Goal: Information Seeking & Learning: Check status

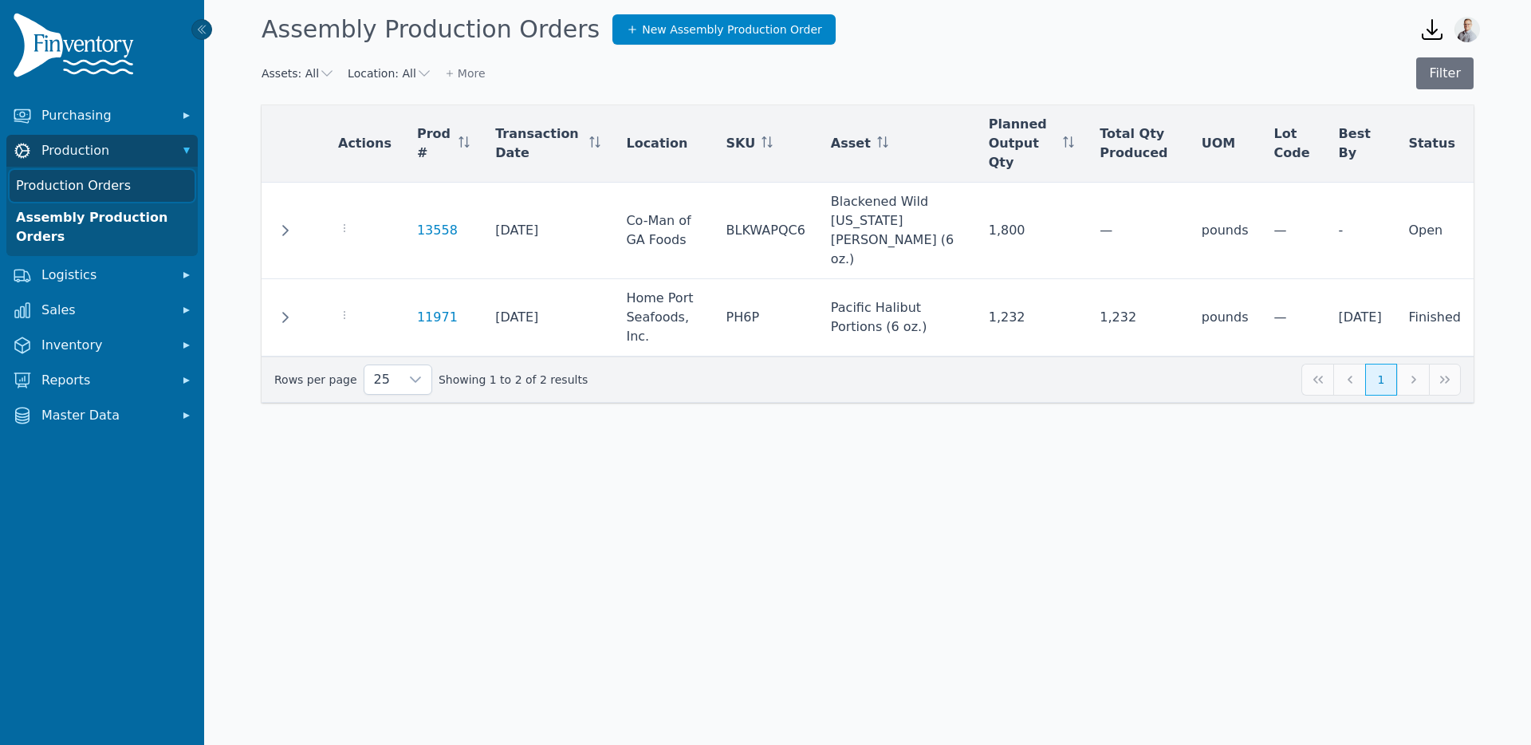
click at [65, 190] on link "Production Orders" at bounding box center [102, 186] width 185 height 32
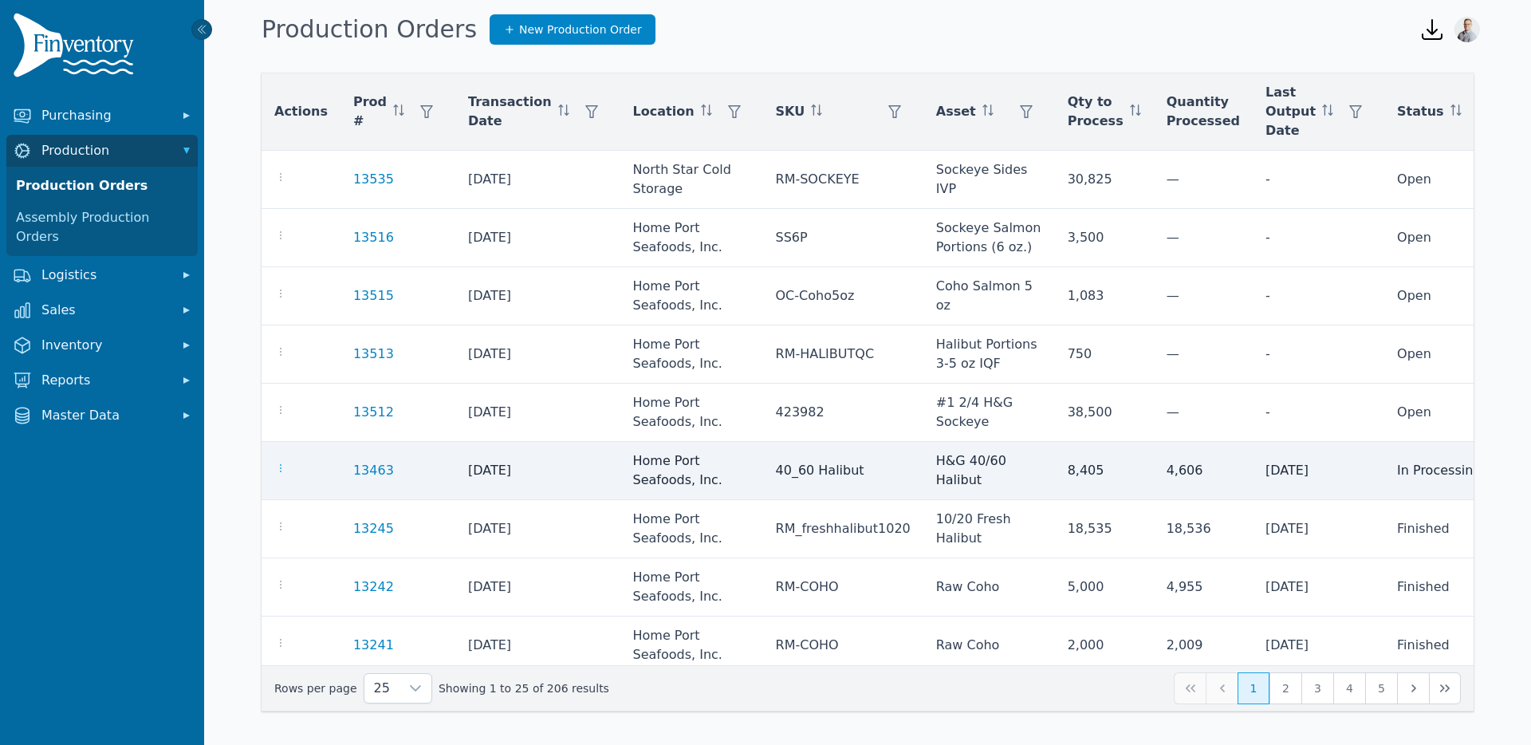
click at [281, 470] on icon "button" at bounding box center [280, 468] width 13 height 13
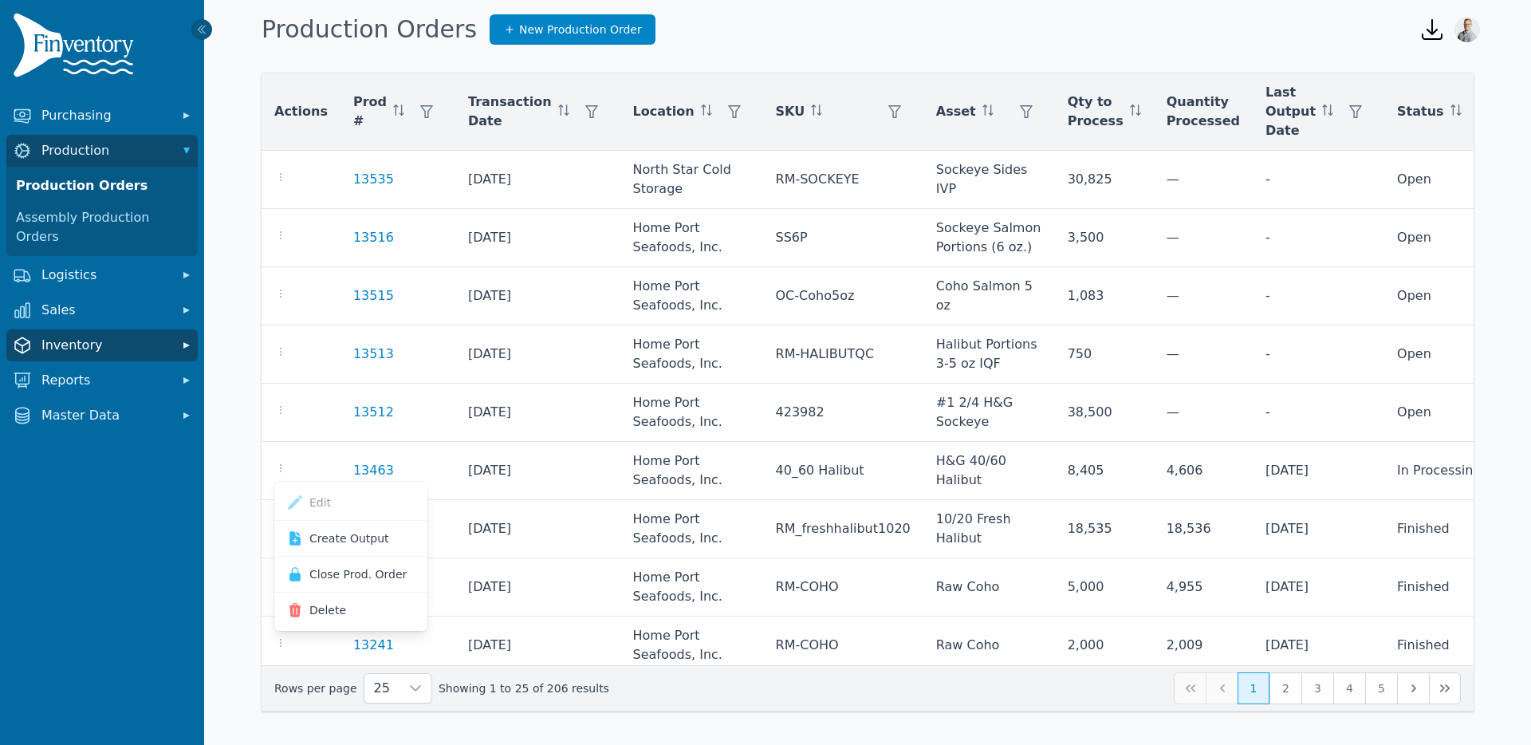
click at [89, 336] on span "Inventory" at bounding box center [105, 345] width 128 height 19
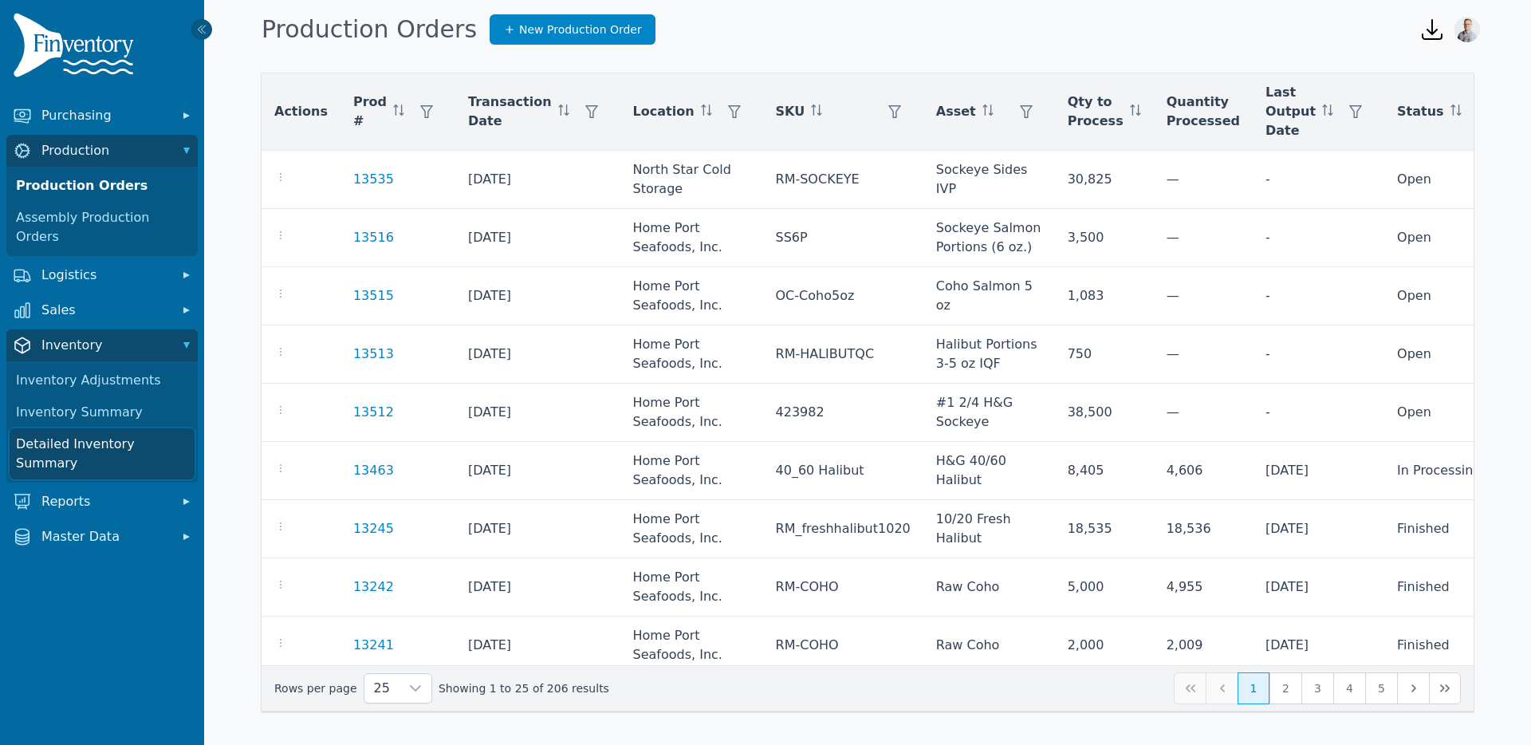
click at [79, 428] on link "Detailed Inventory Summary" at bounding box center [102, 453] width 185 height 51
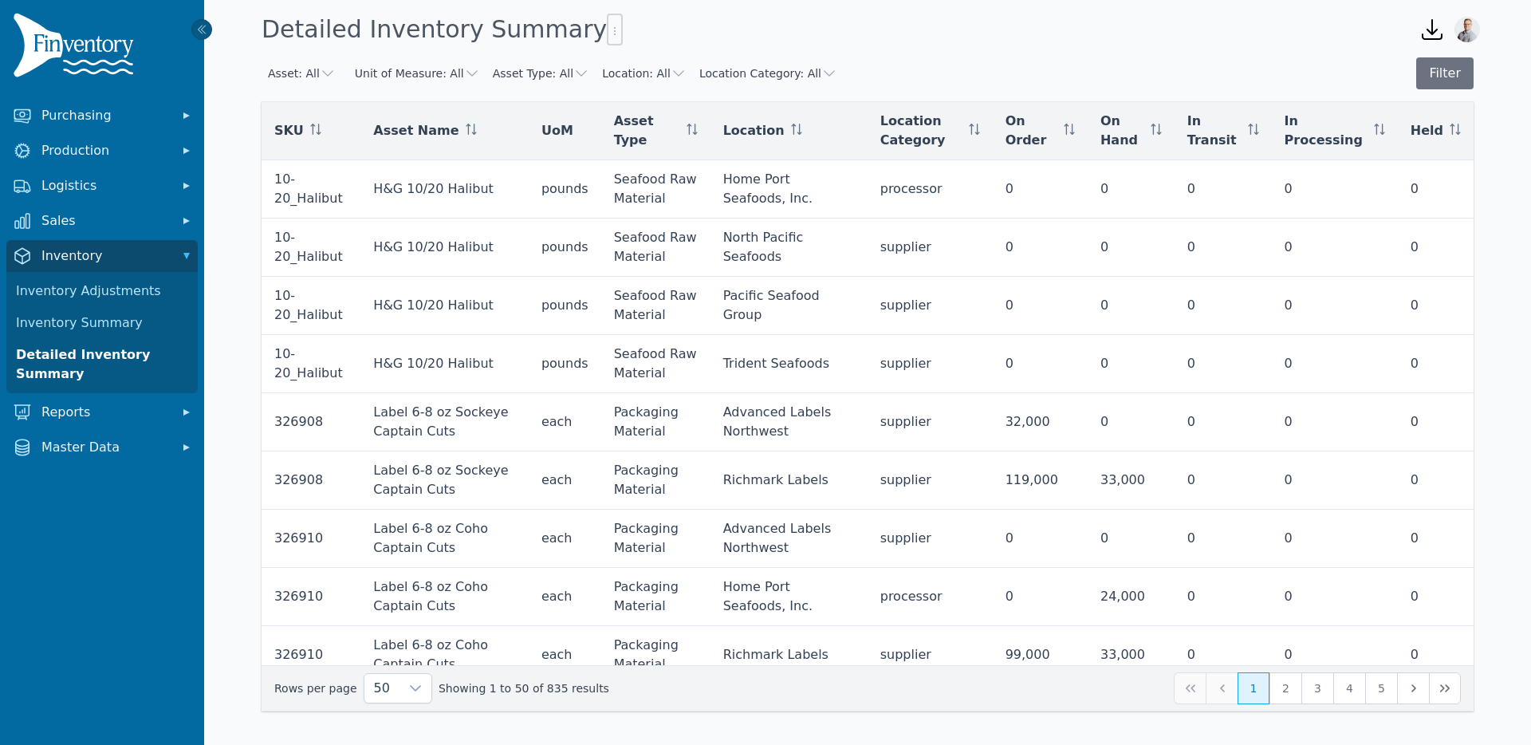
click at [298, 73] on button "Asset: All" at bounding box center [302, 73] width 68 height 16
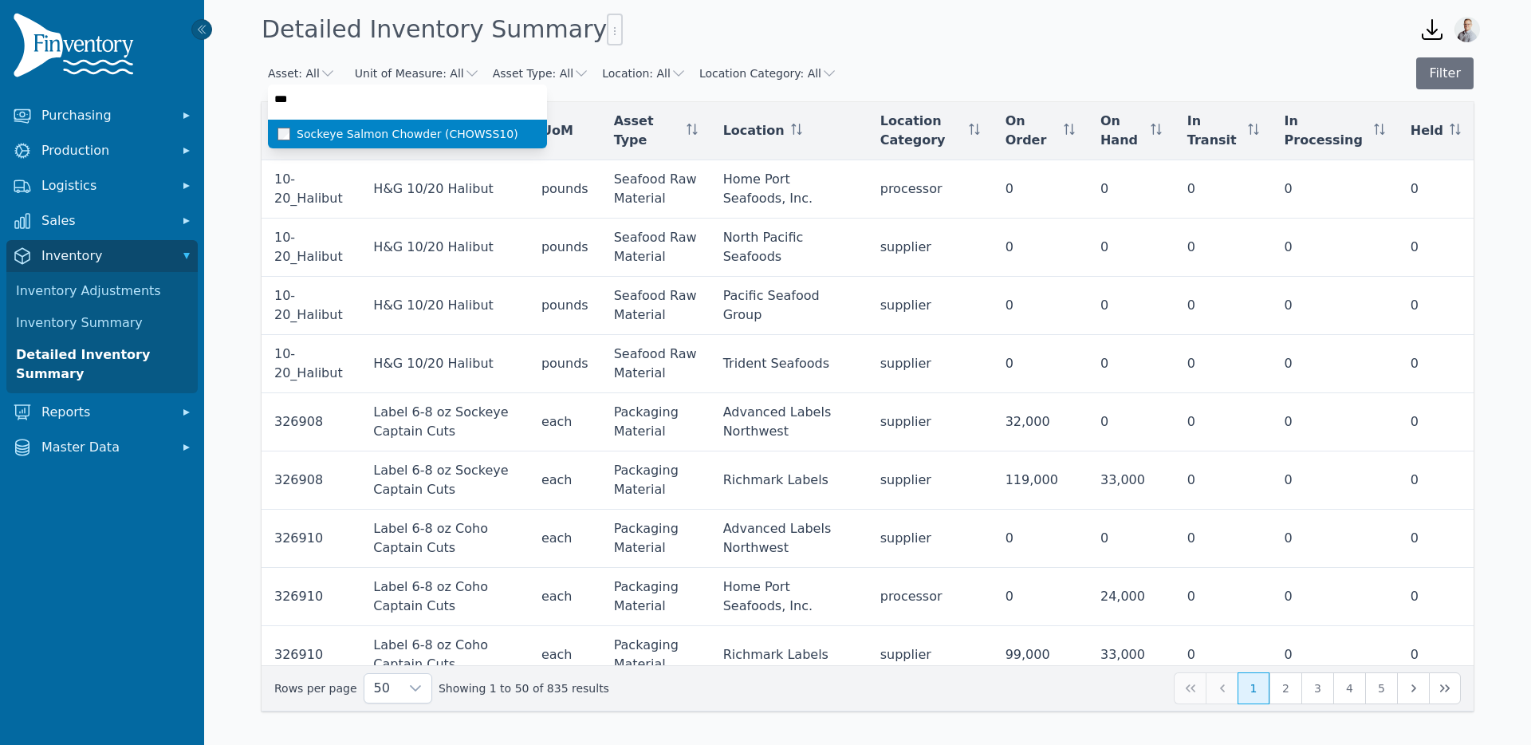
type input "****"
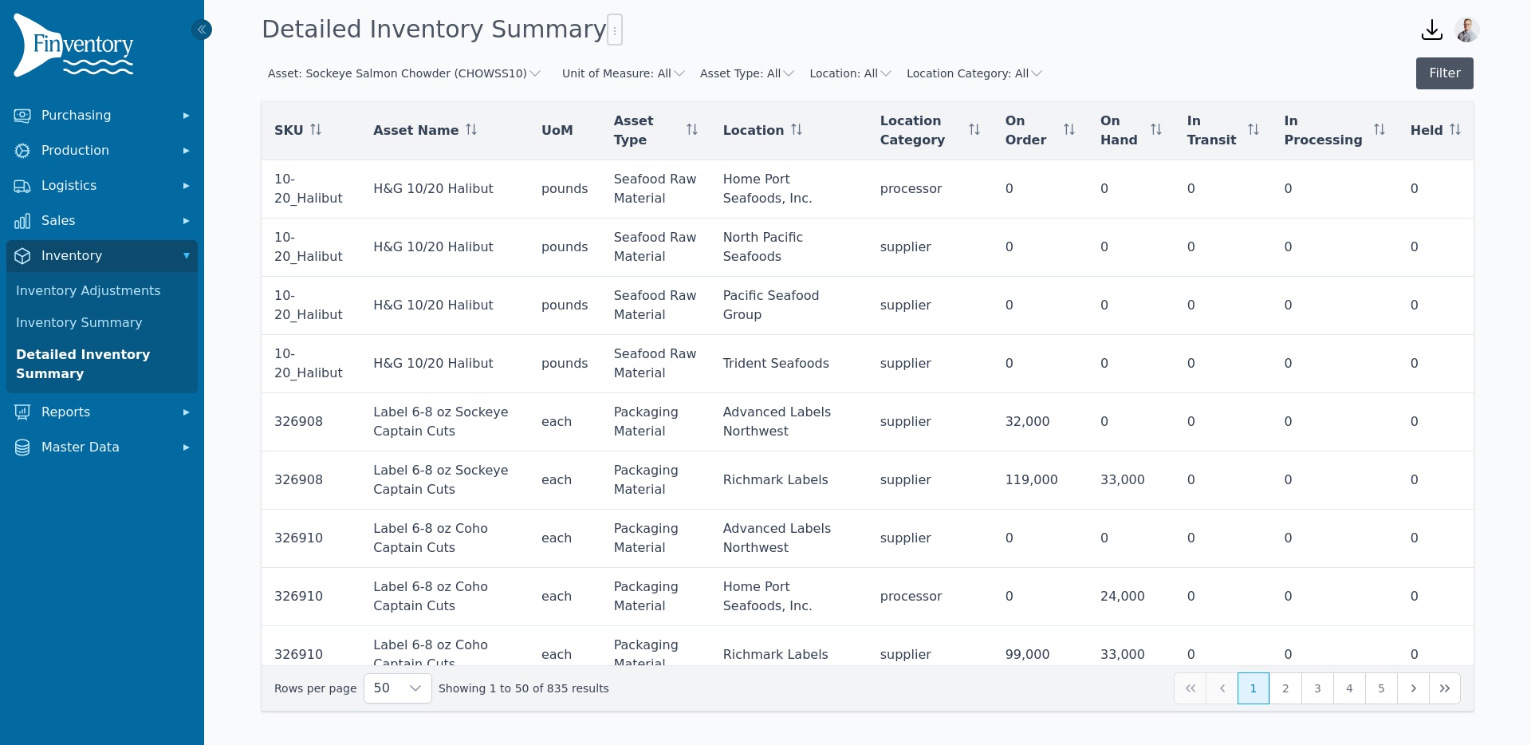
click at [1426, 69] on button "Filter" at bounding box center [1444, 73] width 57 height 32
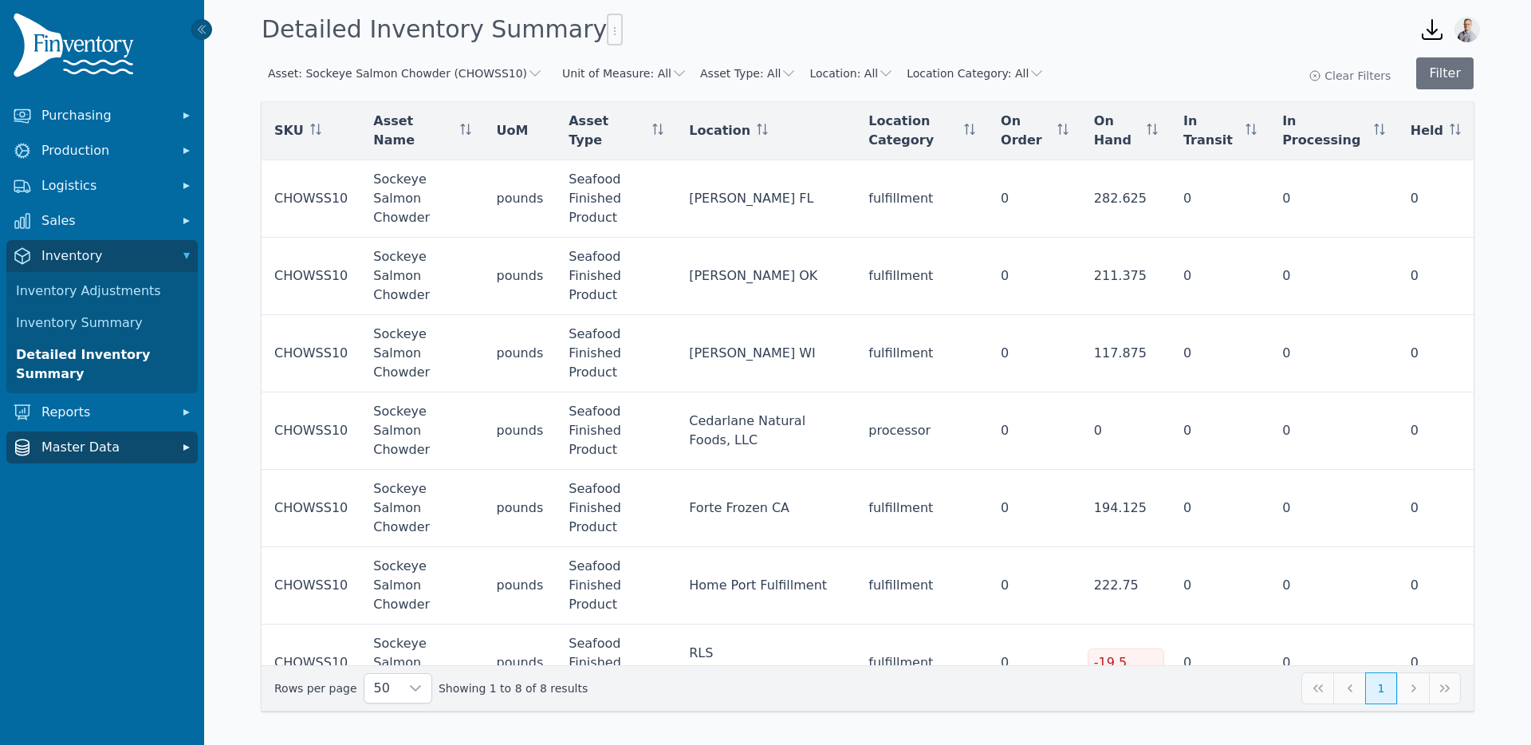
click at [99, 447] on span "Master Data" at bounding box center [105, 447] width 128 height 19
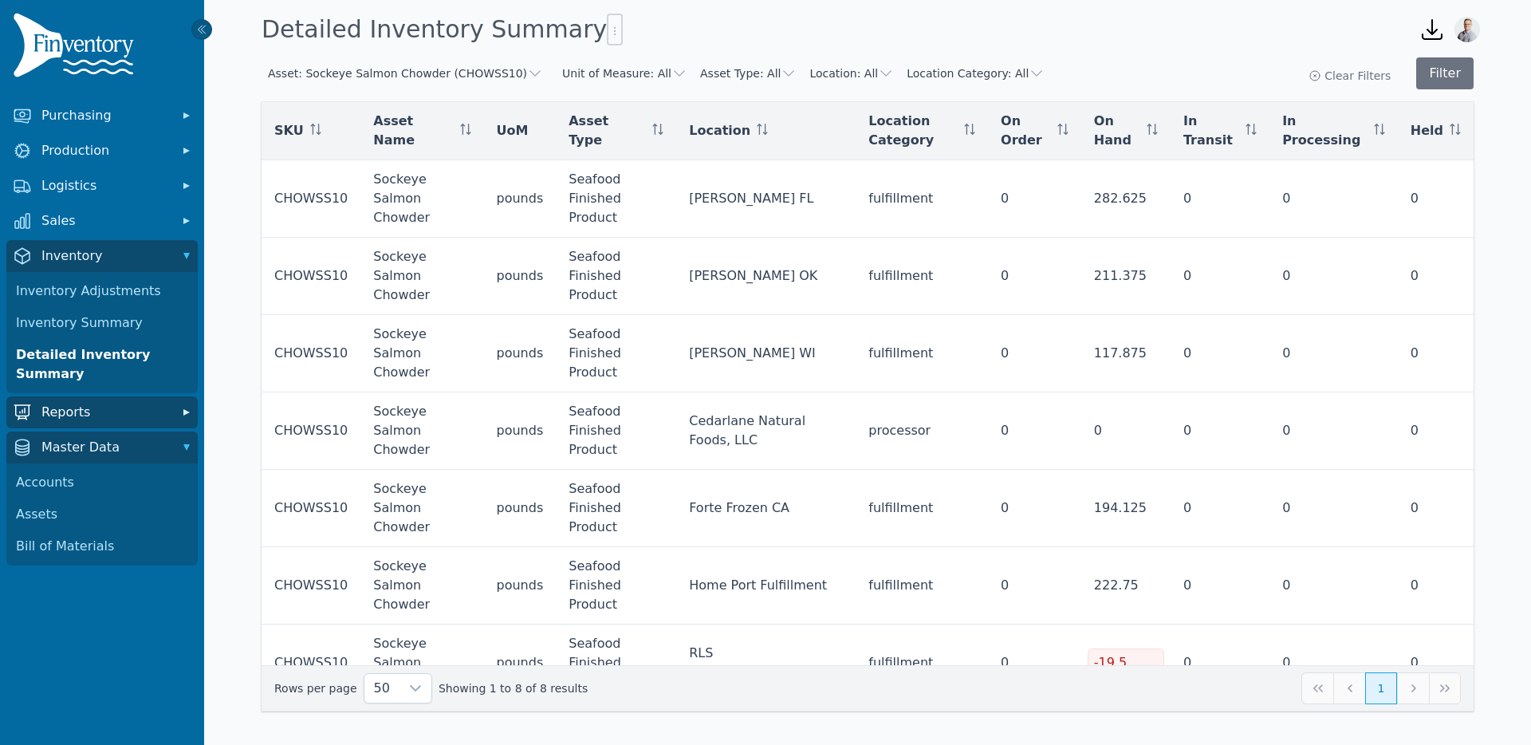
click at [58, 419] on span "Reports" at bounding box center [105, 412] width 128 height 19
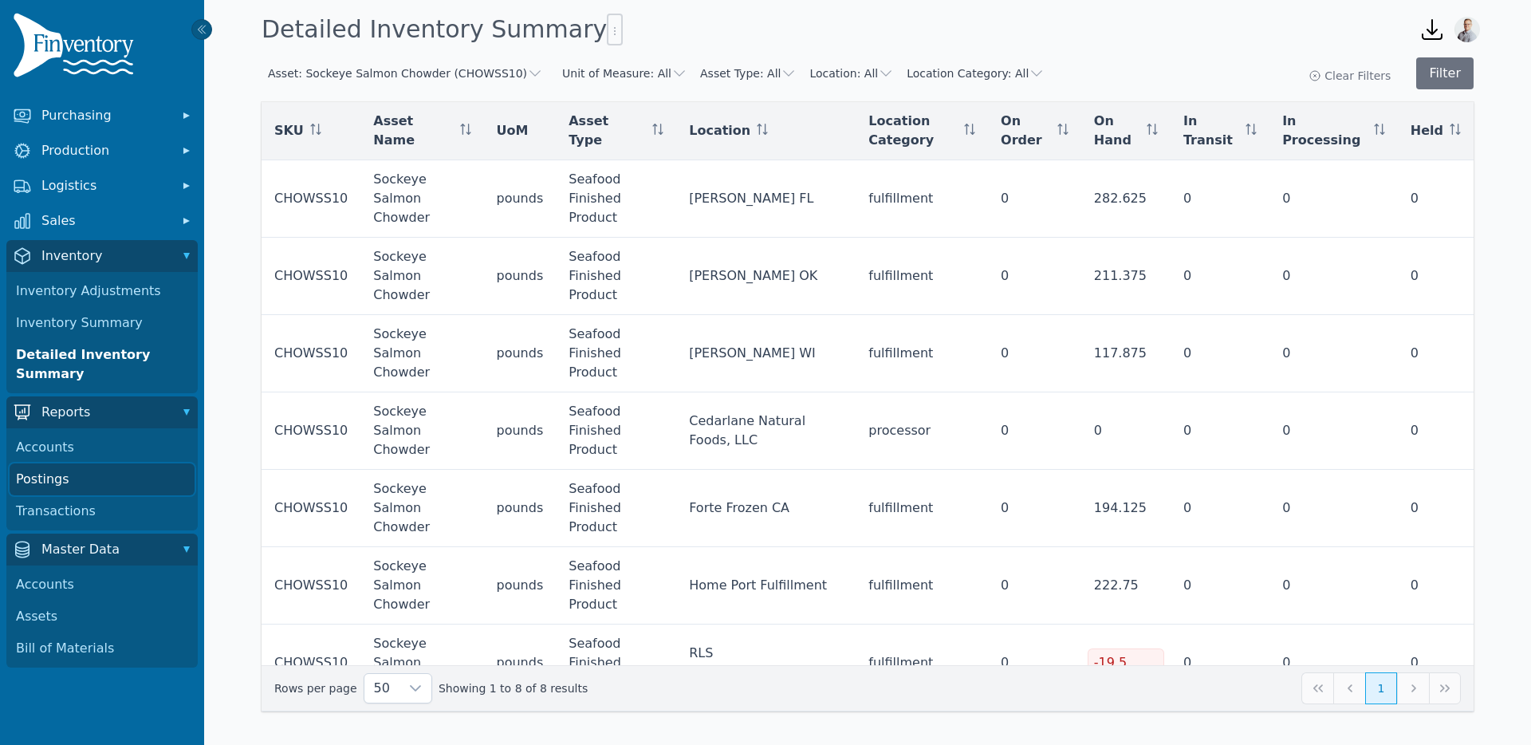
click at [51, 473] on link "Postings" at bounding box center [102, 479] width 185 height 32
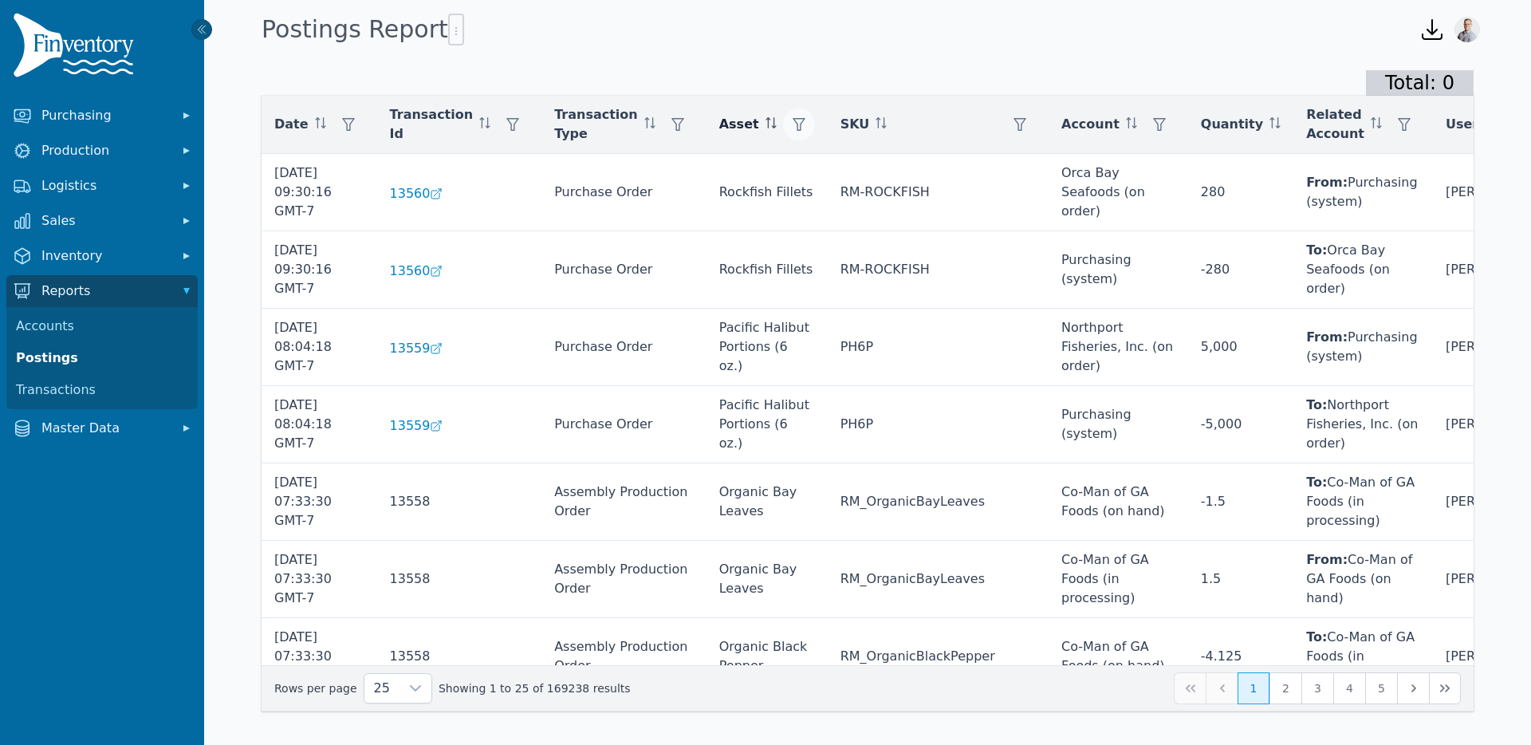
click at [793, 120] on icon "button" at bounding box center [799, 124] width 13 height 13
click at [791, 160] on div "Any" at bounding box center [837, 167] width 137 height 32
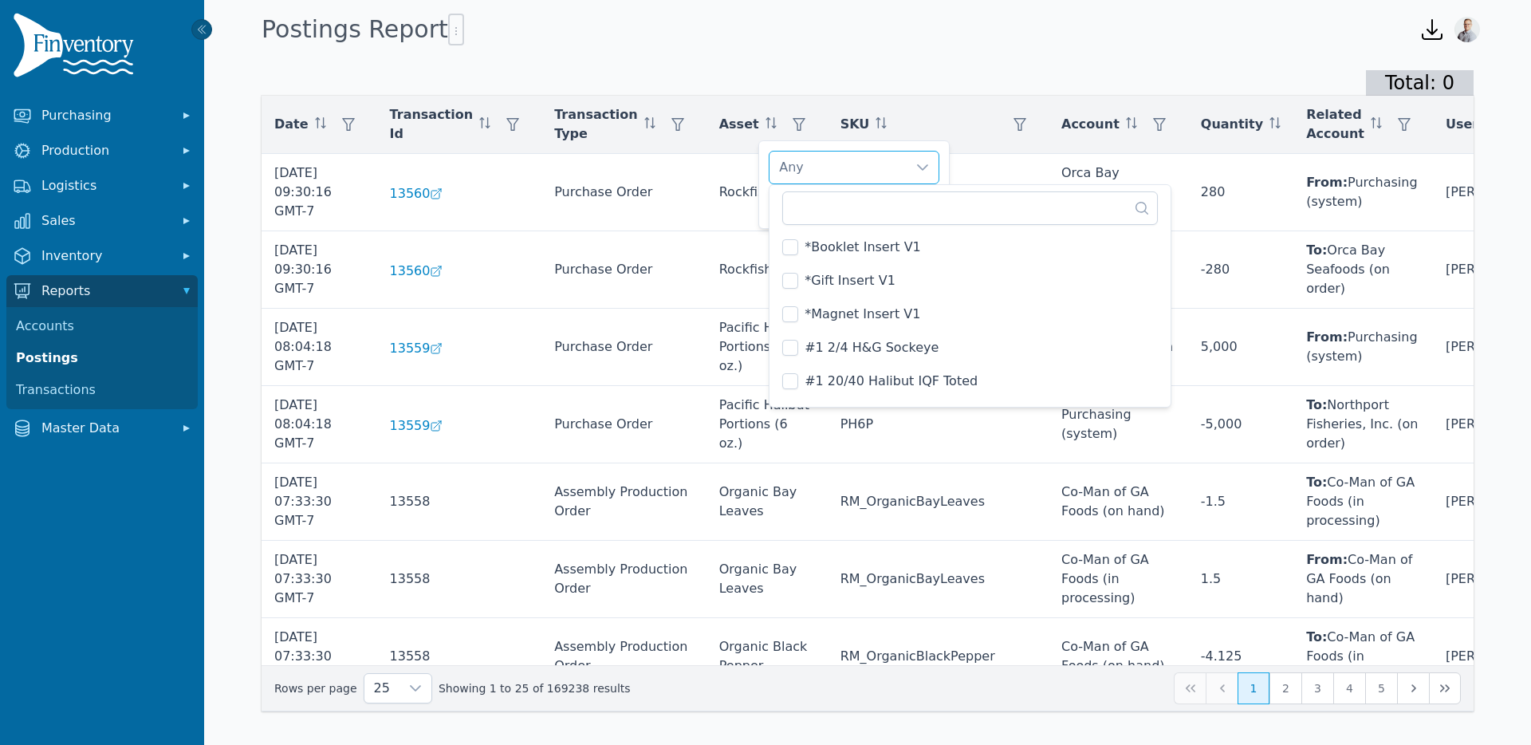
scroll to position [761, 0]
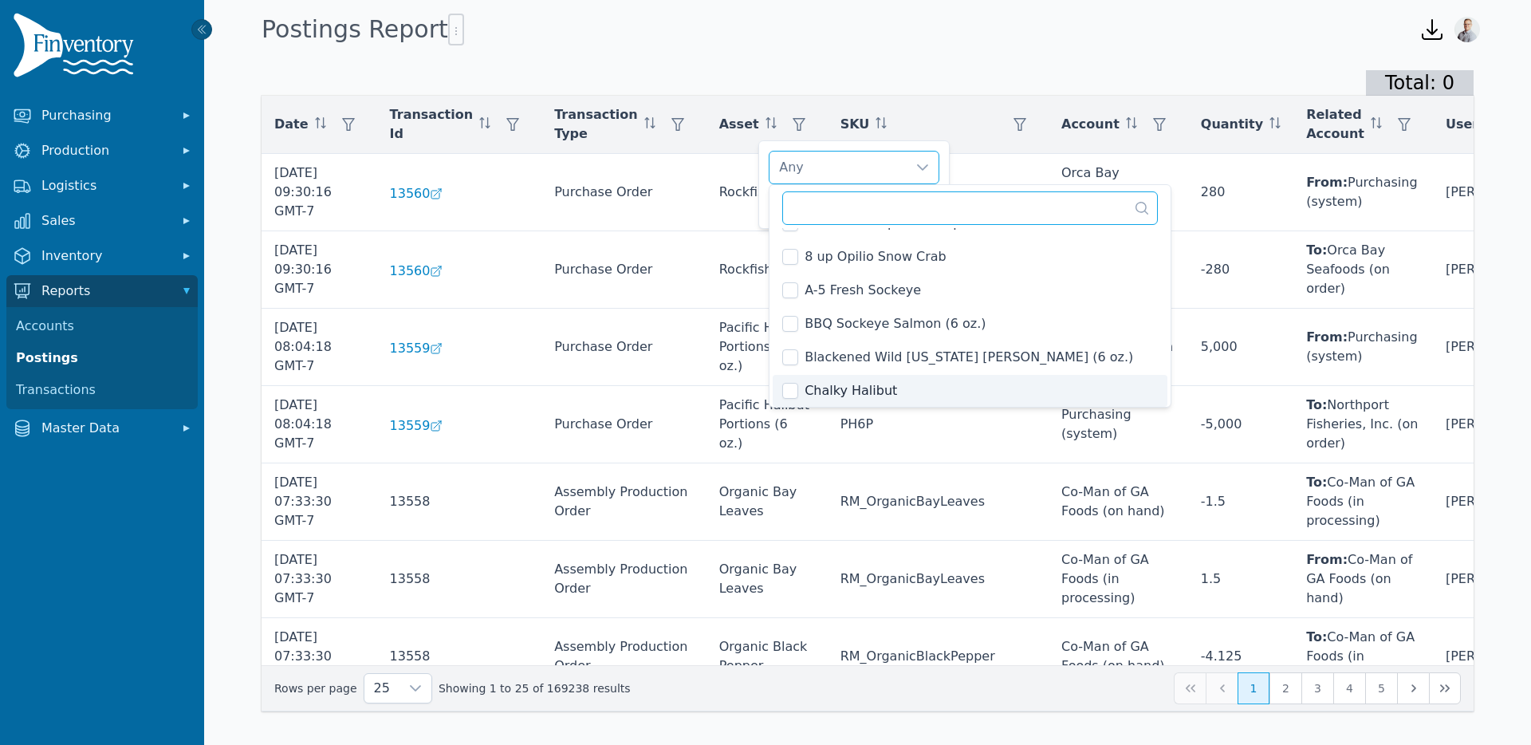
click at [812, 203] on input "text" at bounding box center [970, 207] width 376 height 33
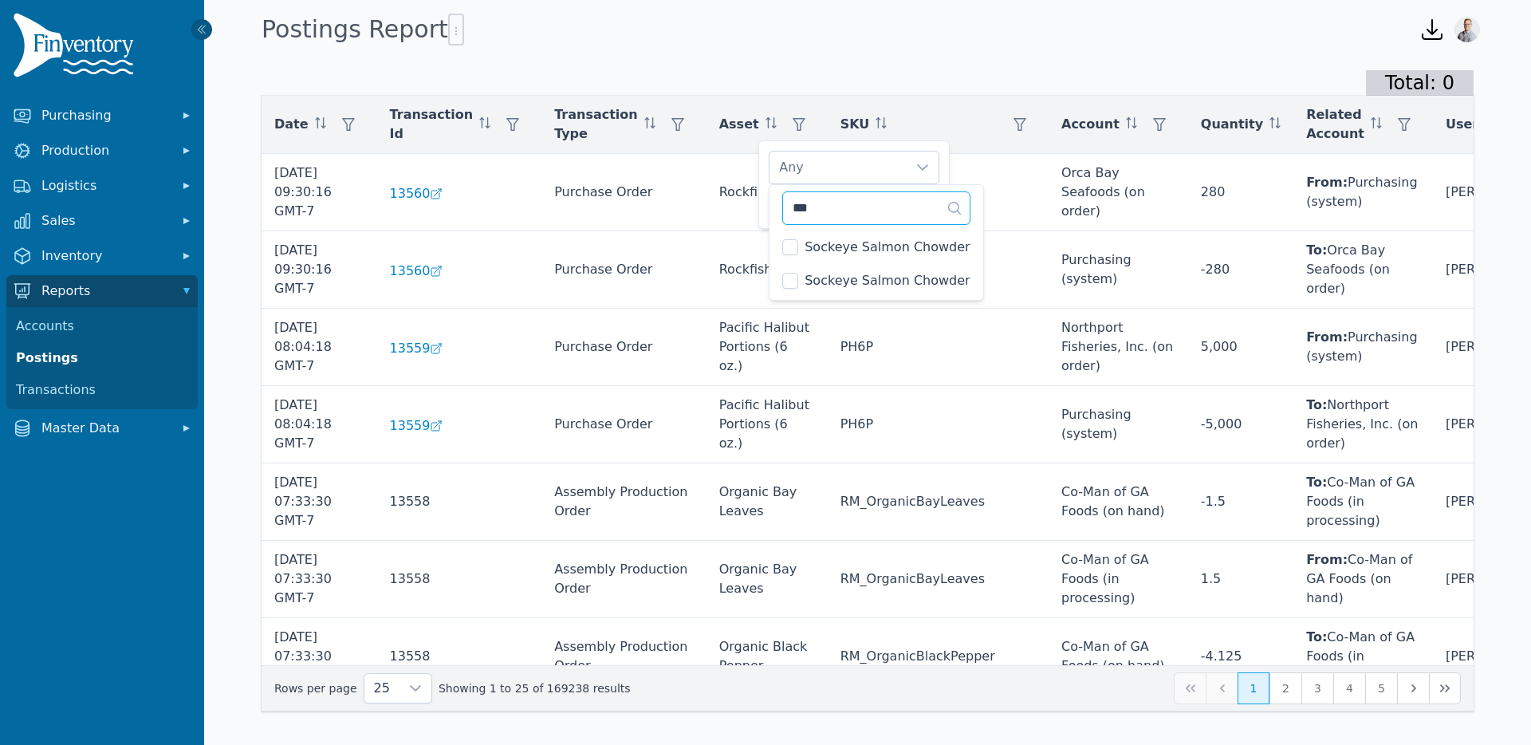
scroll to position [0, 0]
type input "****"
click at [801, 244] on li "Sockeye Salmon Chowder" at bounding box center [876, 247] width 207 height 32
click at [794, 269] on li "Sockeye Salmon Chowder" at bounding box center [876, 281] width 207 height 32
click at [848, 169] on div "Sockeye Salmon Chowder, Sockeye Salmon Chowder" at bounding box center [837, 167] width 137 height 32
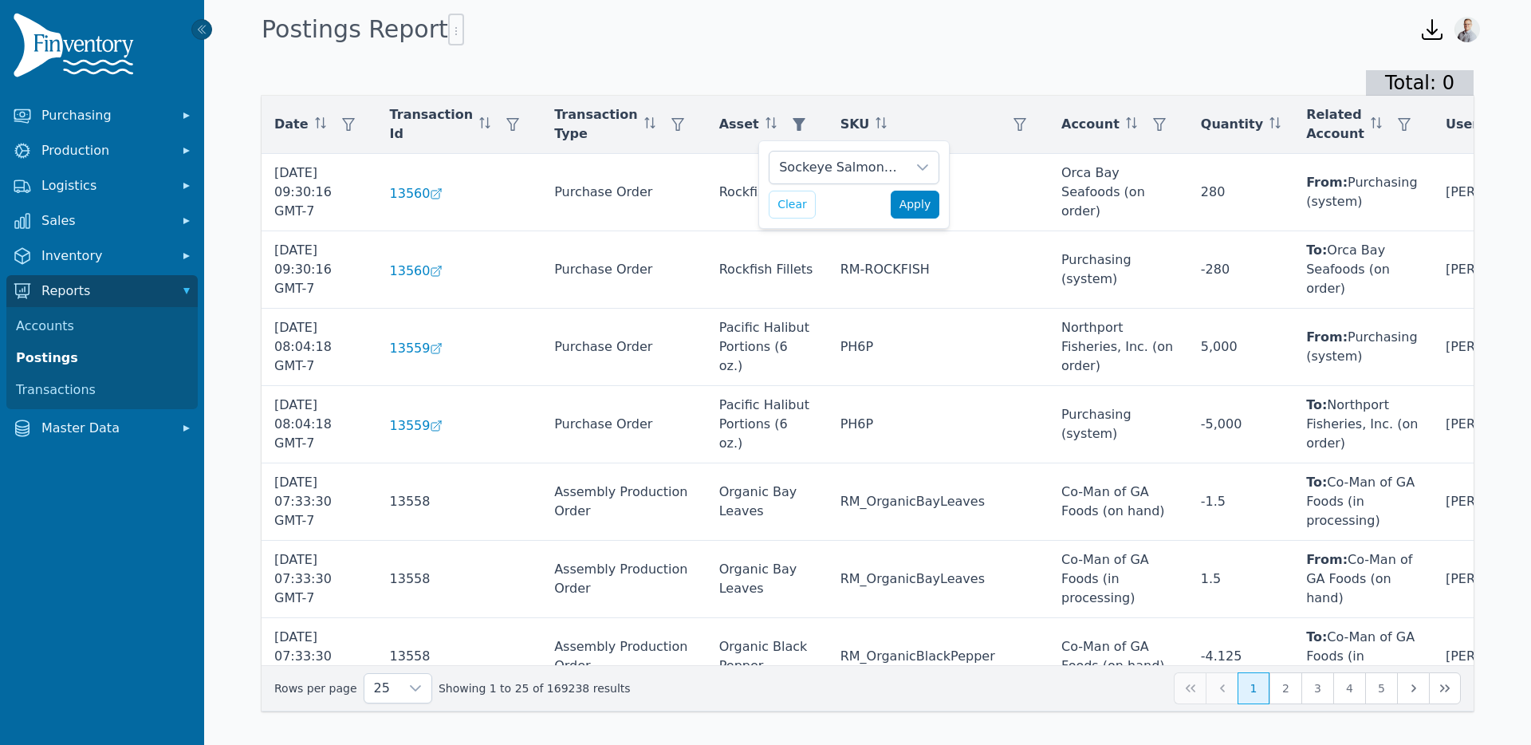
click at [930, 207] on span "Apply" at bounding box center [915, 204] width 32 height 17
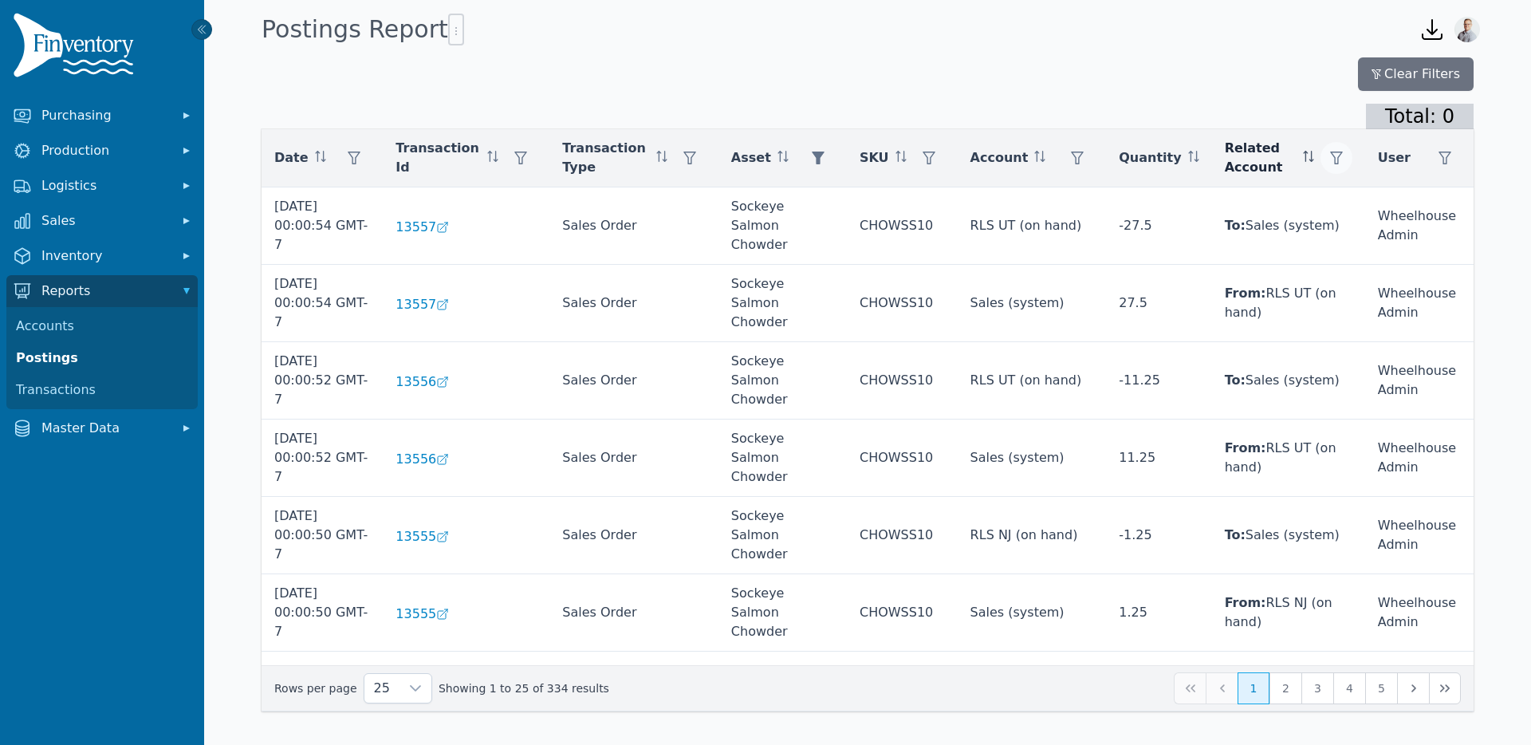
click at [1345, 159] on button "button" at bounding box center [1336, 158] width 32 height 32
click at [1352, 211] on div "Any" at bounding box center [1399, 201] width 137 height 32
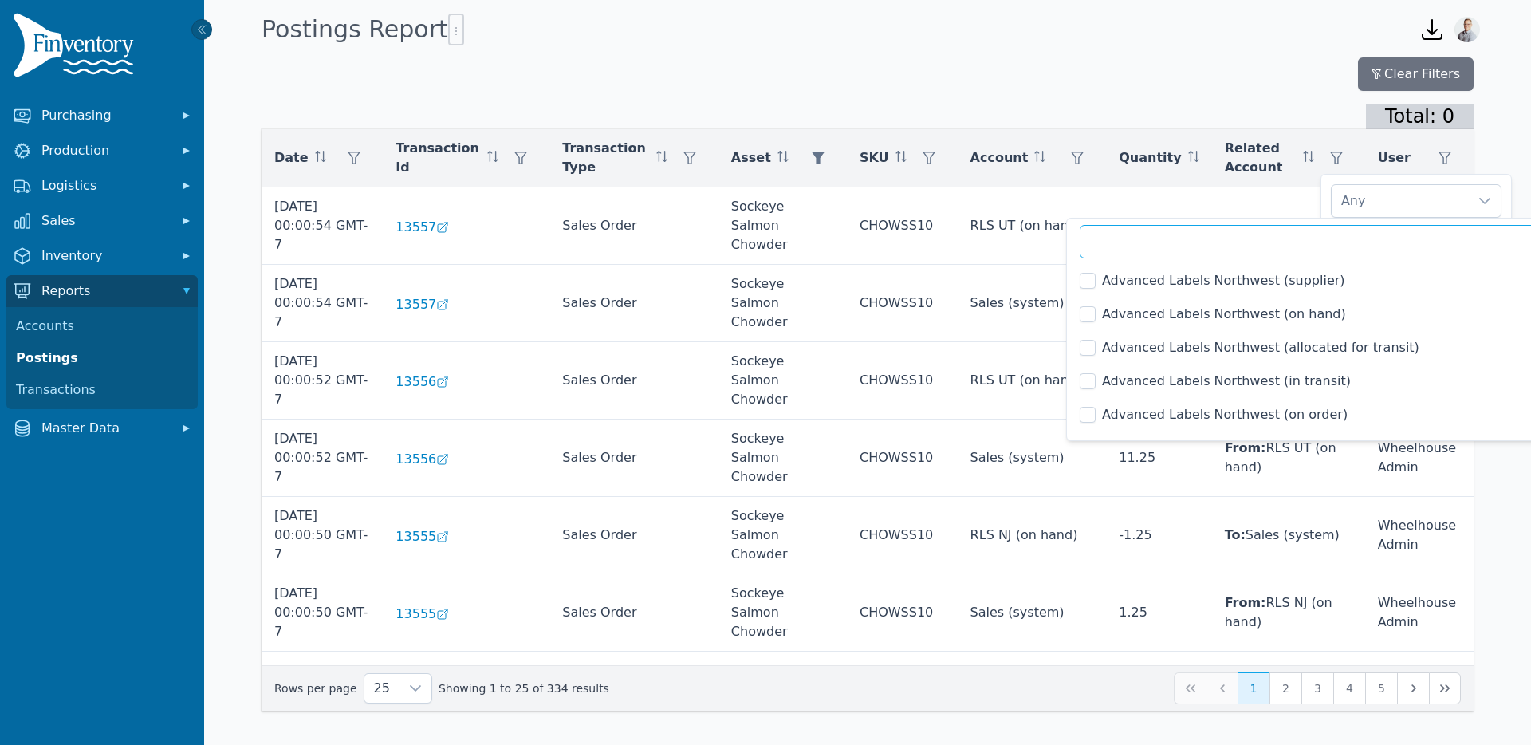
click at [1316, 245] on input "text" at bounding box center [1319, 241] width 479 height 33
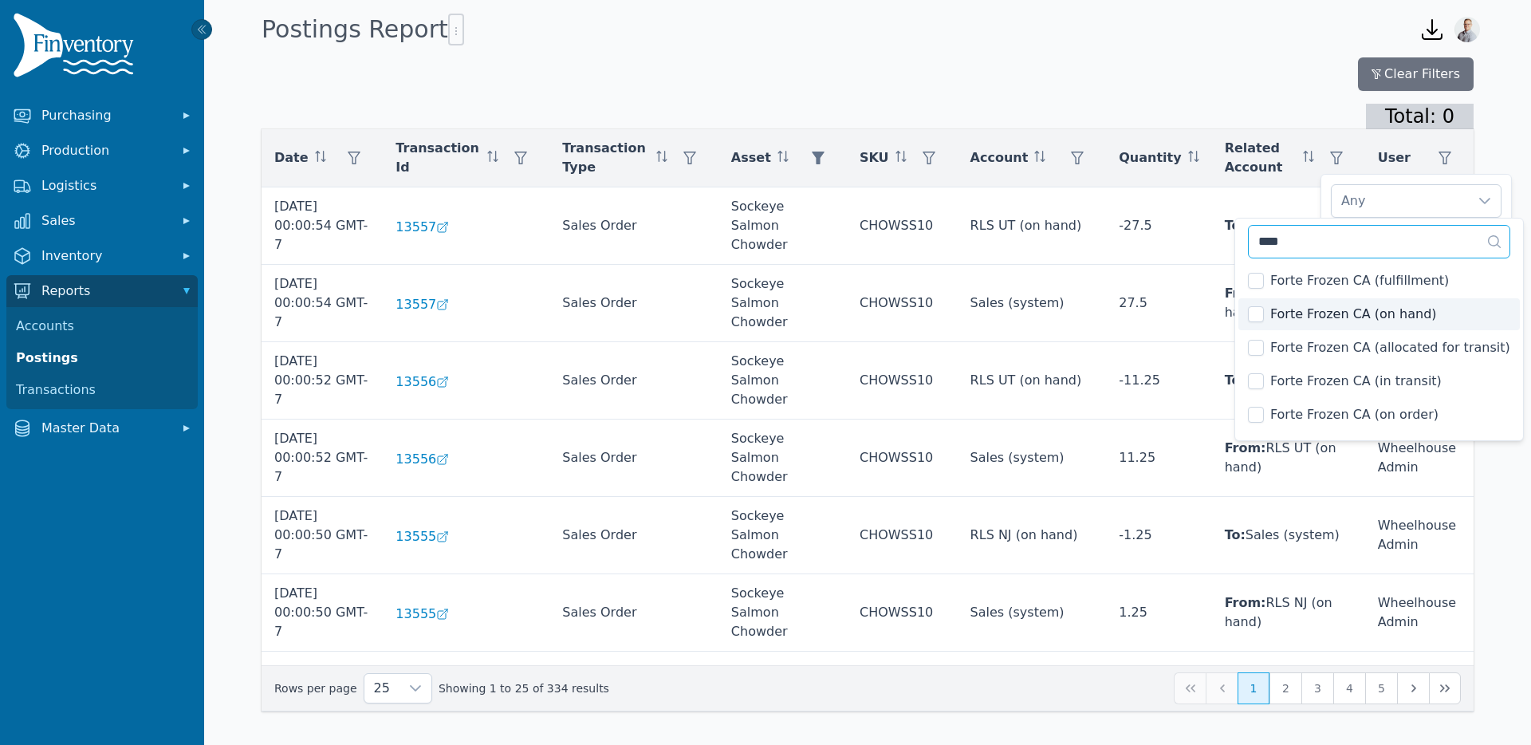
type input "****"
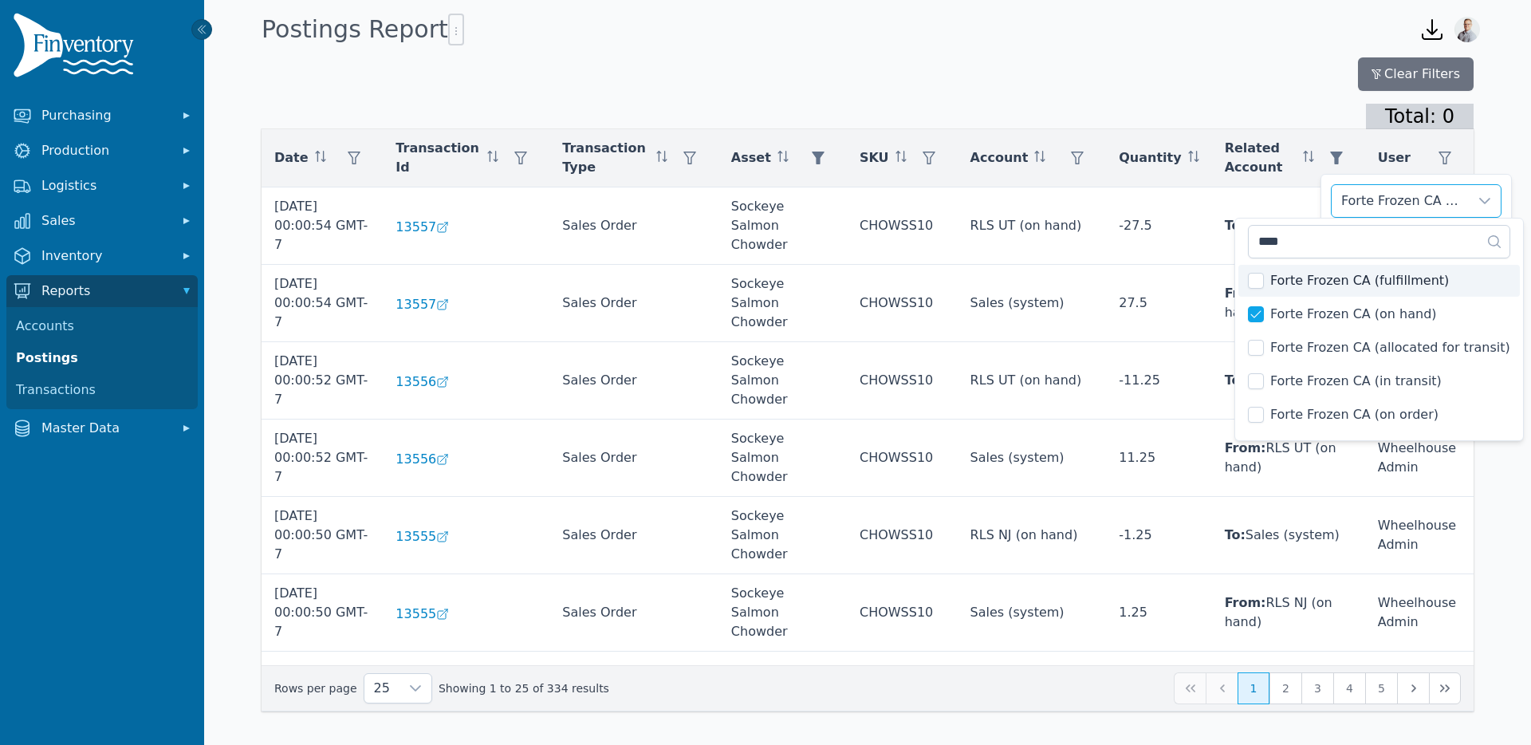
click at [1348, 196] on div "Forte Frozen CA (on hand)" at bounding box center [1399, 201] width 137 height 32
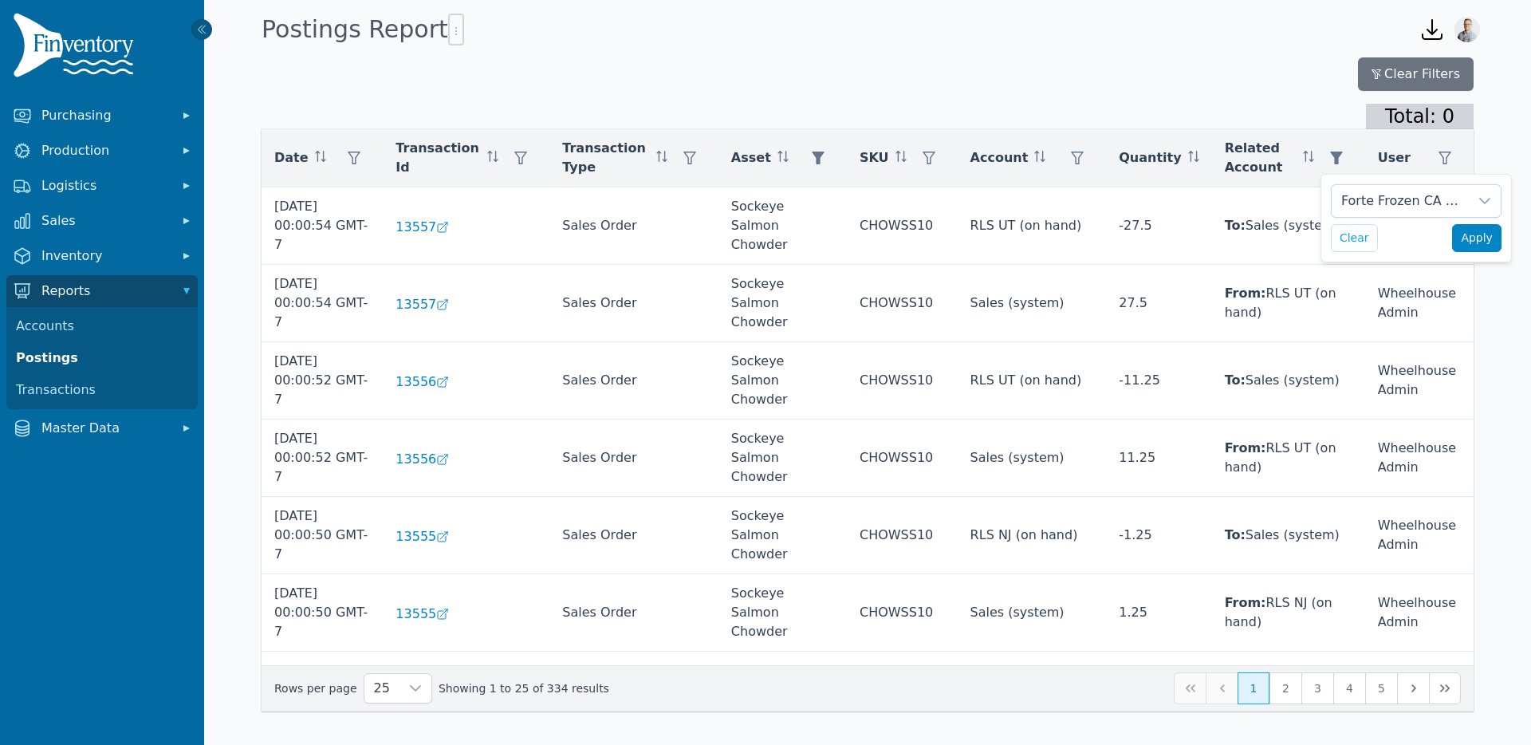
click at [1469, 233] on span "Apply" at bounding box center [1477, 238] width 32 height 17
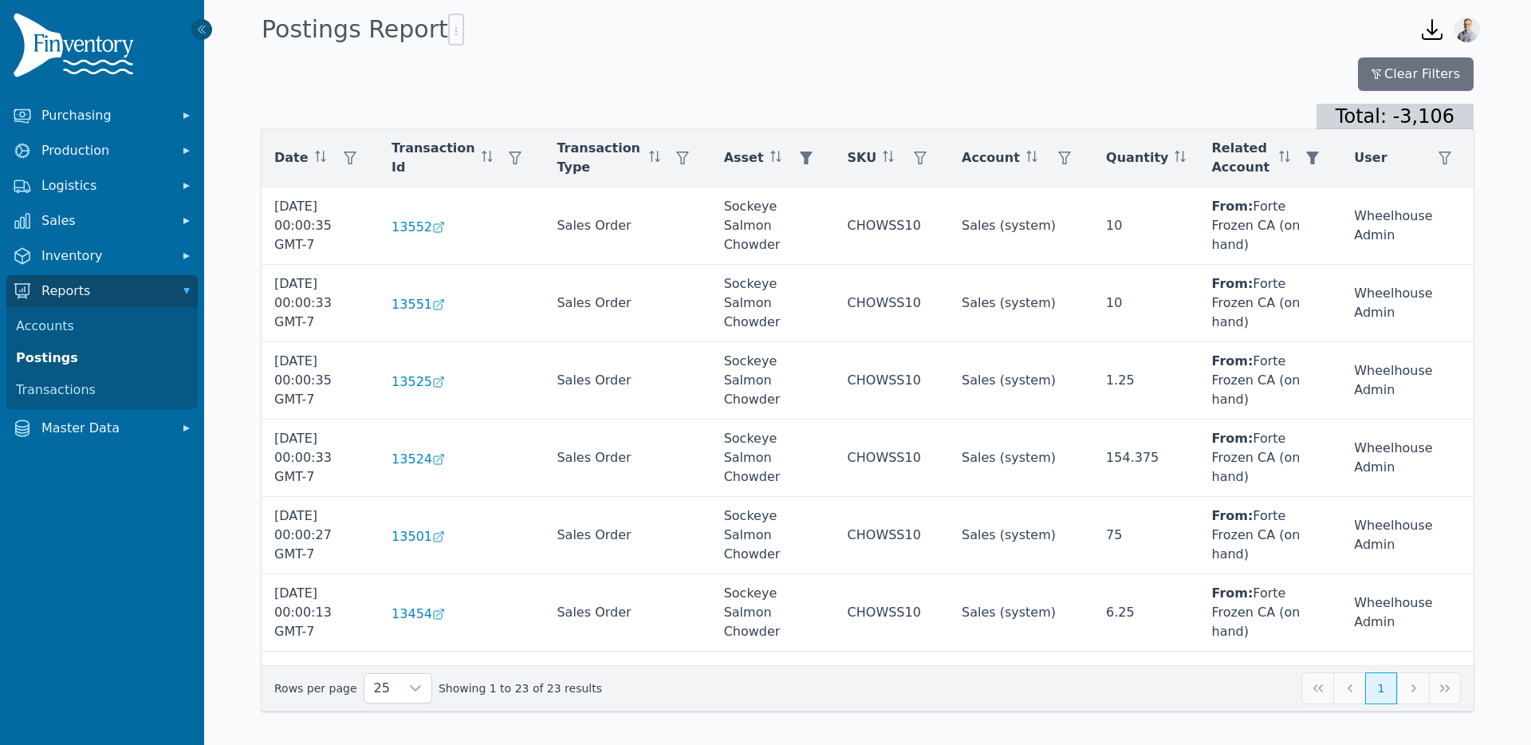
click at [596, 94] on div "Clear Filters Total: -3,106 Date Transaction Id Transaction Type Asset SKU Acco…" at bounding box center [868, 384] width 1212 height 654
drag, startPoint x: 81, startPoint y: 262, endPoint x: 85, endPoint y: 270, distance: 8.6
click at [82, 262] on span "Inventory" at bounding box center [105, 255] width 128 height 19
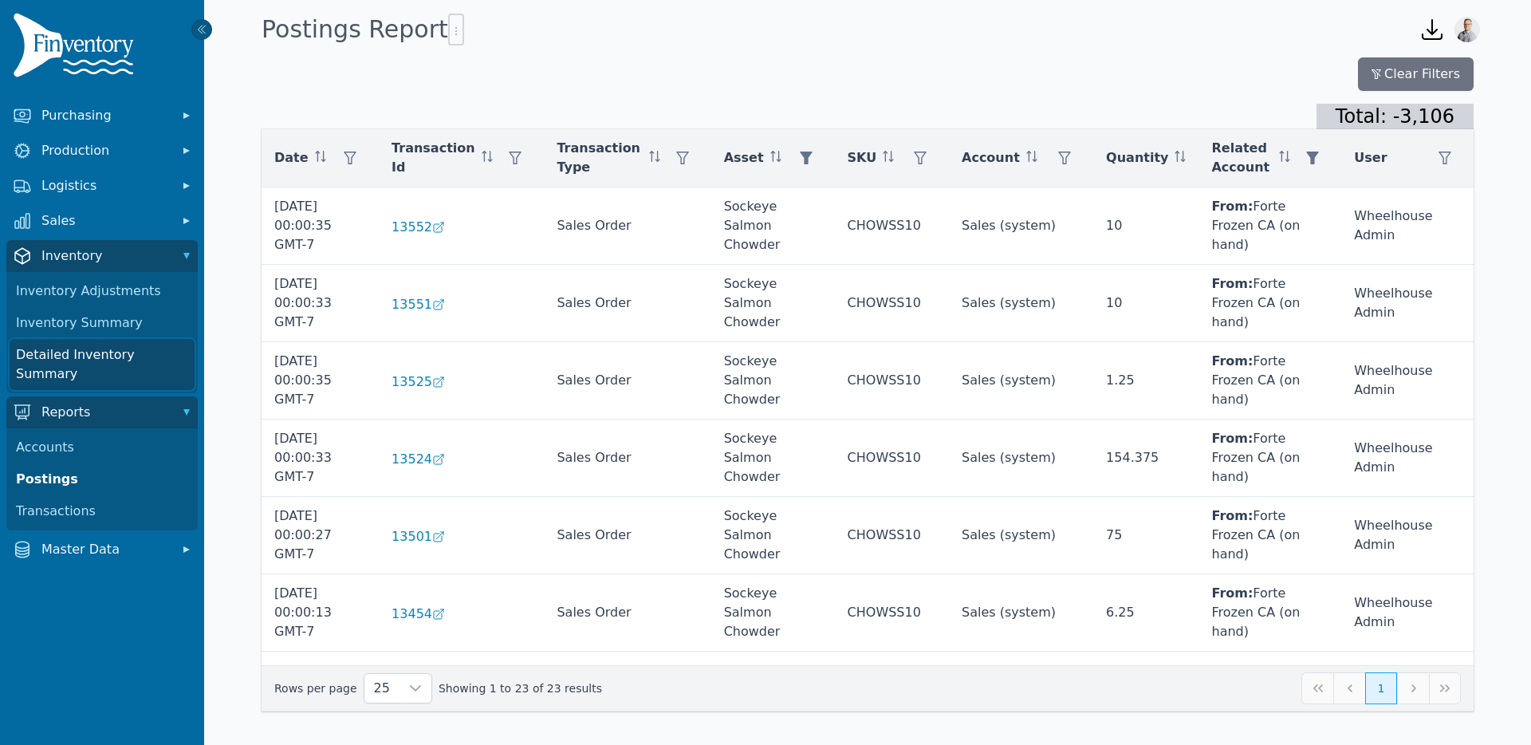
click at [81, 362] on link "Detailed Inventory Summary" at bounding box center [102, 364] width 185 height 51
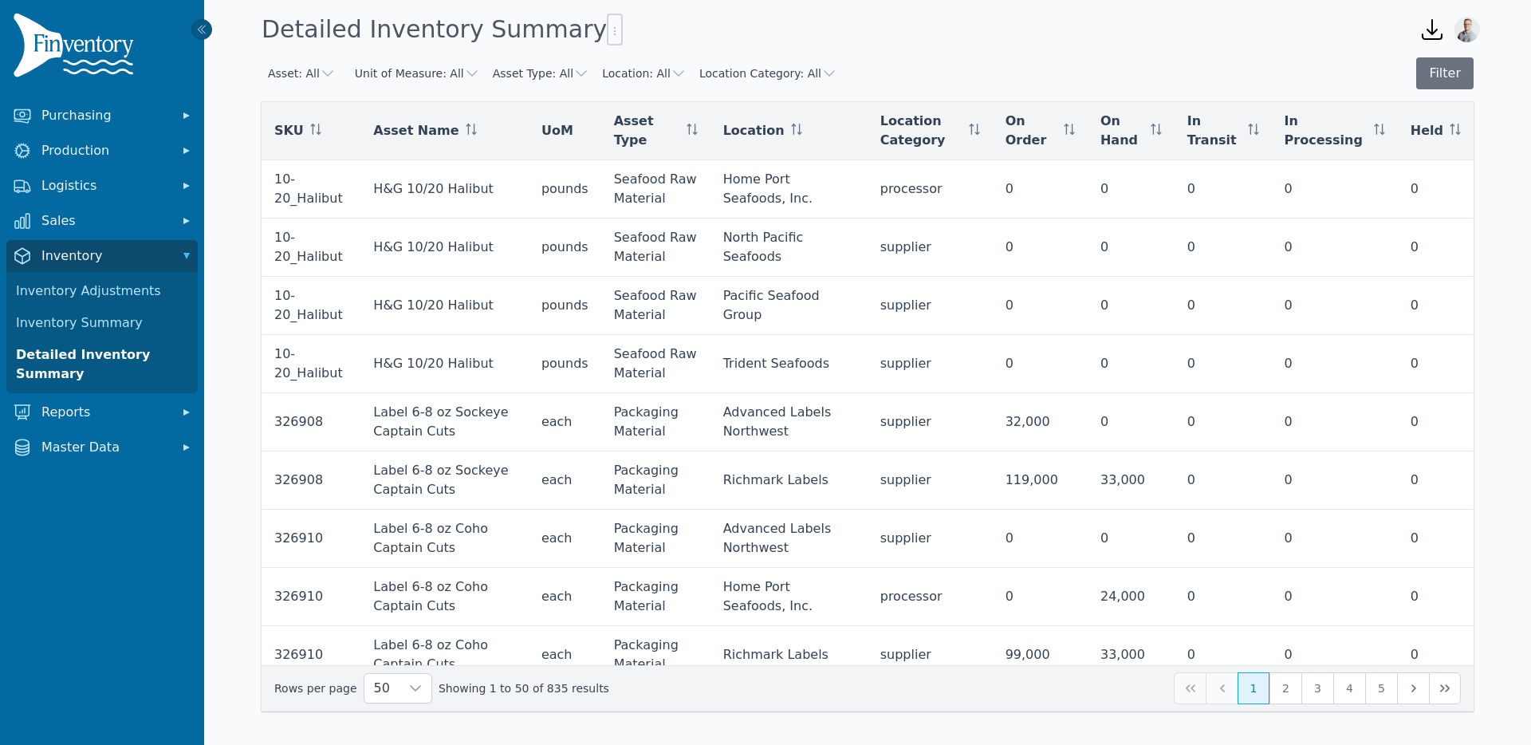
click at [322, 72] on icon "button" at bounding box center [328, 73] width 16 height 16
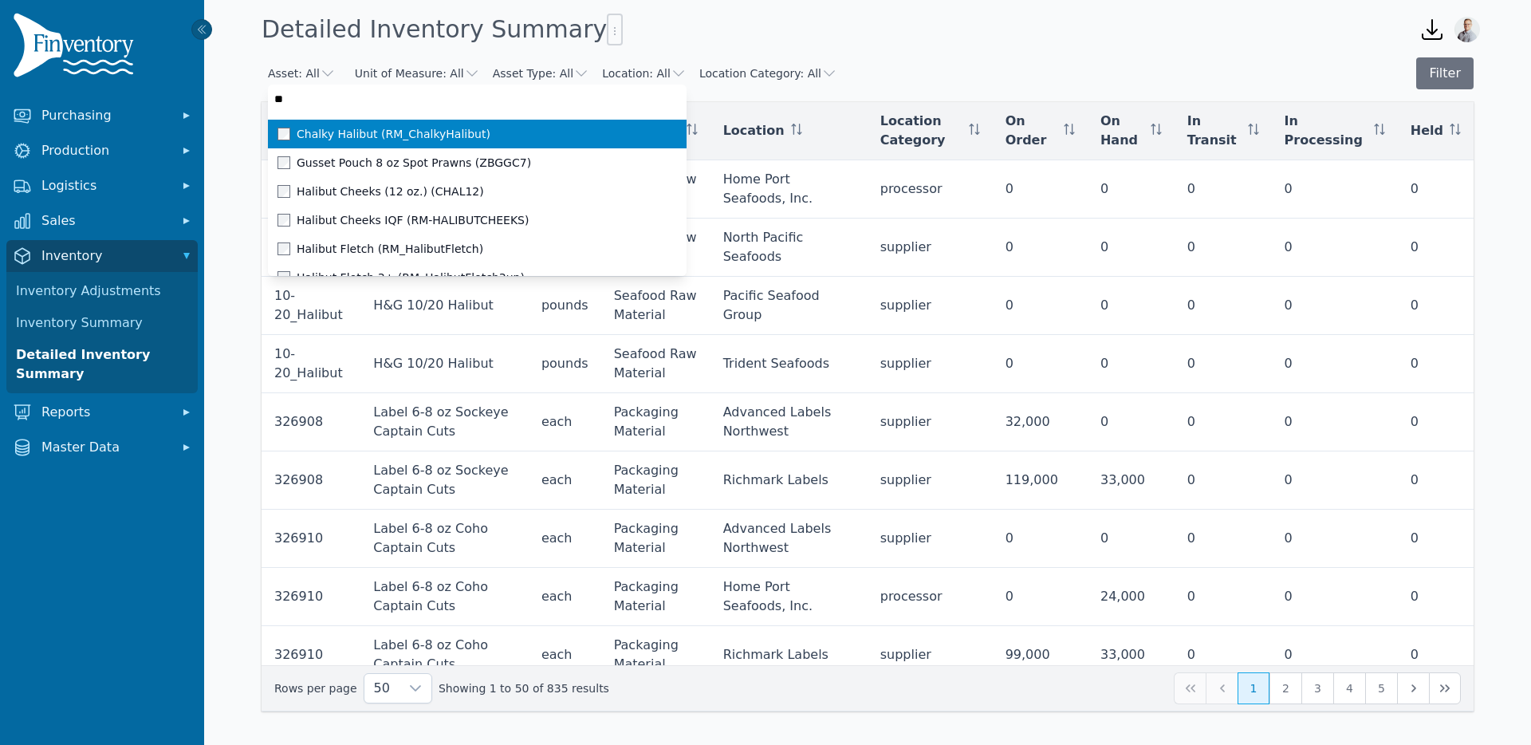
type input "***"
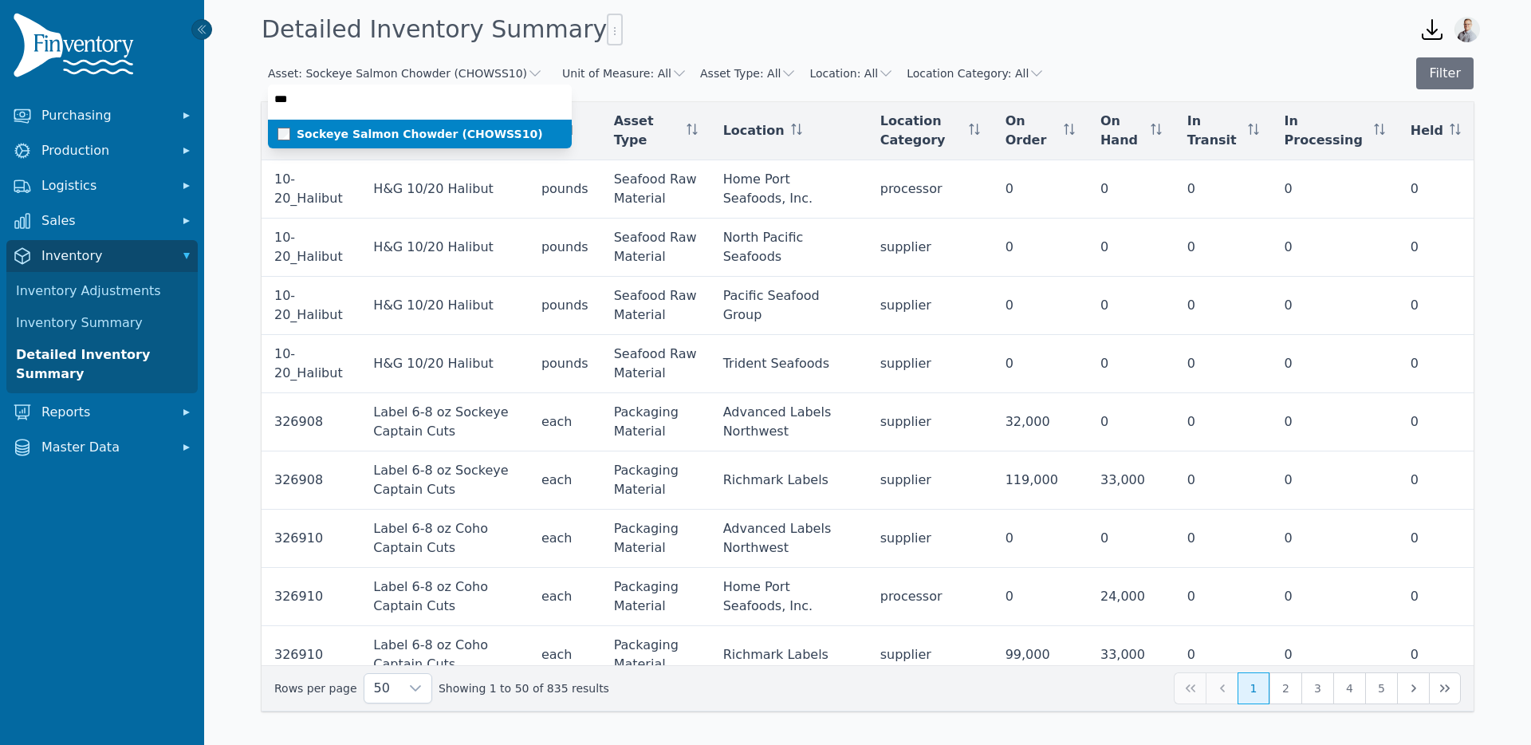
drag, startPoint x: 317, startPoint y: 131, endPoint x: 344, endPoint y: 123, distance: 28.3
click at [317, 131] on span "Sockeye Salmon Chowder (CHOWSS10)" at bounding box center [420, 134] width 246 height 16
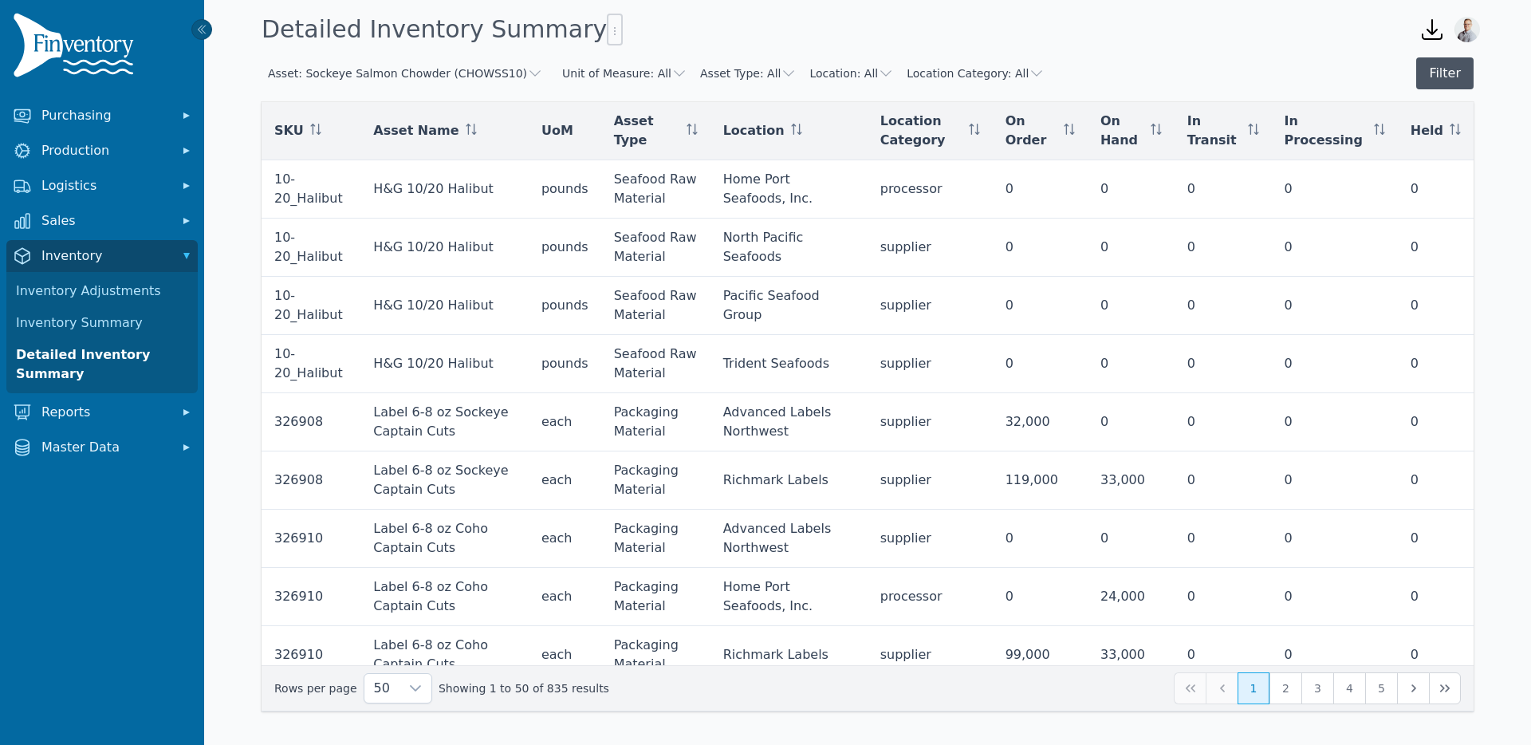
click at [1422, 69] on button "Filter" at bounding box center [1444, 73] width 57 height 32
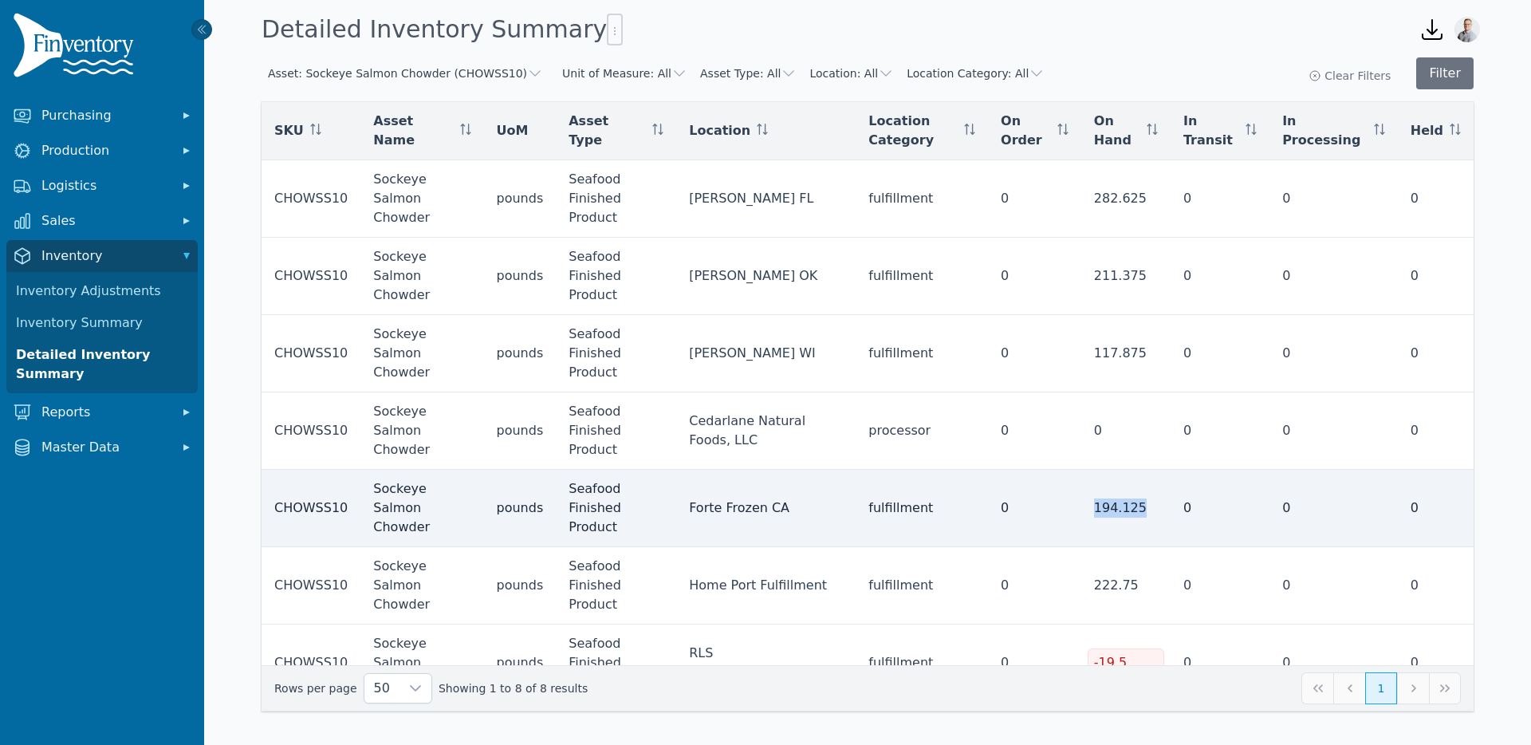
drag, startPoint x: 1114, startPoint y: 424, endPoint x: 1167, endPoint y: 425, distance: 53.4
click at [1158, 498] on div "194.125" at bounding box center [1126, 507] width 64 height 19
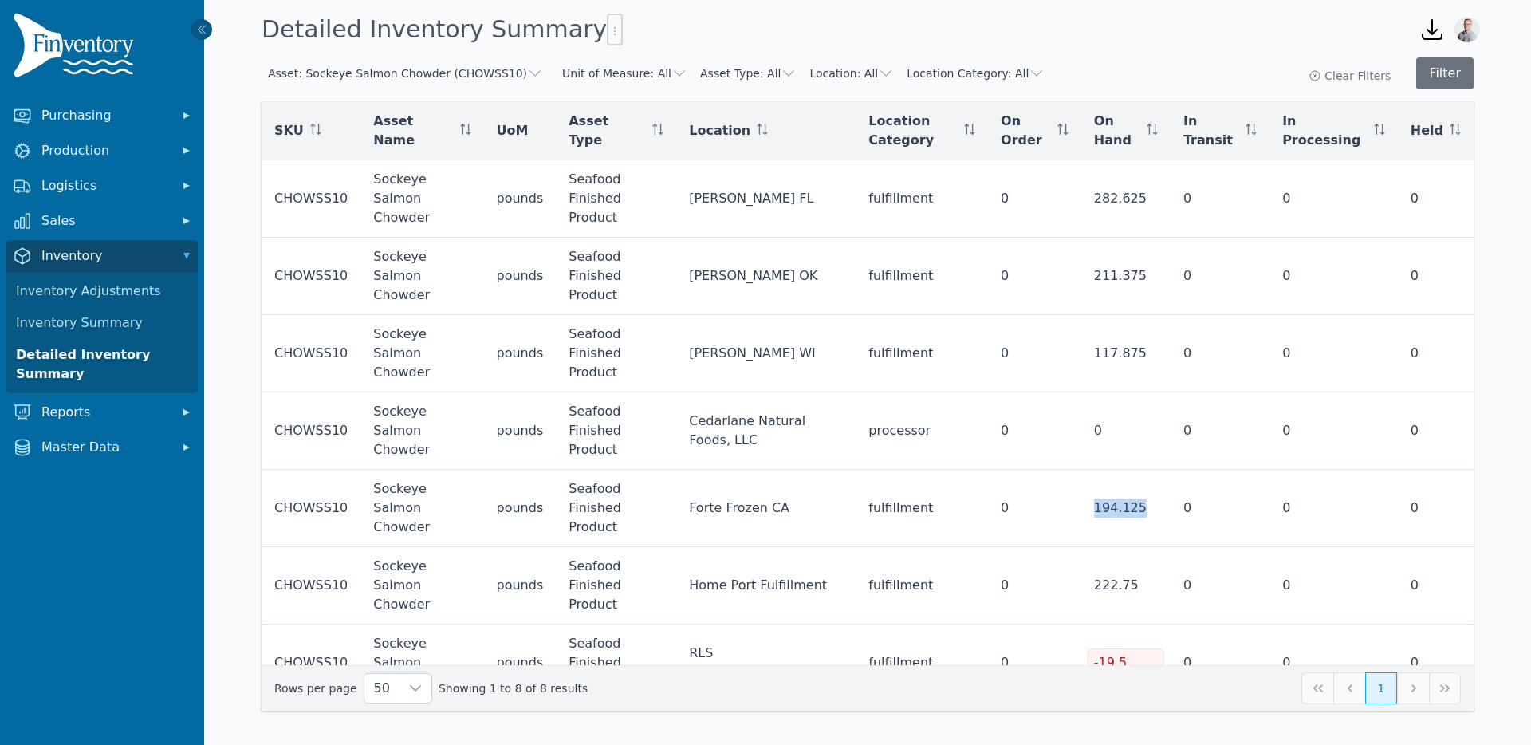
copy div "194.125"
click at [81, 415] on span "Reports" at bounding box center [105, 412] width 128 height 19
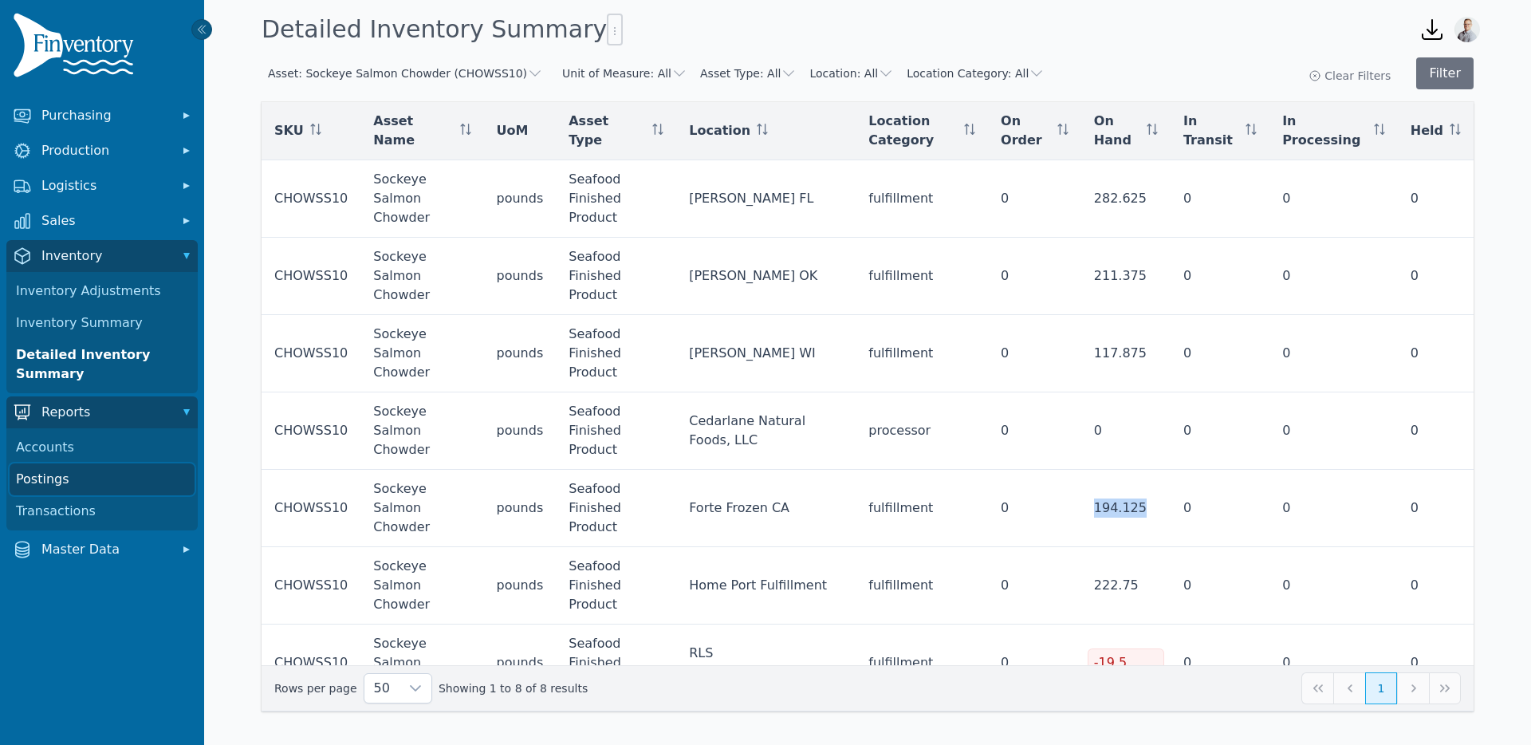
click at [70, 478] on link "Postings" at bounding box center [102, 479] width 185 height 32
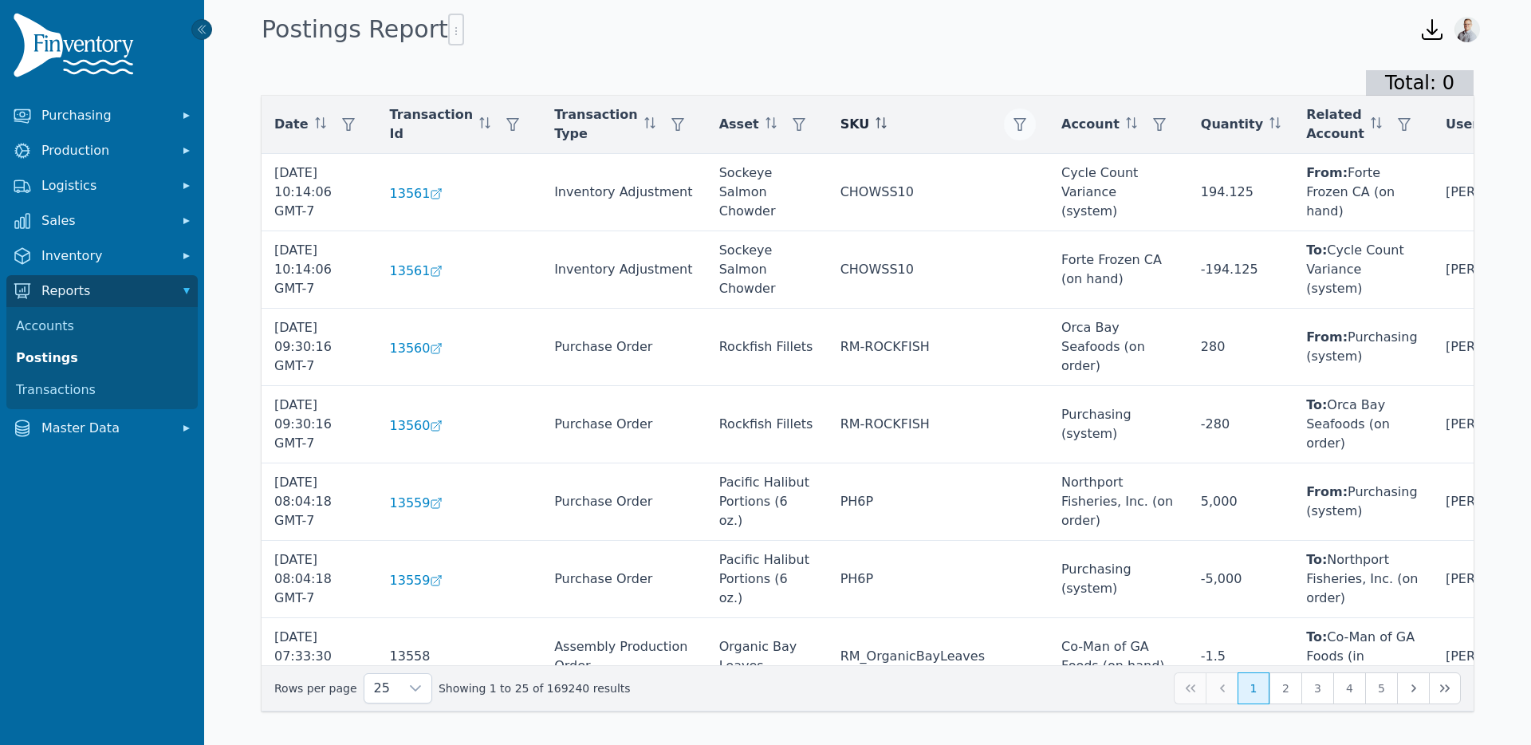
click at [1013, 124] on icon "button" at bounding box center [1019, 124] width 13 height 13
click at [997, 165] on div "Any" at bounding box center [1044, 167] width 137 height 32
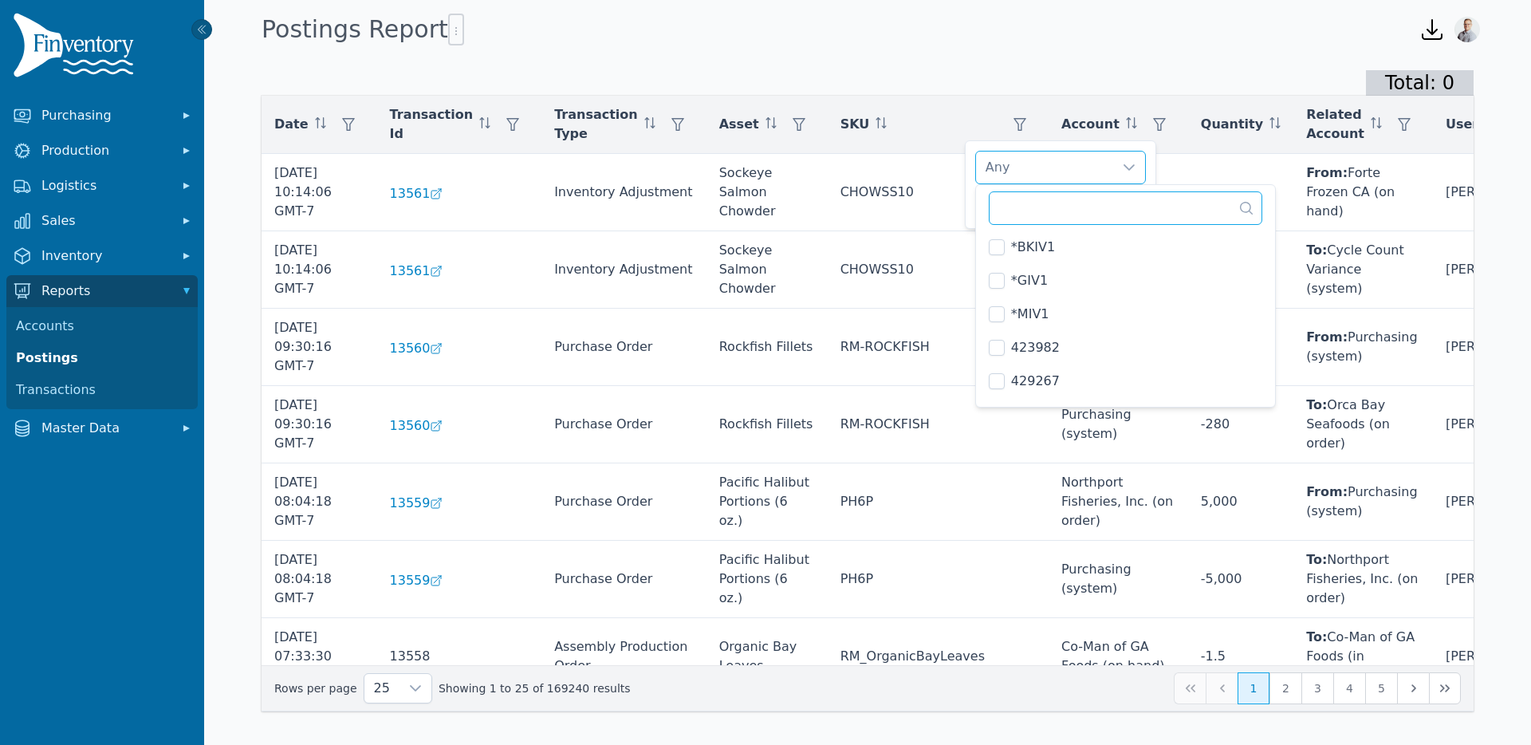
click at [1021, 198] on input "text" at bounding box center [1126, 207] width 274 height 33
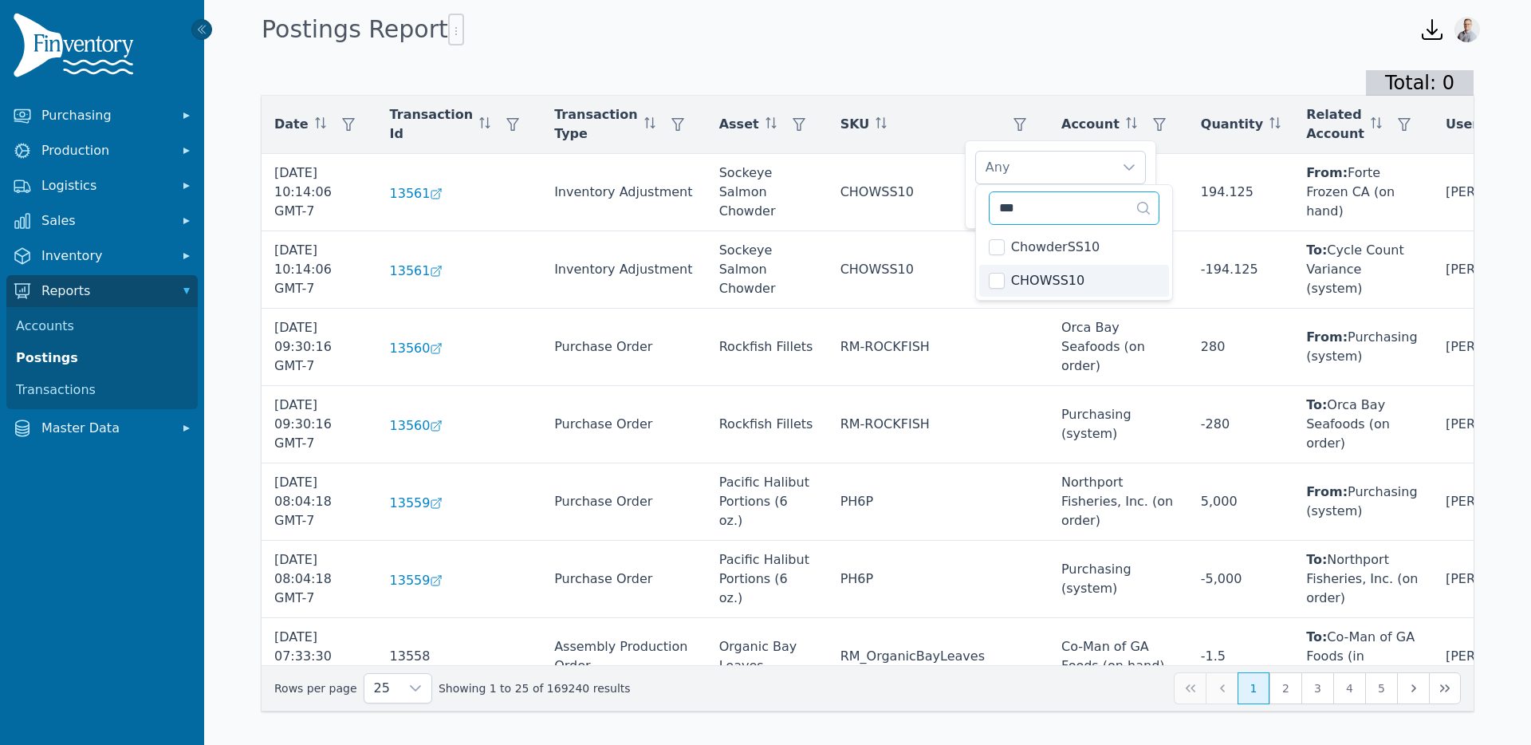
type input "***"
click at [1072, 167] on div "CHOWSS10" at bounding box center [1044, 167] width 137 height 32
click at [1136, 228] on body "Purchasing Production Logistics Sales Inventory Reports Accounts Postings Trans…" at bounding box center [765, 372] width 1531 height 745
click at [1129, 208] on span "Apply" at bounding box center [1121, 204] width 32 height 17
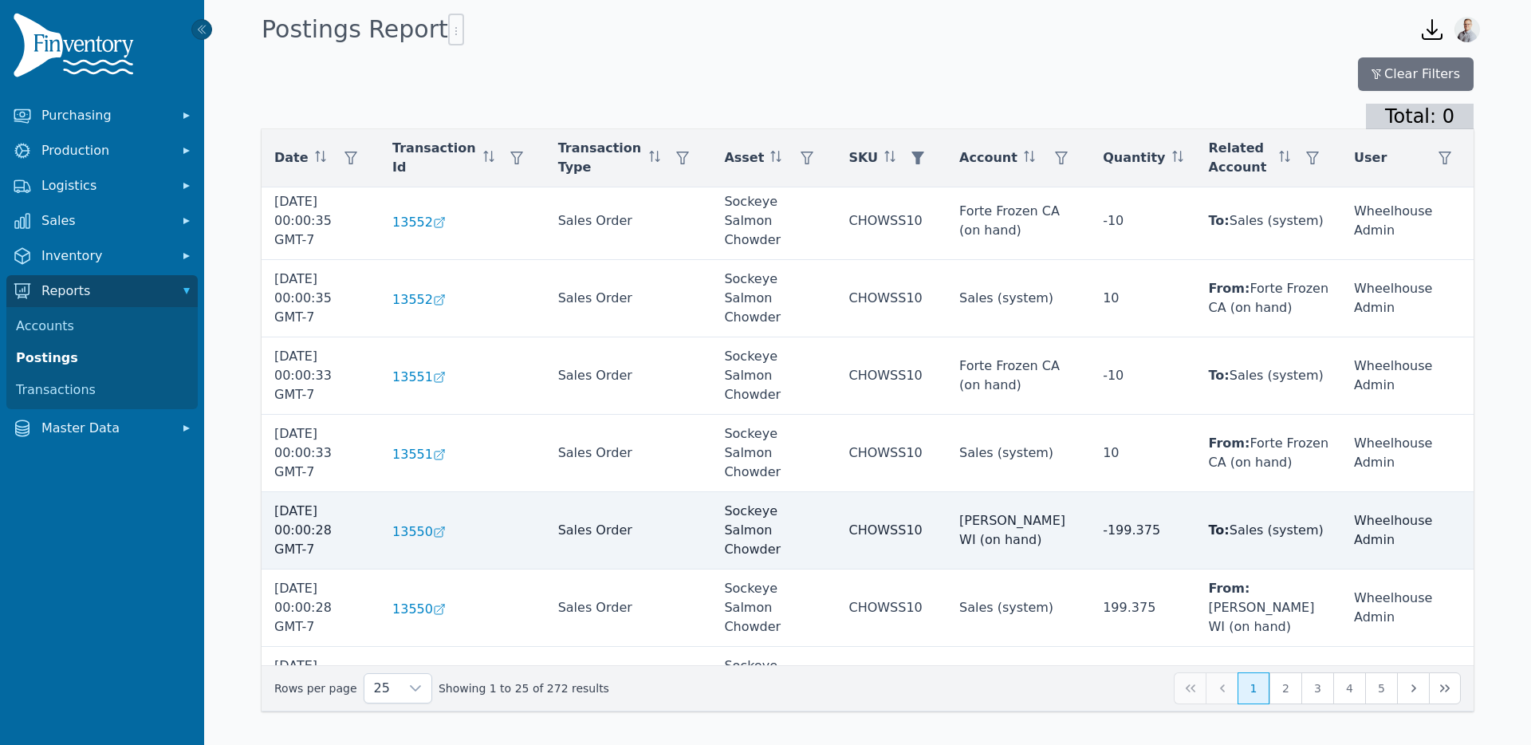
scroll to position [977, 0]
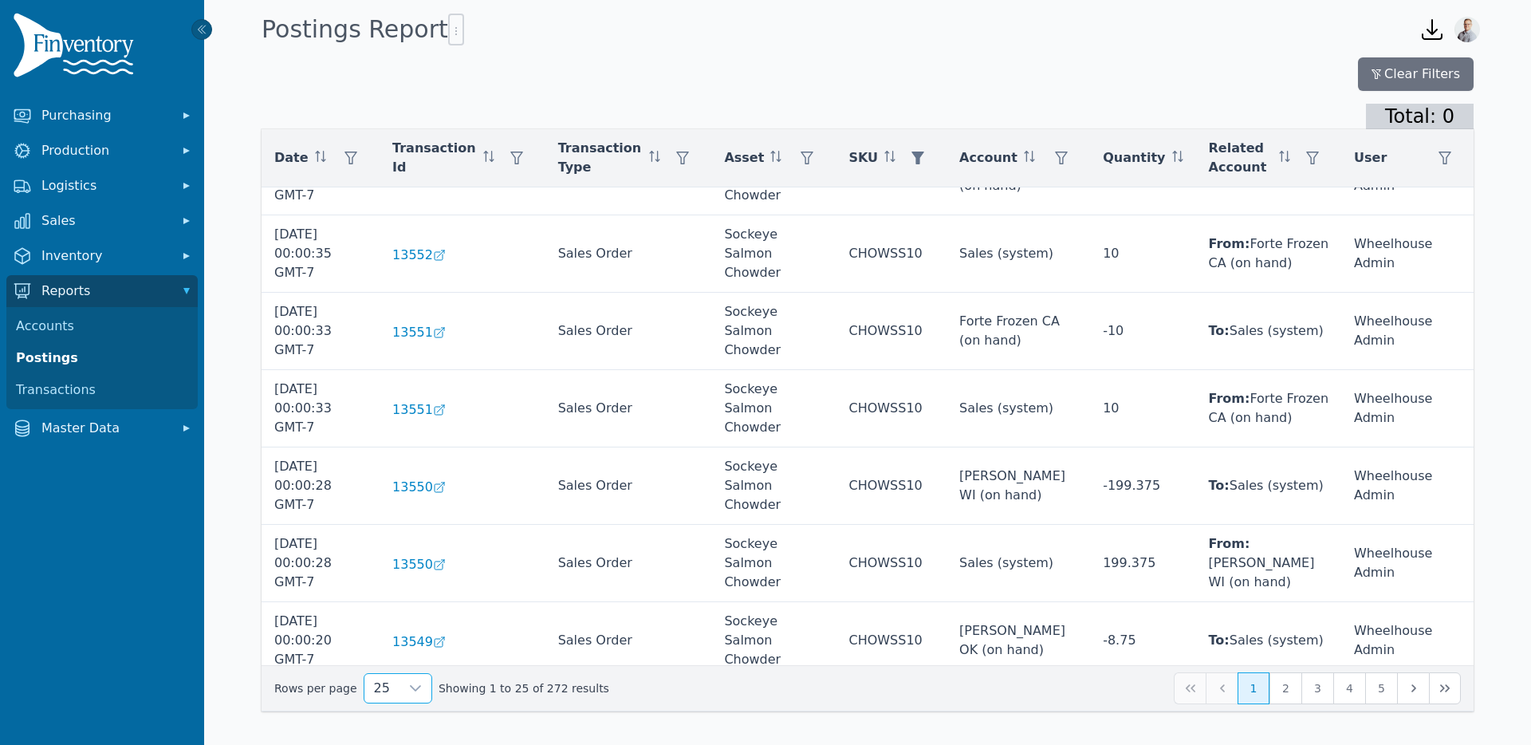
click at [387, 694] on span "25" at bounding box center [381, 688] width 35 height 29
click at [395, 647] on li "250" at bounding box center [391, 651] width 60 height 32
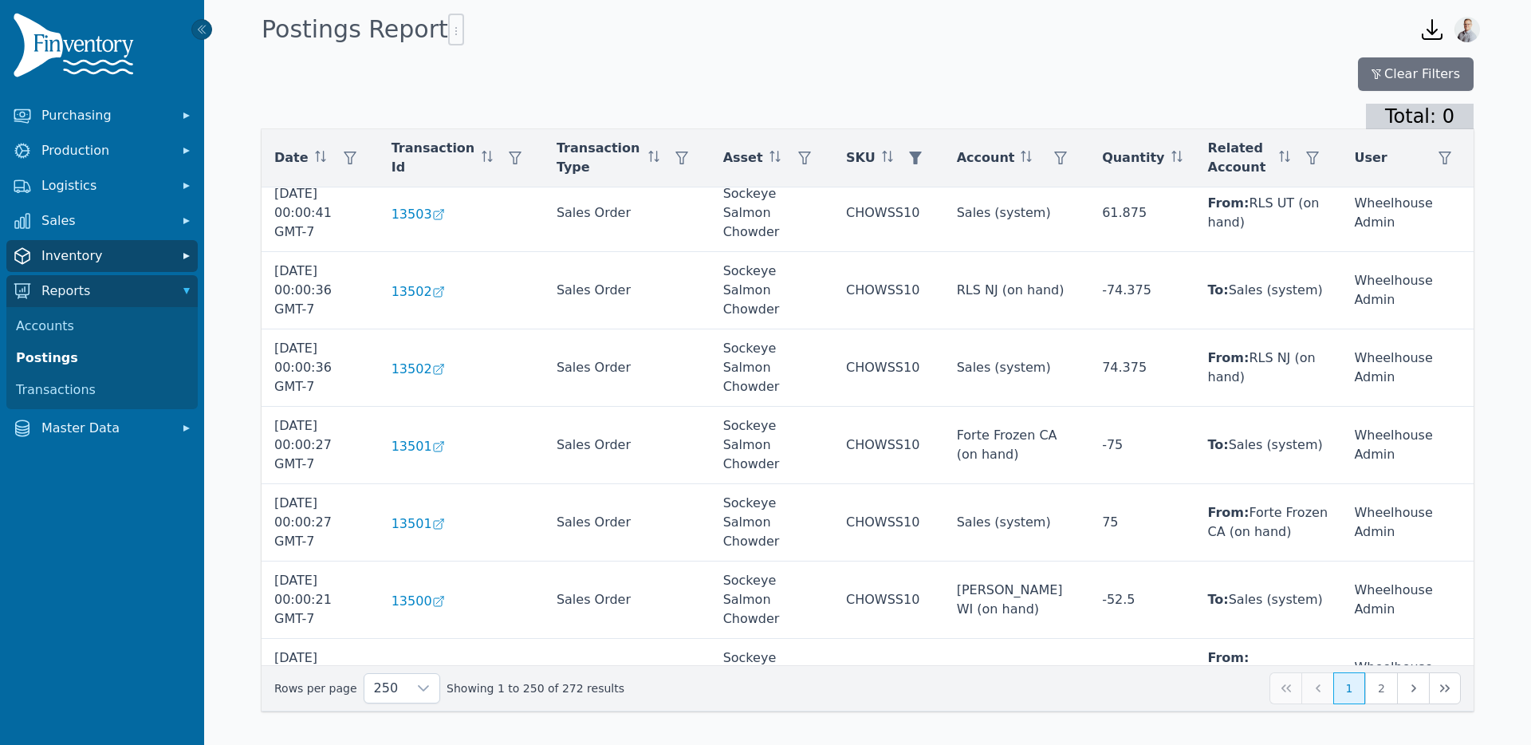
scroll to position [4113, 0]
click at [1067, 157] on icon "button" at bounding box center [1060, 157] width 13 height 13
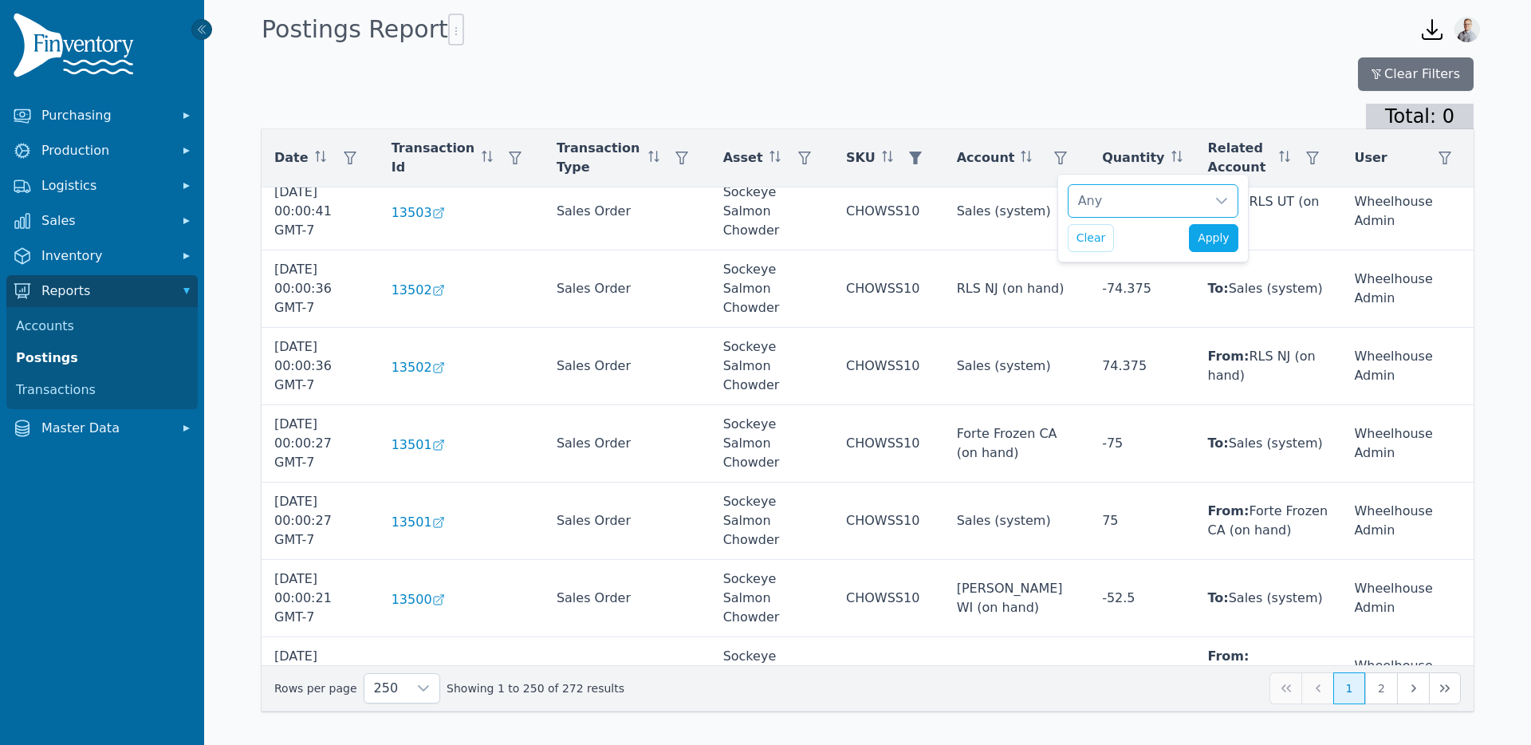
click at [1097, 191] on div "Any" at bounding box center [1136, 201] width 137 height 32
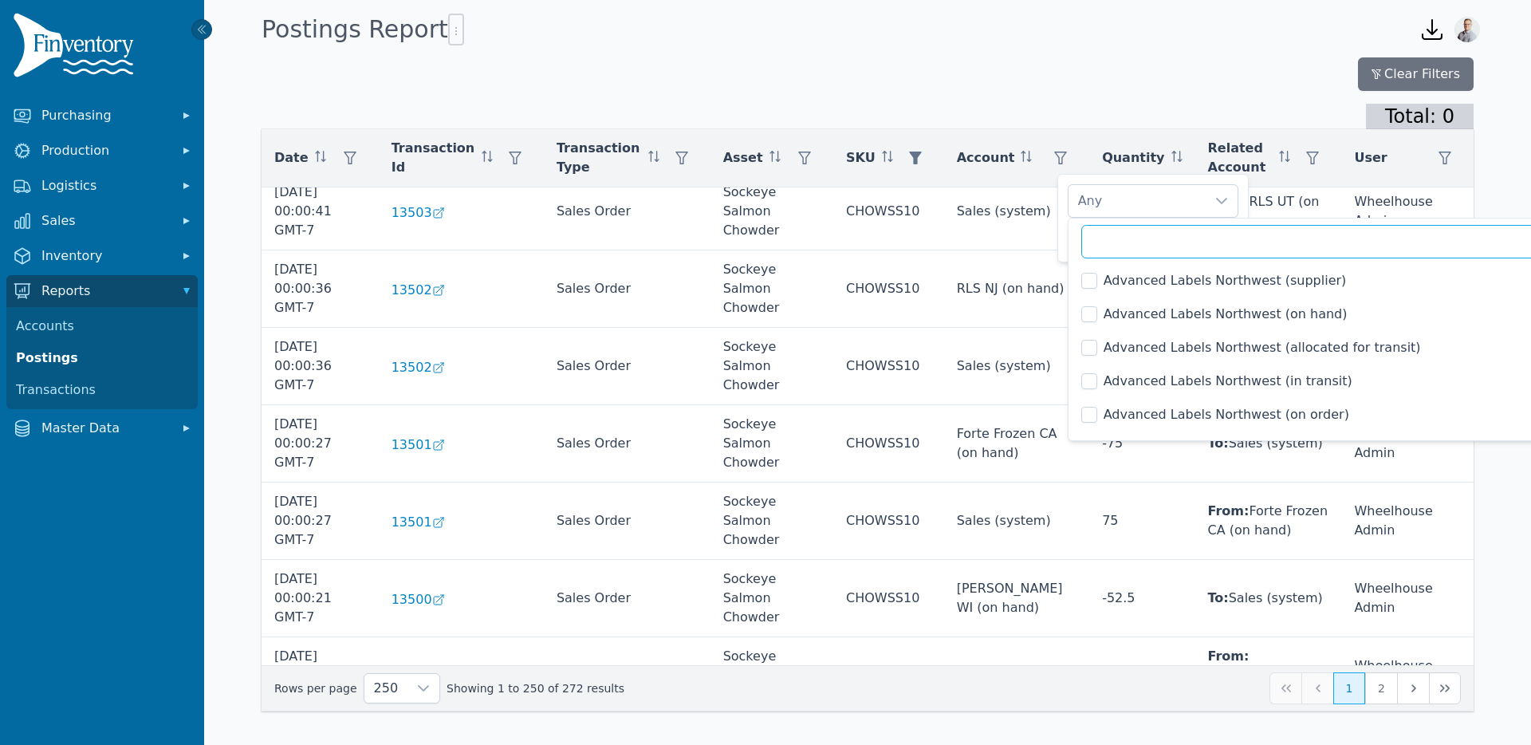
click at [1113, 237] on input "text" at bounding box center [1320, 241] width 479 height 33
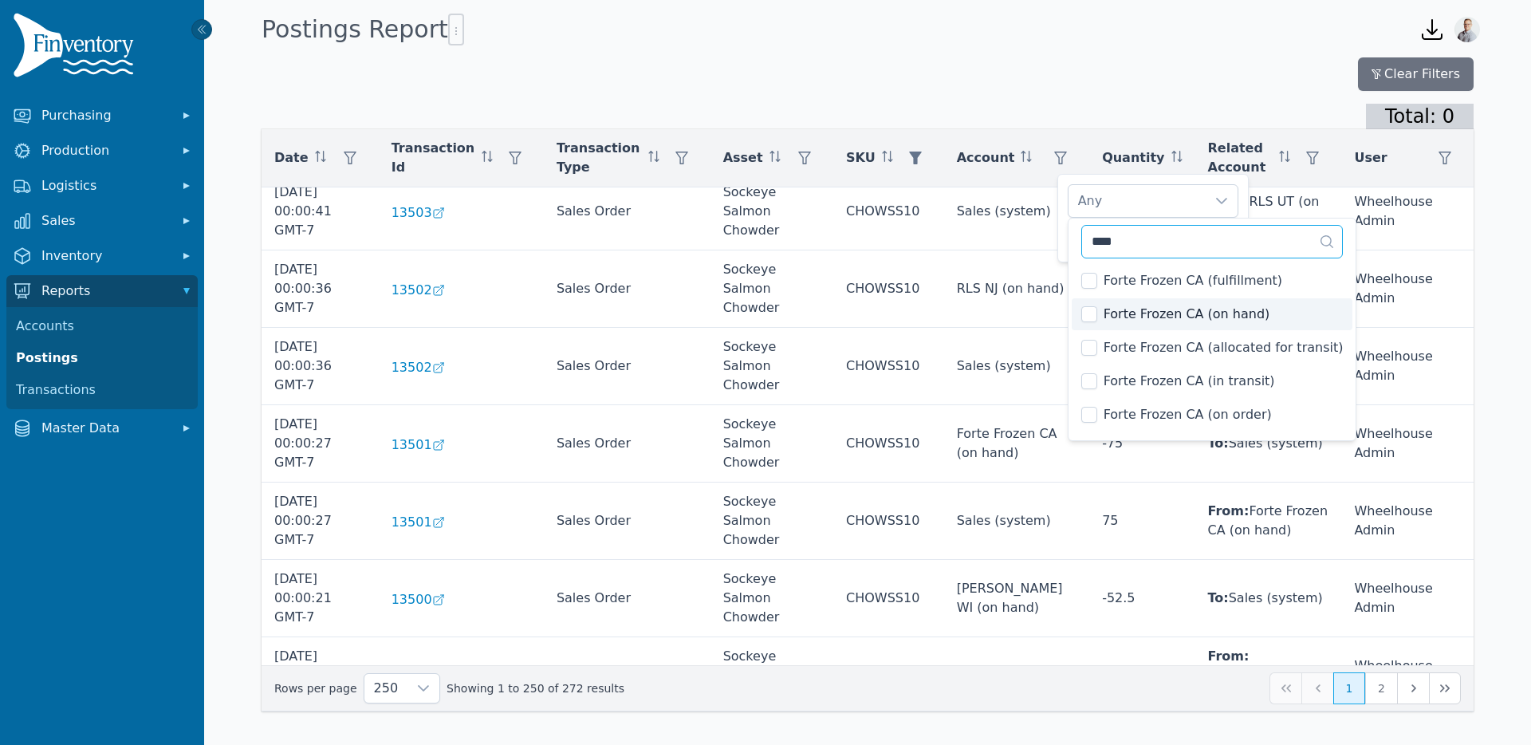
type input "****"
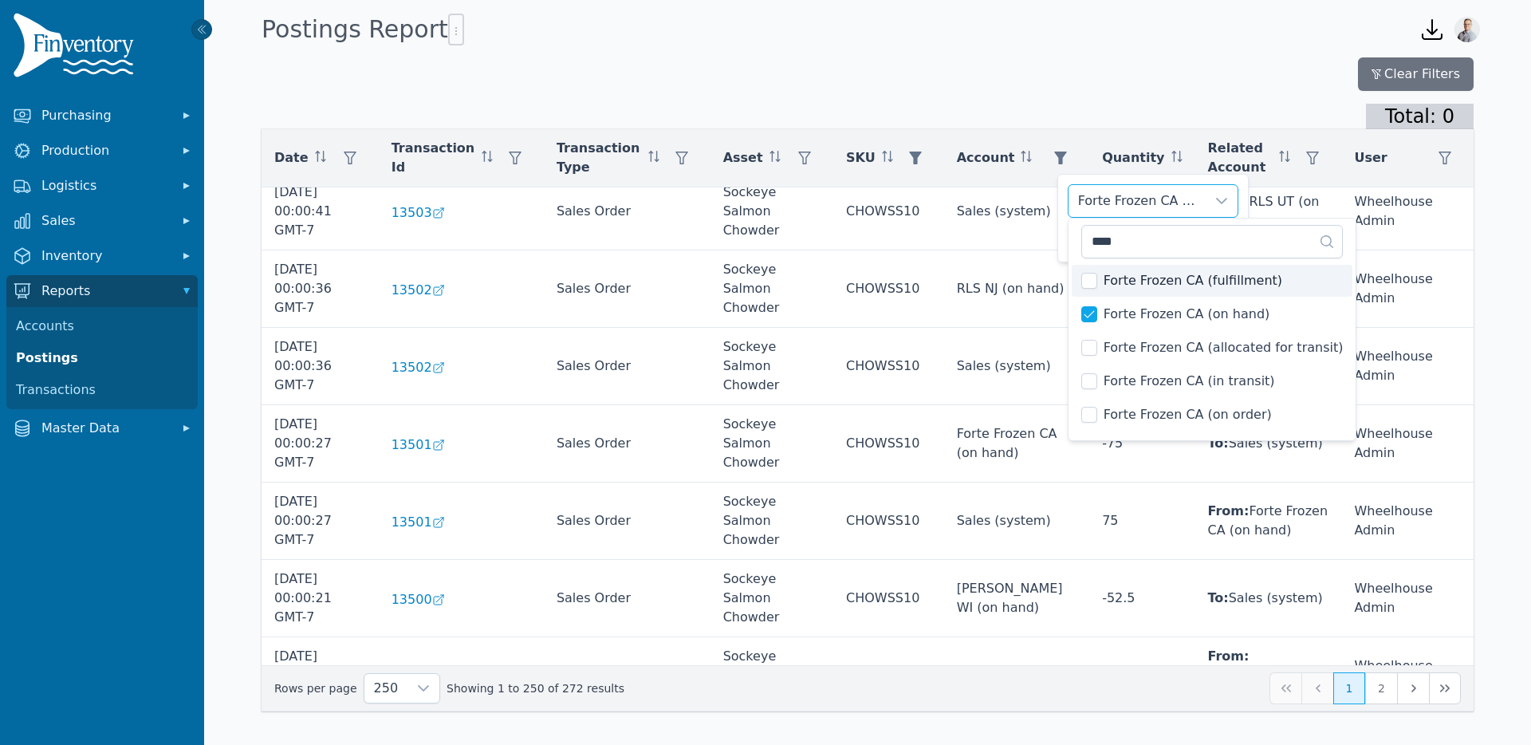
click at [1115, 204] on div "Forte Frozen CA (on hand)" at bounding box center [1136, 201] width 137 height 32
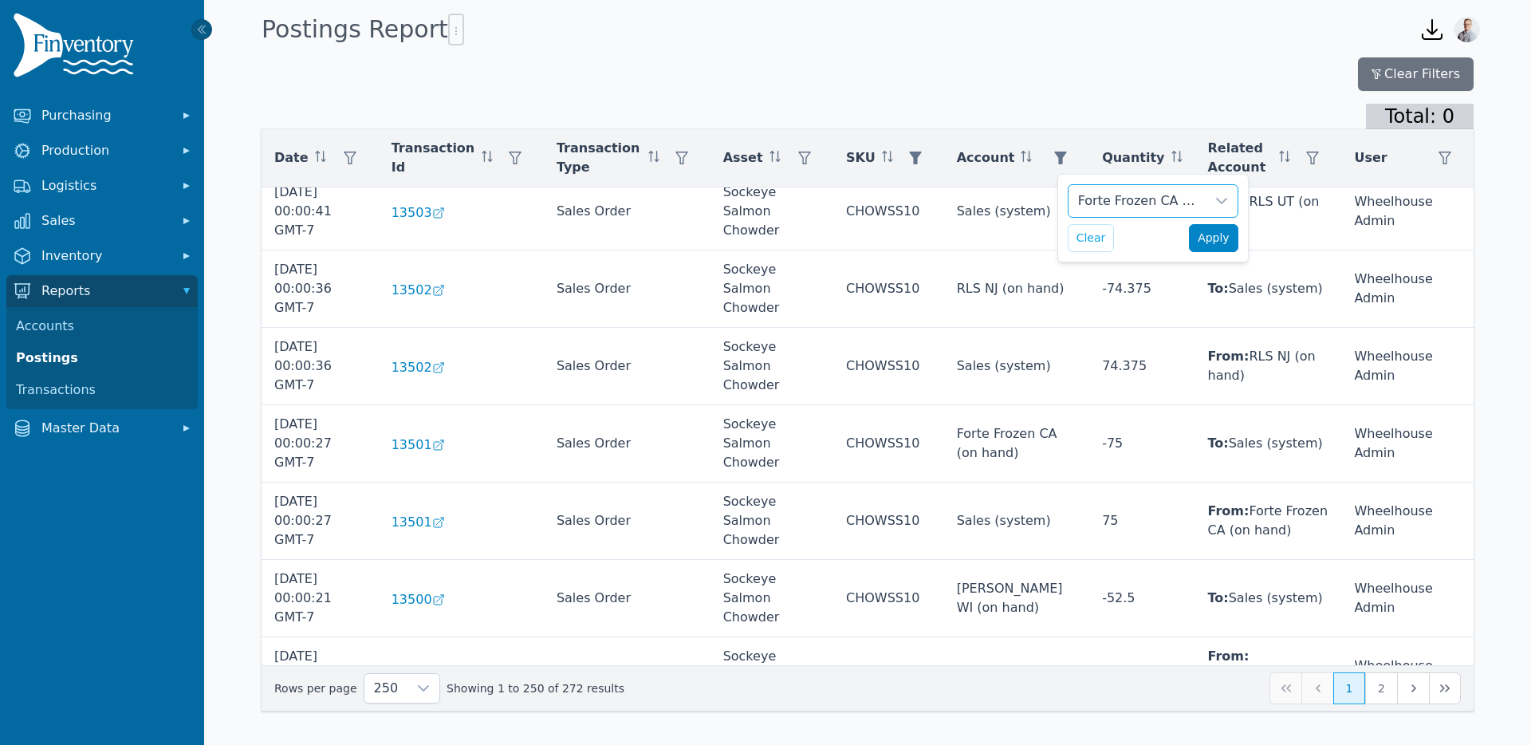
click at [1218, 241] on span "Apply" at bounding box center [1214, 238] width 32 height 17
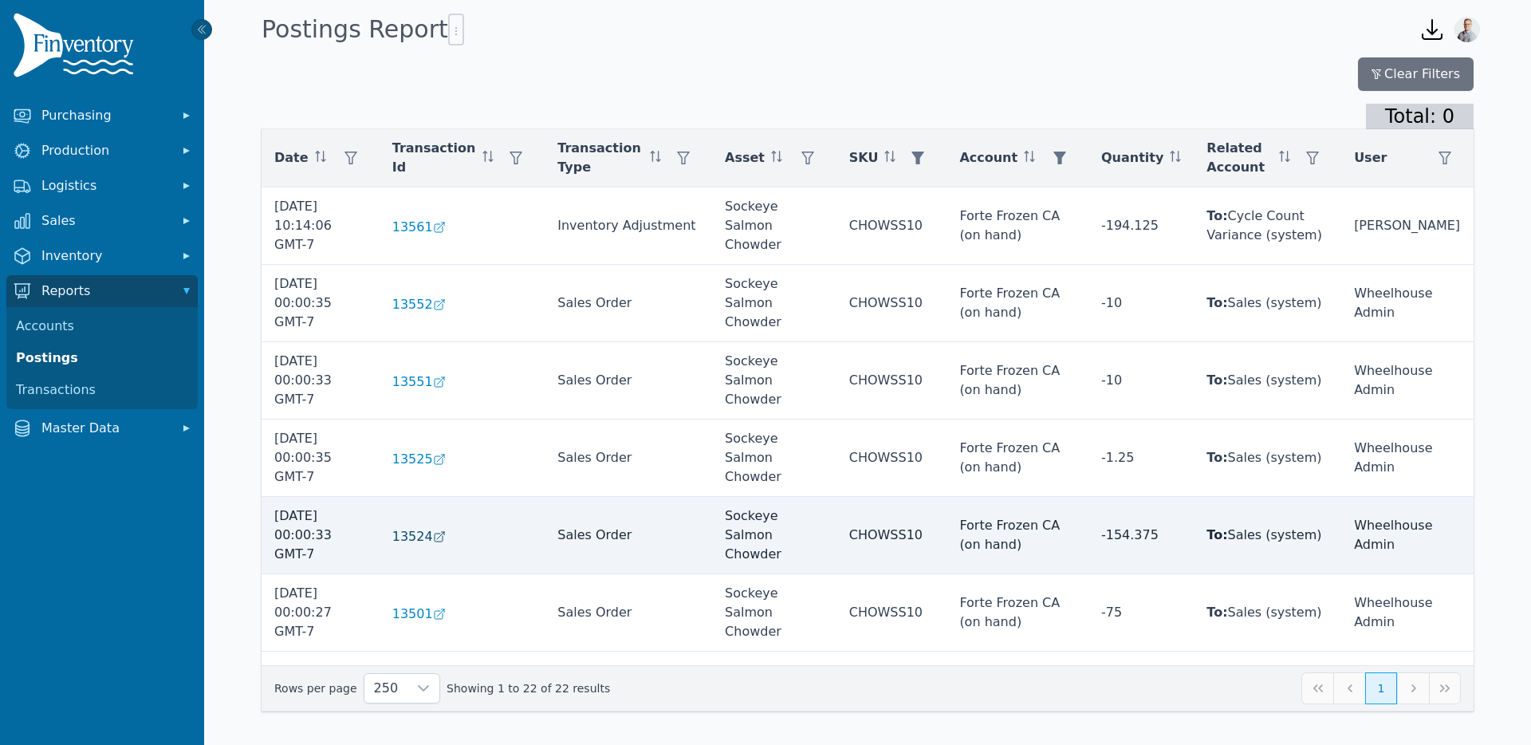
click at [417, 527] on span "13524" at bounding box center [412, 536] width 41 height 19
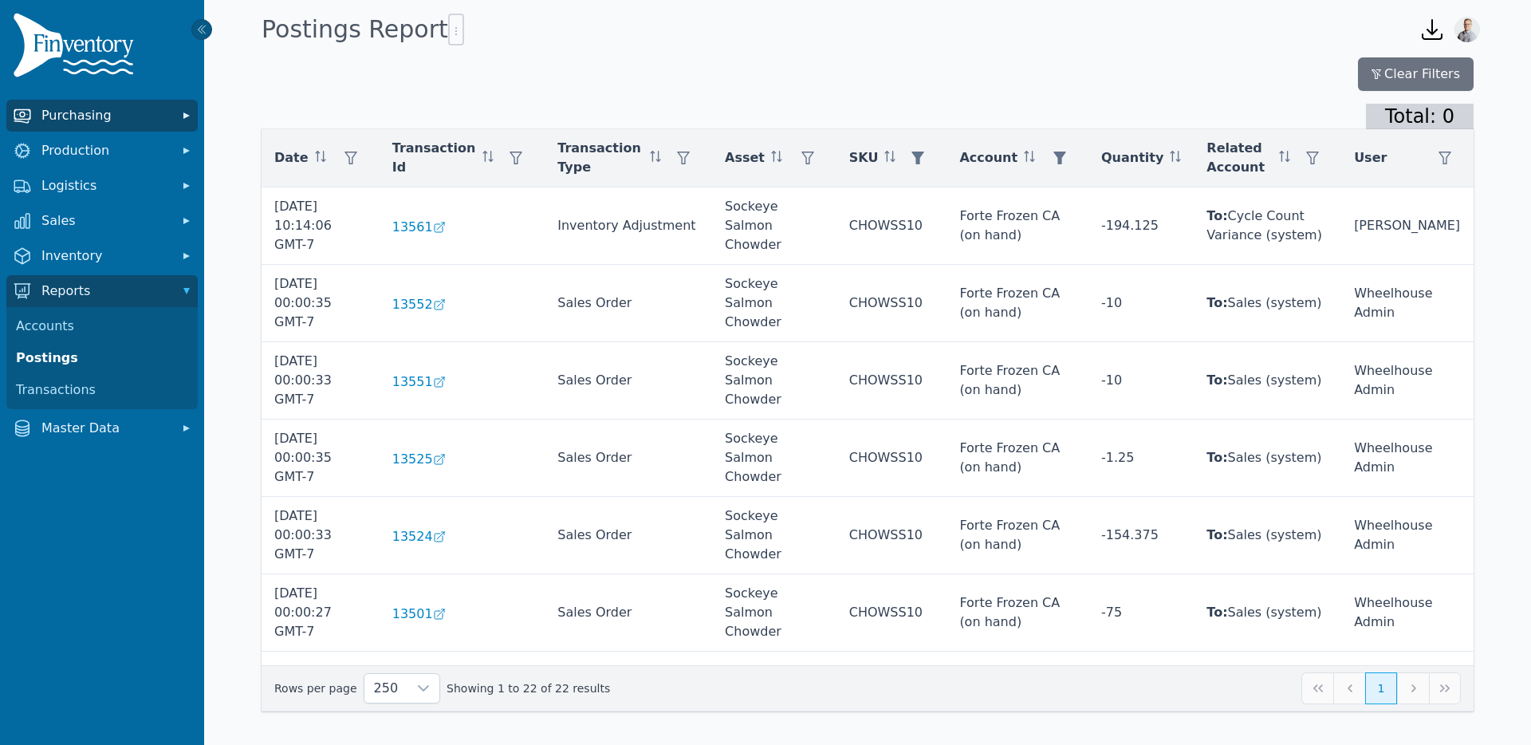
click at [59, 122] on span "Purchasing" at bounding box center [105, 115] width 128 height 19
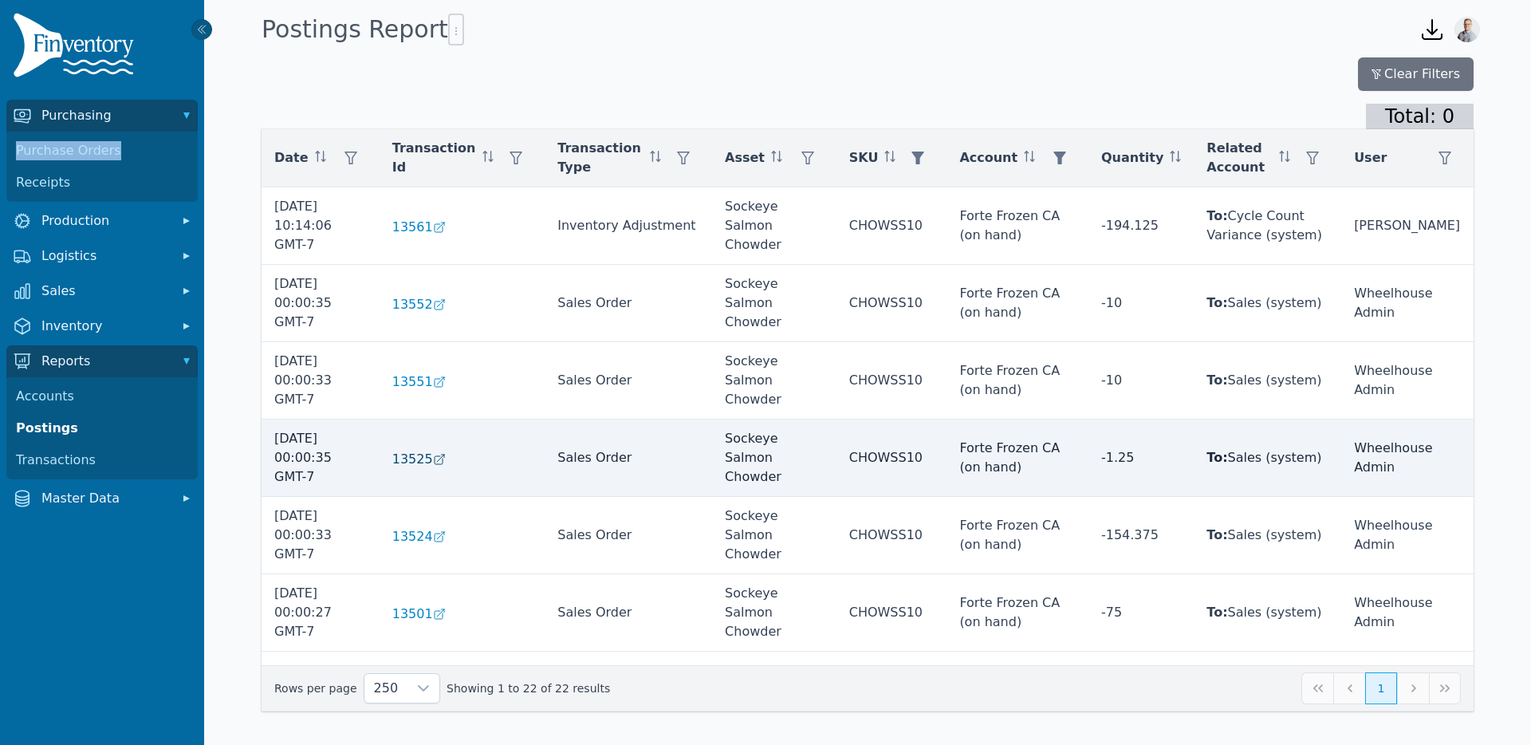
click at [426, 450] on span "13525" at bounding box center [412, 459] width 41 height 19
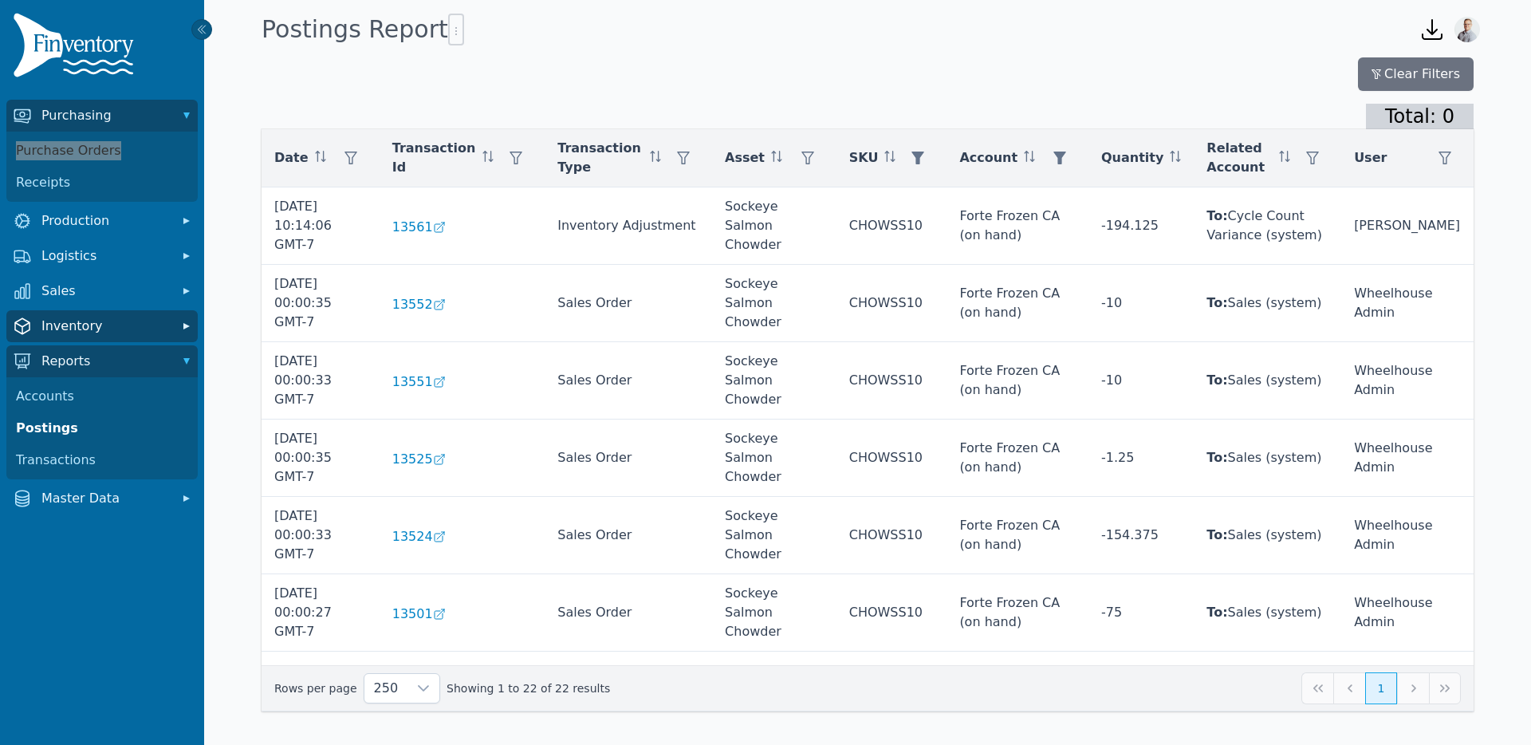
click at [45, 331] on span "Inventory" at bounding box center [105, 326] width 128 height 19
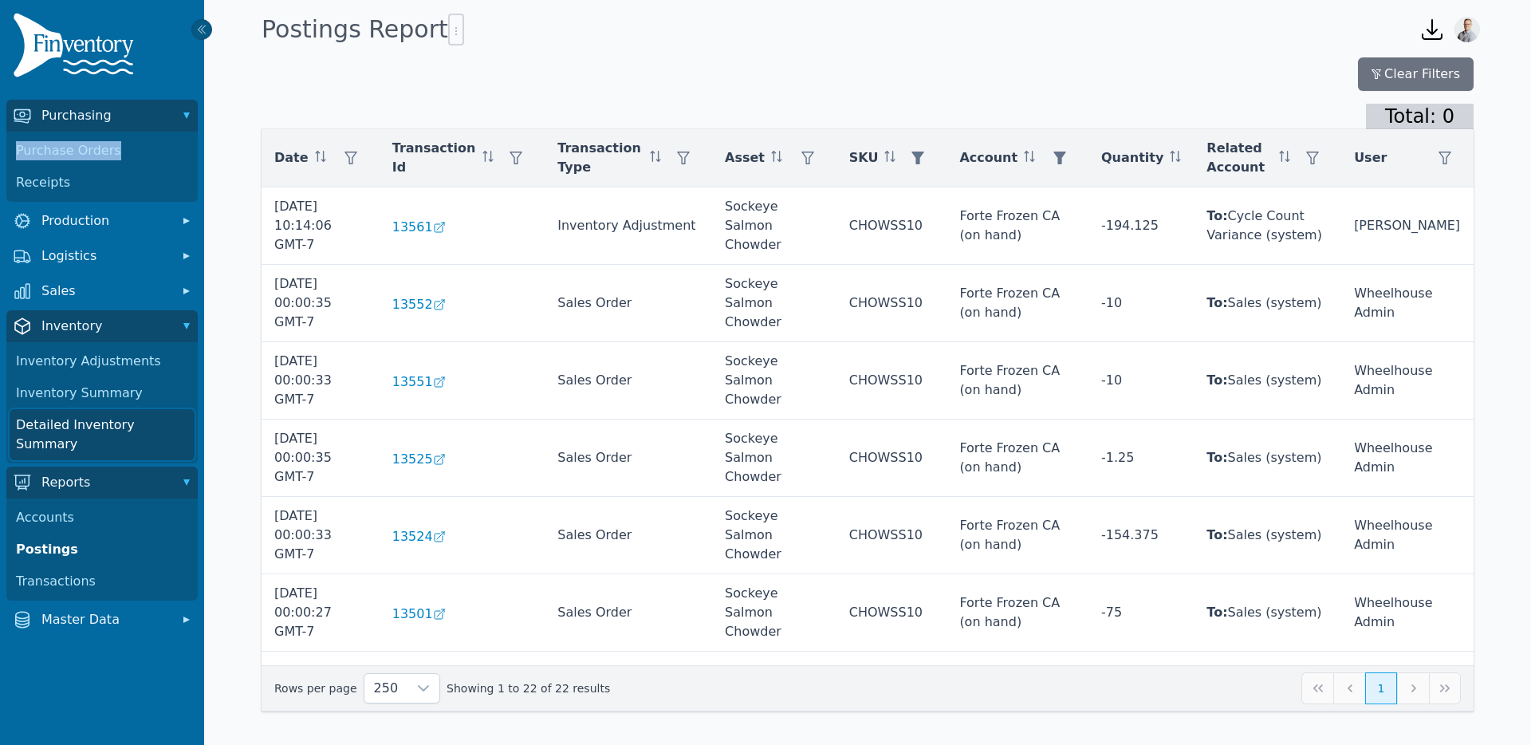
click at [62, 423] on link "Detailed Inventory Summary" at bounding box center [102, 434] width 185 height 51
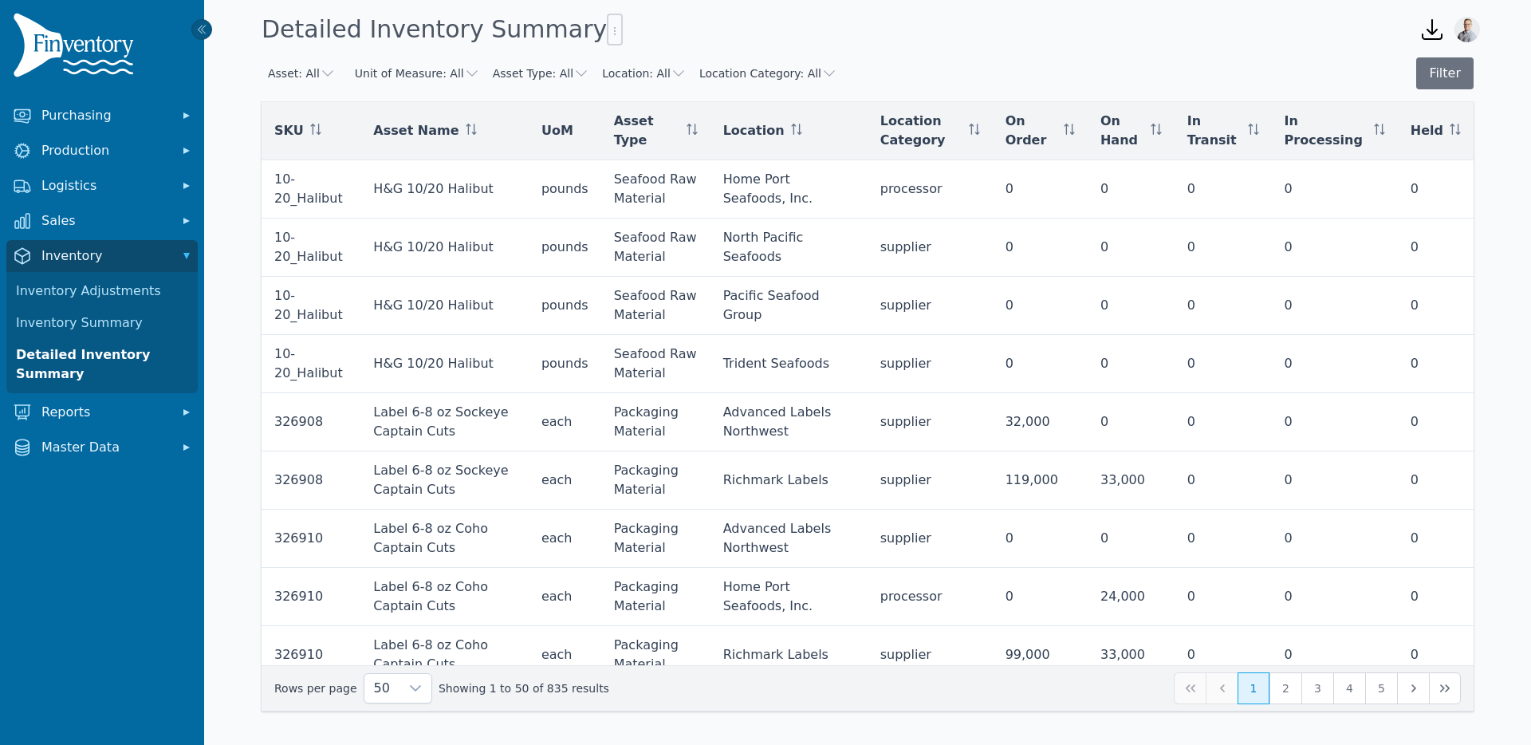
click at [320, 72] on icon "button" at bounding box center [328, 73] width 16 height 16
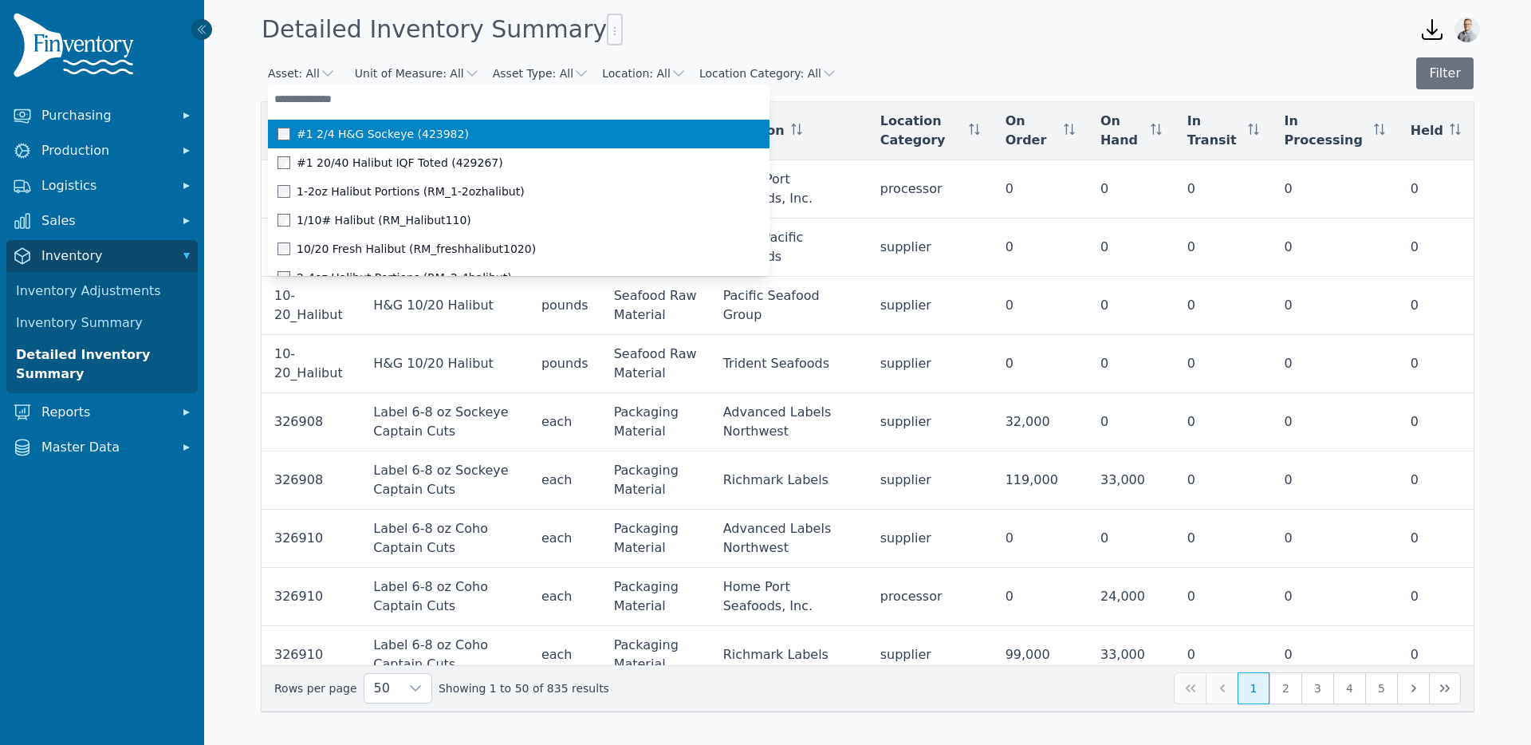
click at [349, 104] on input "text" at bounding box center [519, 99] width 502 height 29
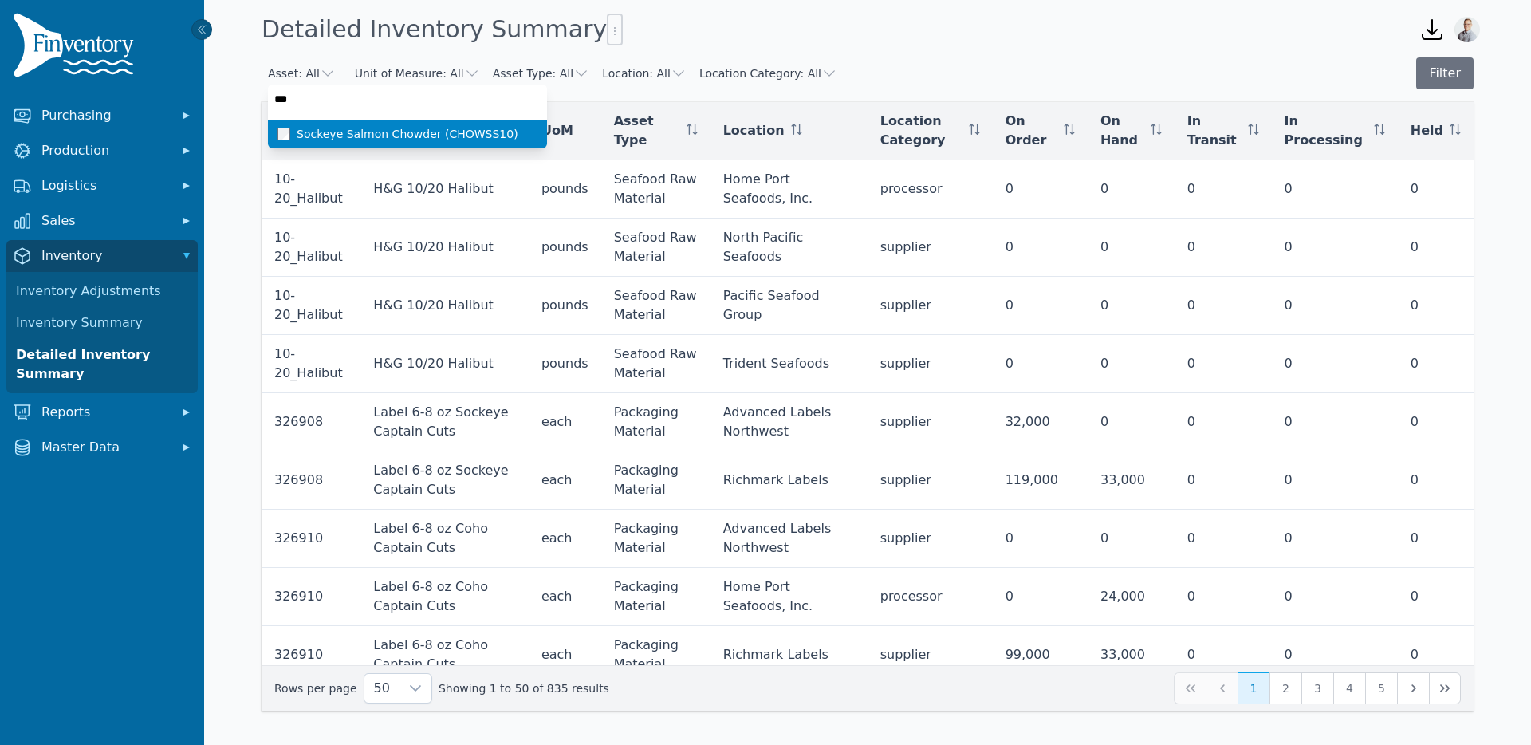
type input "****"
click at [348, 123] on li "Sockeye Salmon Chowder (CHOWSS10)" at bounding box center [407, 134] width 279 height 29
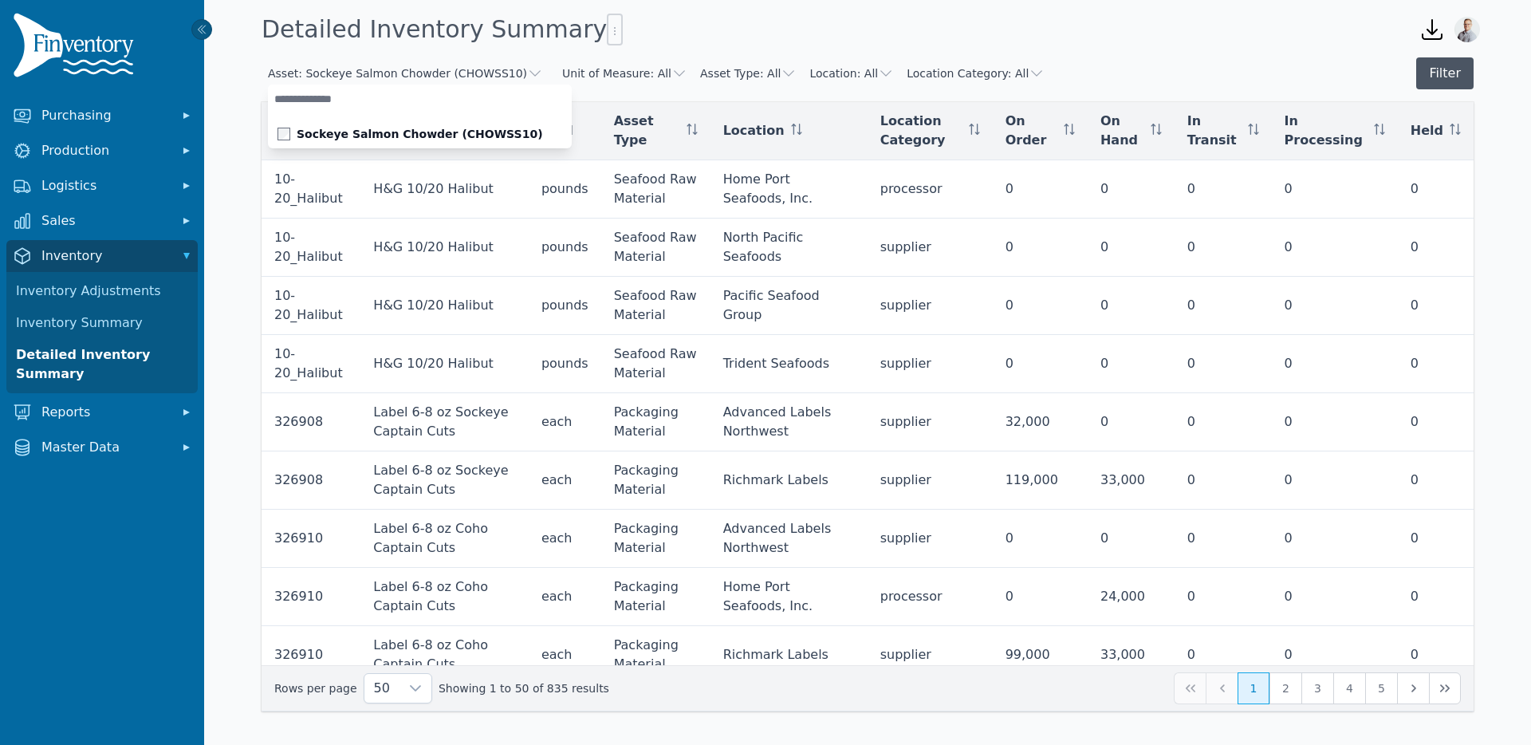
click at [1436, 69] on button "Filter" at bounding box center [1444, 73] width 57 height 32
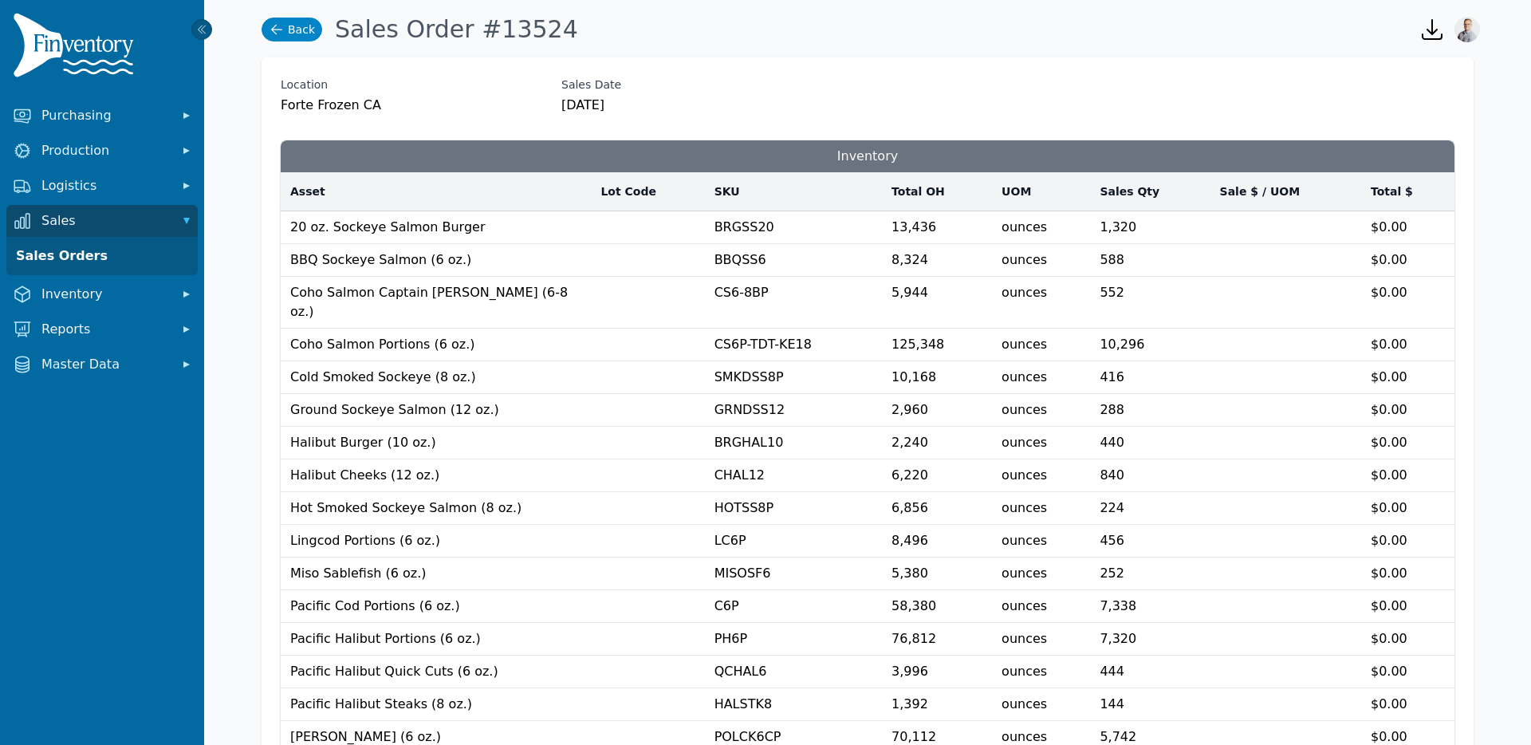
click at [300, 26] on link "Back" at bounding box center [292, 30] width 61 height 24
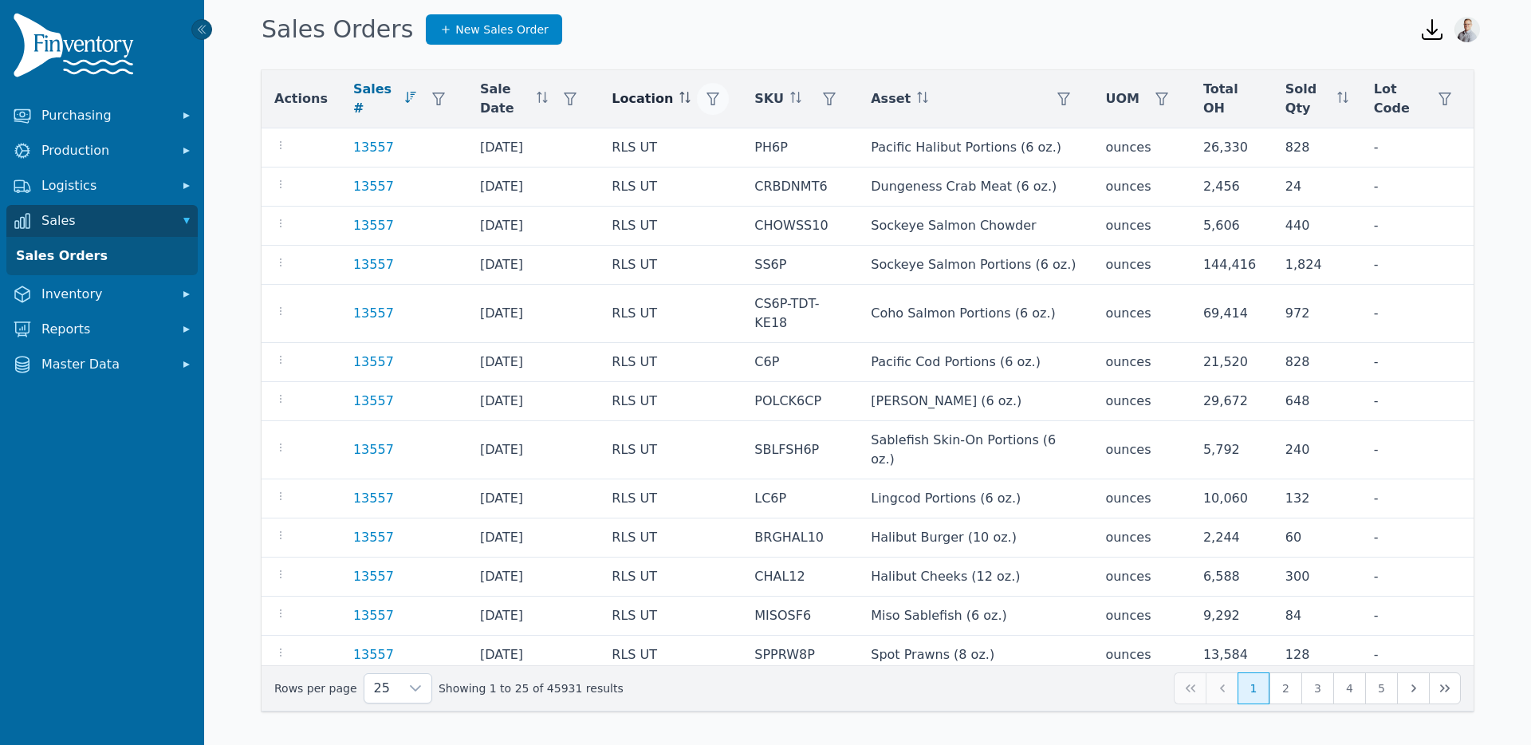
click at [706, 99] on icon "button" at bounding box center [712, 98] width 13 height 13
click at [725, 146] on div "Any" at bounding box center [762, 142] width 137 height 32
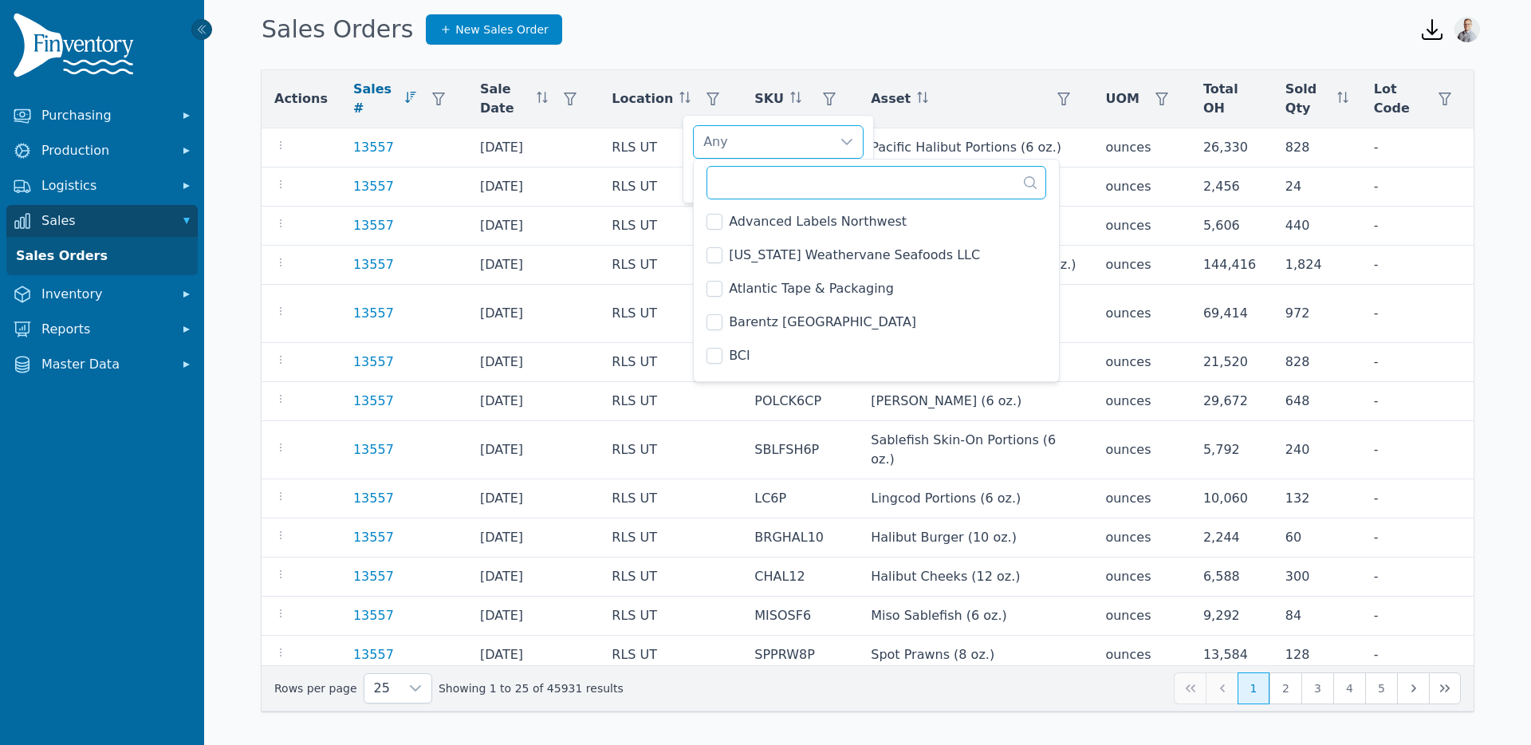
click at [742, 184] on input "text" at bounding box center [876, 182] width 340 height 33
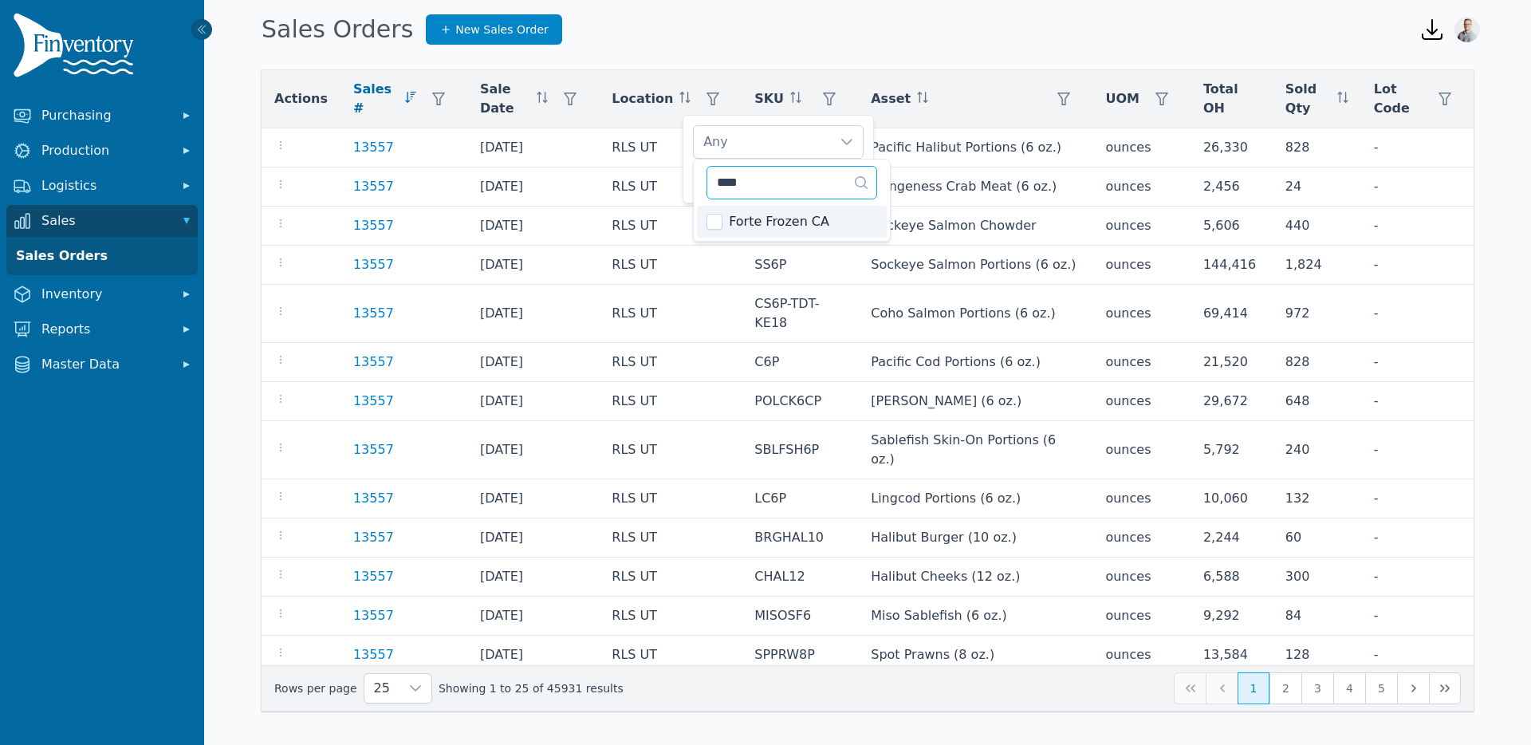
type input "****"
click at [743, 226] on span "Forte Frozen CA" at bounding box center [779, 221] width 100 height 19
click at [760, 43] on div "Sales Orders New Sales Order" at bounding box center [827, 29] width 1145 height 43
click at [823, 100] on icon "button" at bounding box center [829, 98] width 13 height 13
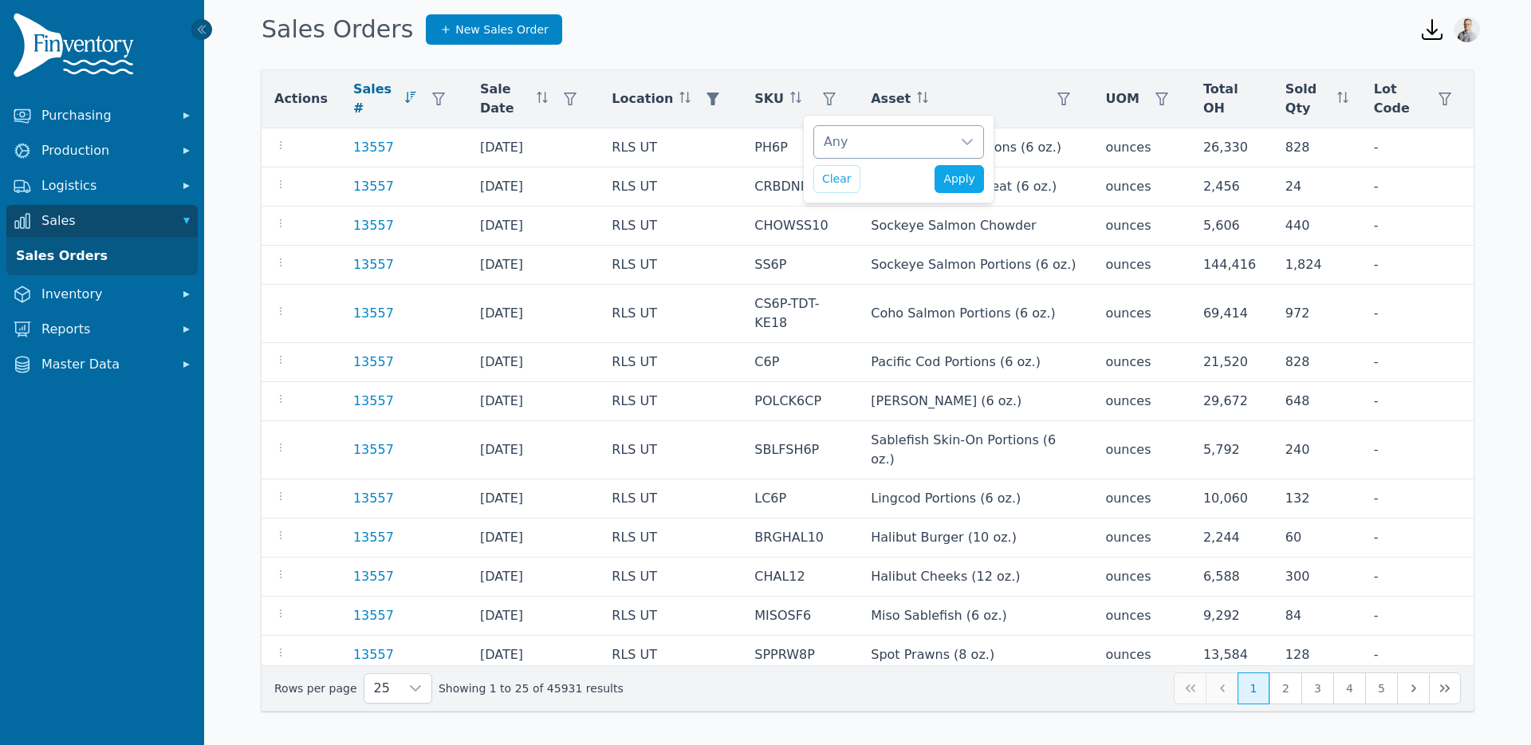
click at [887, 144] on div "Any" at bounding box center [882, 142] width 137 height 32
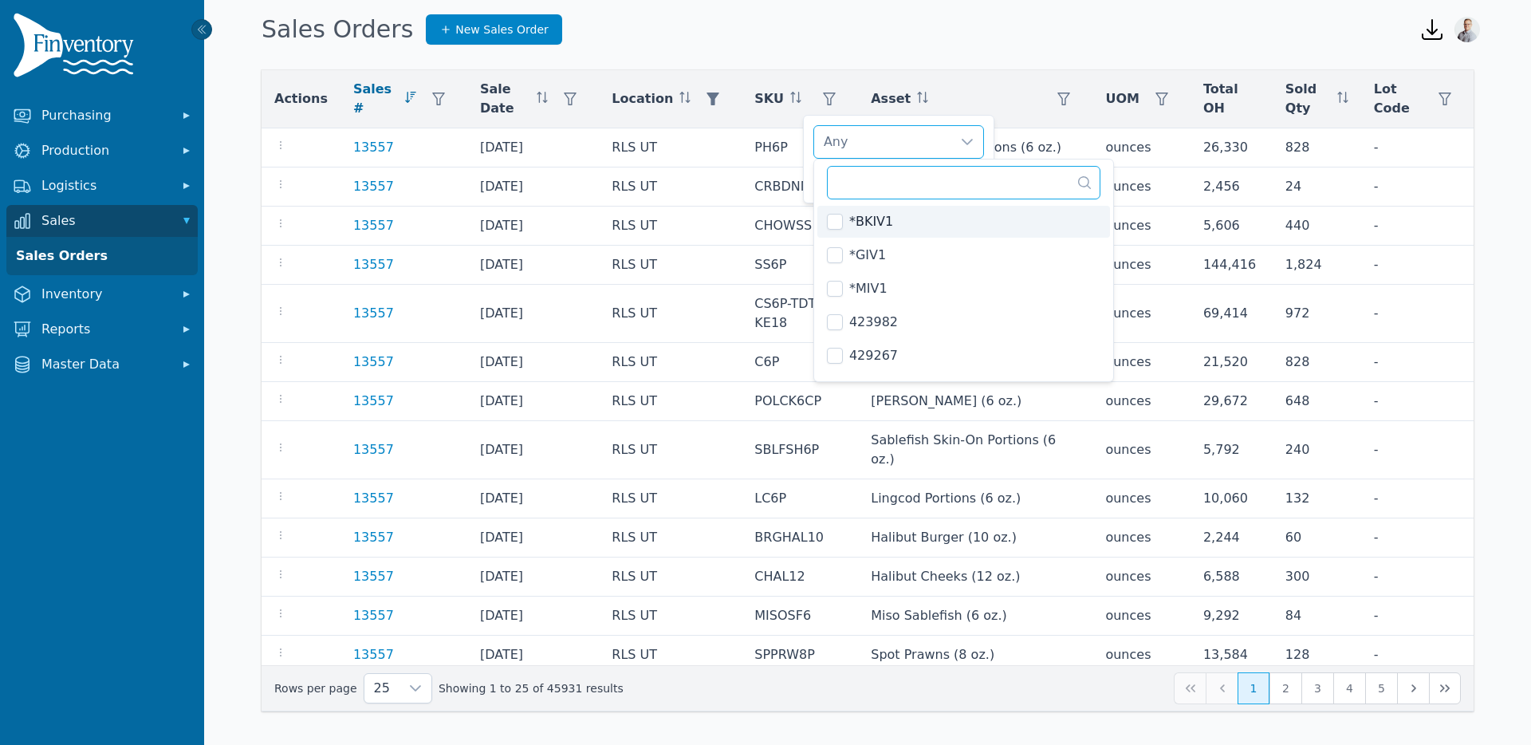
click at [884, 187] on input "text" at bounding box center [964, 182] width 274 height 33
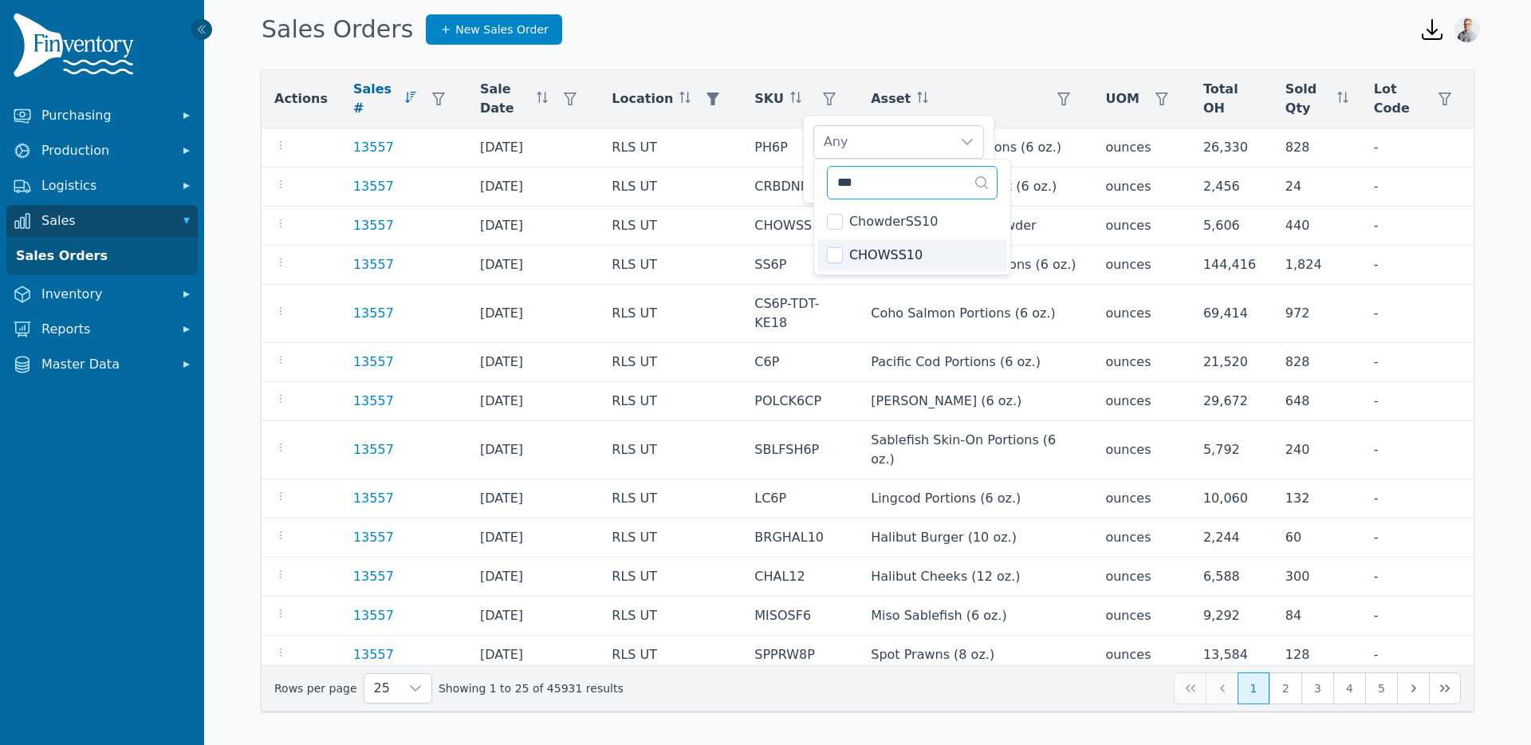
type input "***"
click at [868, 246] on span "CHOWSS10" at bounding box center [885, 255] width 73 height 19
click at [871, 139] on div "CHOWSS10" at bounding box center [882, 142] width 137 height 32
click at [977, 185] on button "Apply" at bounding box center [958, 179] width 49 height 28
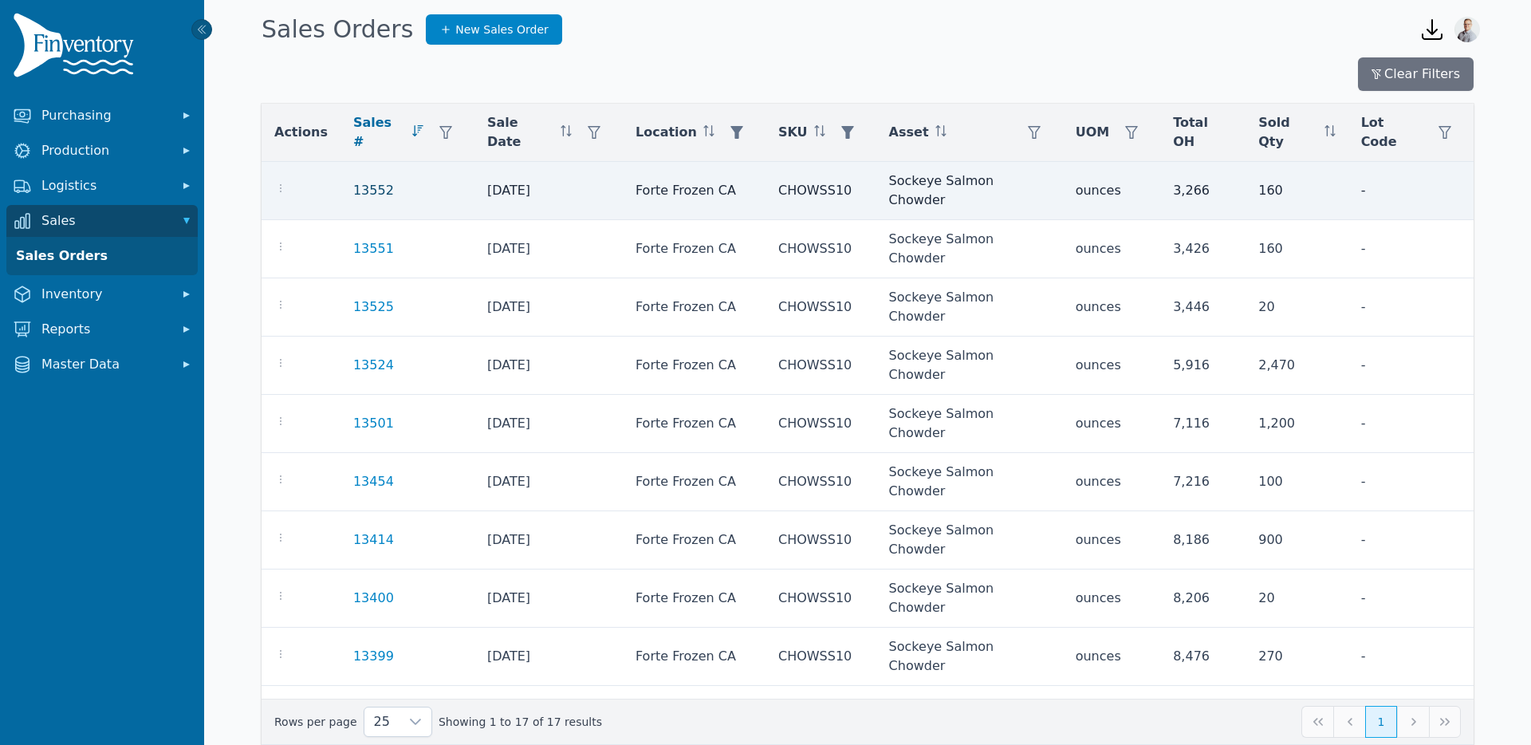
click at [363, 181] on link "13552" at bounding box center [373, 190] width 41 height 19
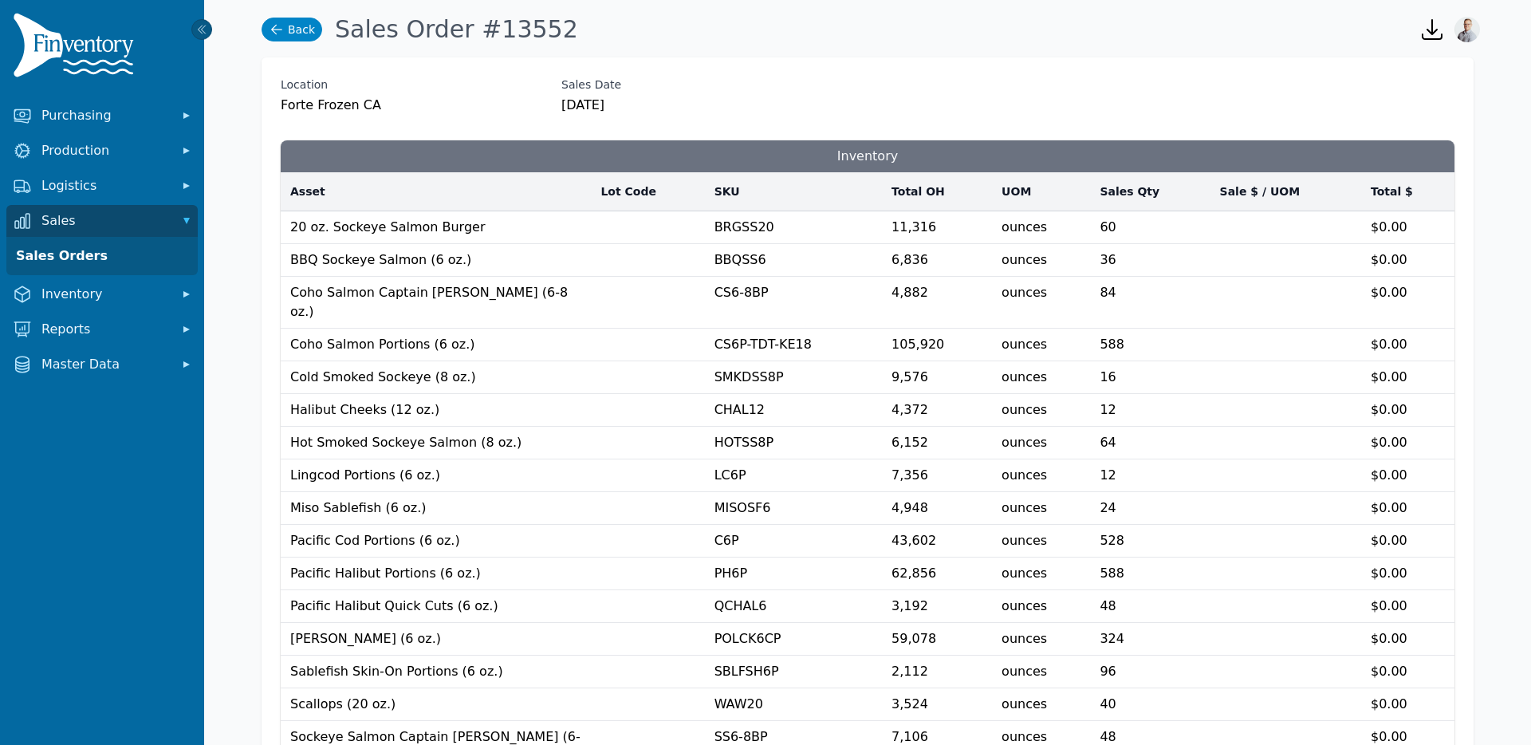
click at [285, 23] on link "Back" at bounding box center [292, 30] width 61 height 24
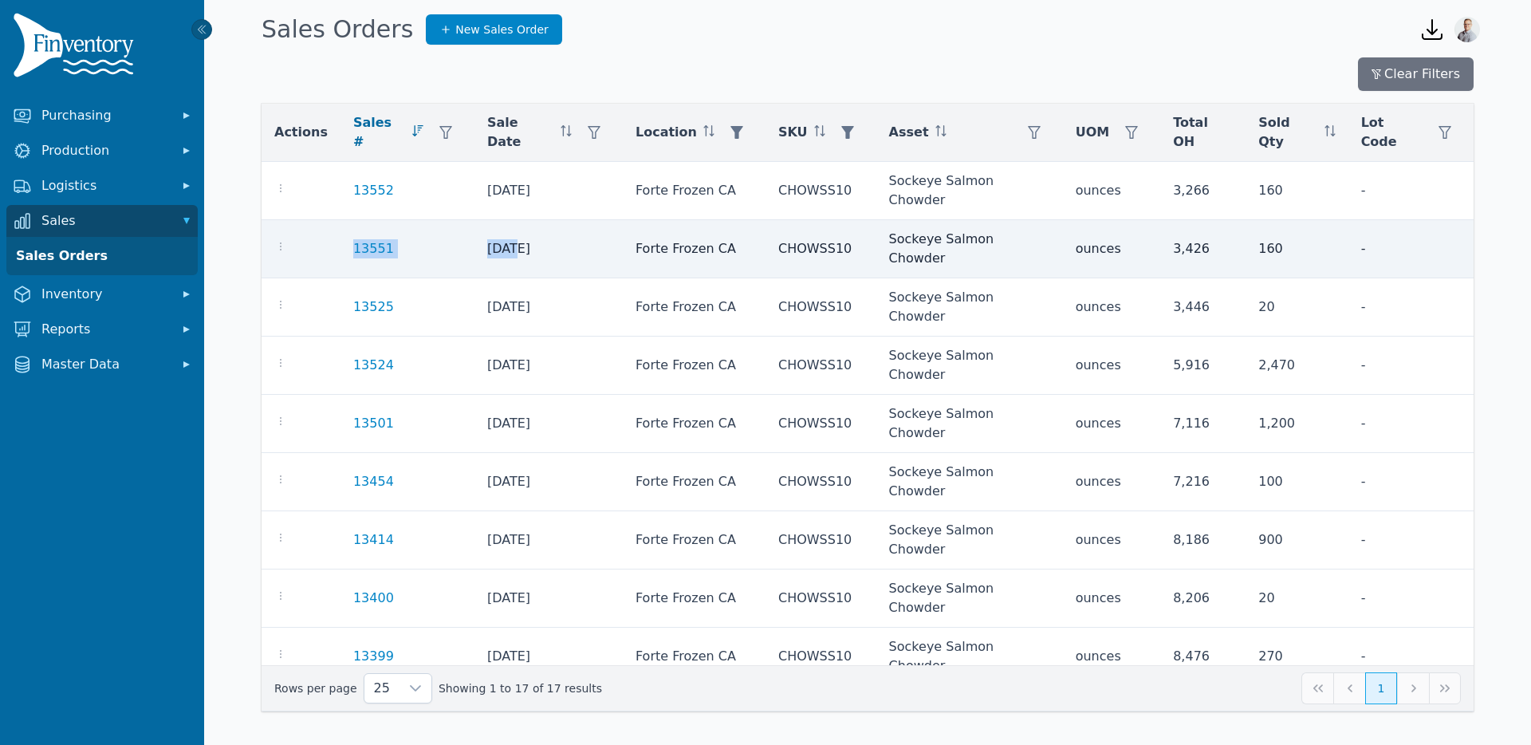
drag, startPoint x: 342, startPoint y: 211, endPoint x: 504, endPoint y: 216, distance: 161.9
click at [504, 220] on tr "13551 10/1/2025 Forte Frozen CA CHOWSS10 Sockeye Salmon Chowder ounces 3,426 16…" at bounding box center [868, 249] width 1212 height 58
click at [368, 239] on link "13551" at bounding box center [373, 248] width 41 height 19
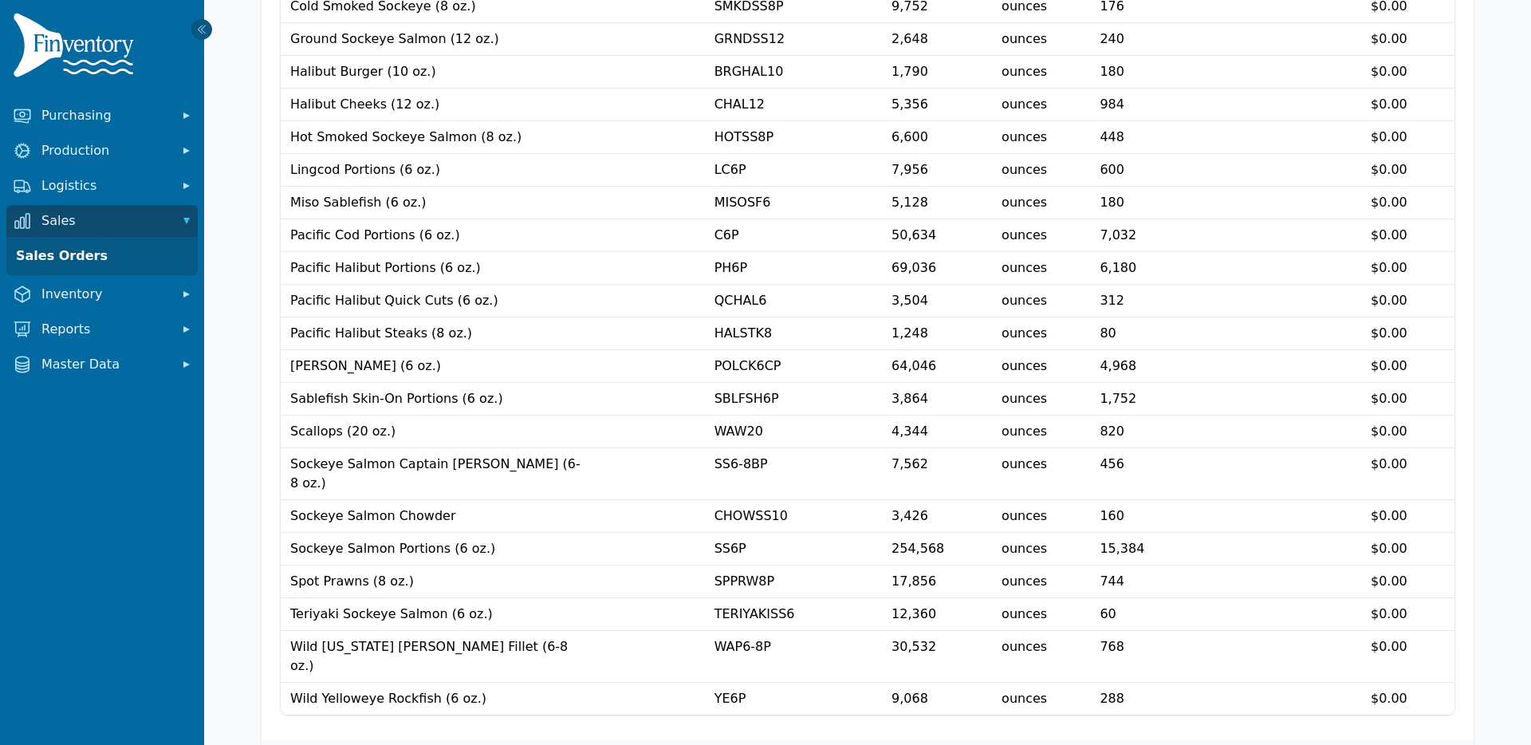
scroll to position [372, 0]
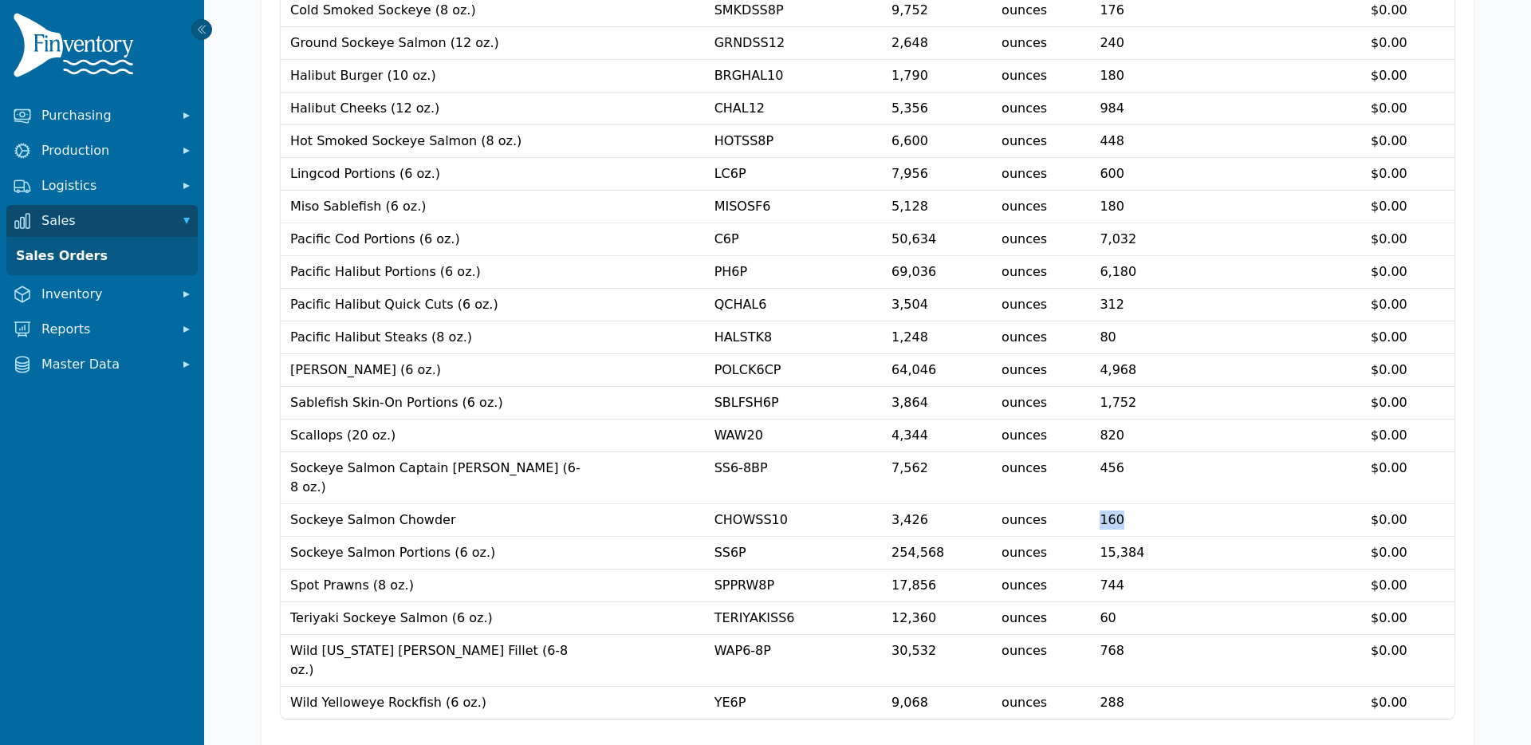
drag, startPoint x: 1151, startPoint y: 478, endPoint x: 1110, endPoint y: 476, distance: 41.5
click at [1110, 504] on td "160 ***" at bounding box center [1150, 520] width 120 height 33
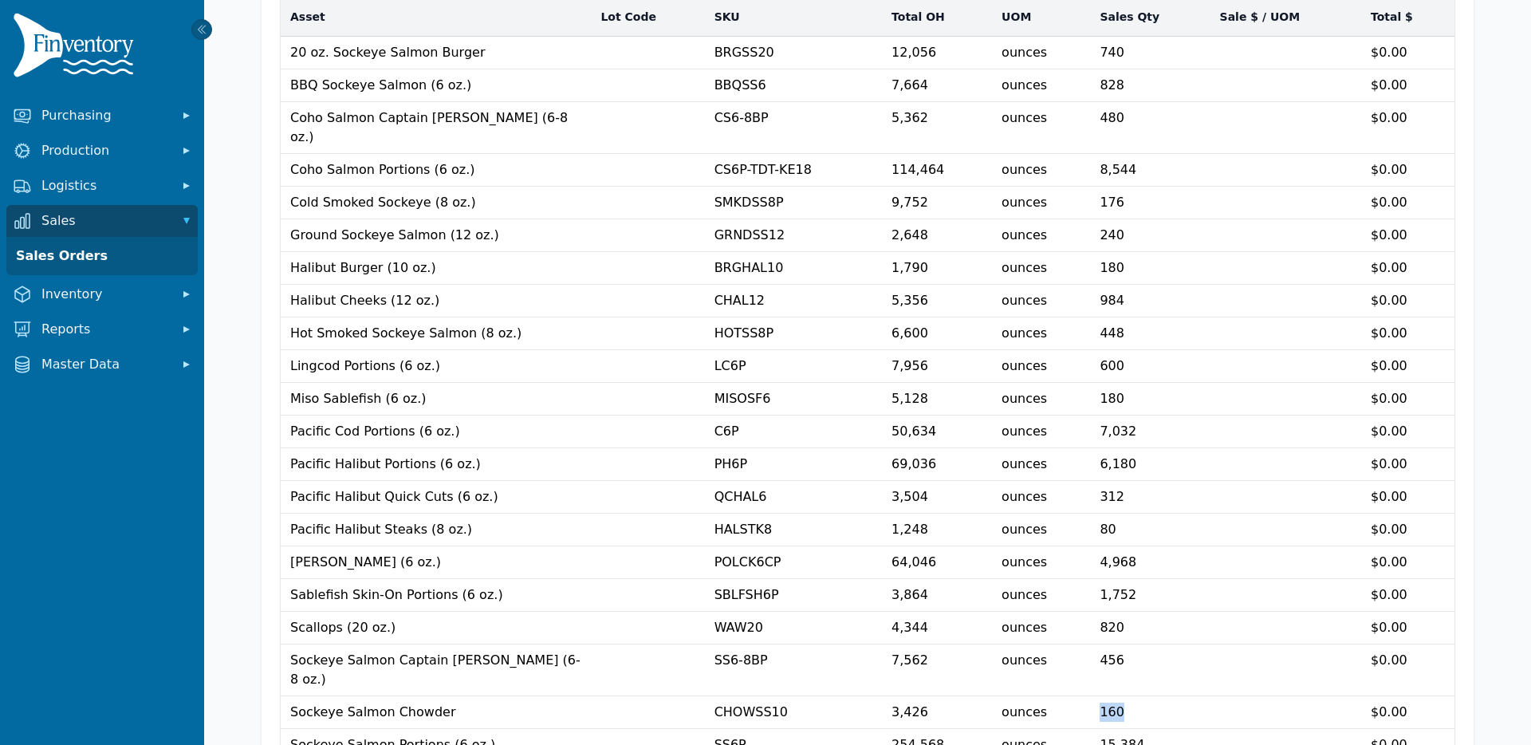
scroll to position [0, 0]
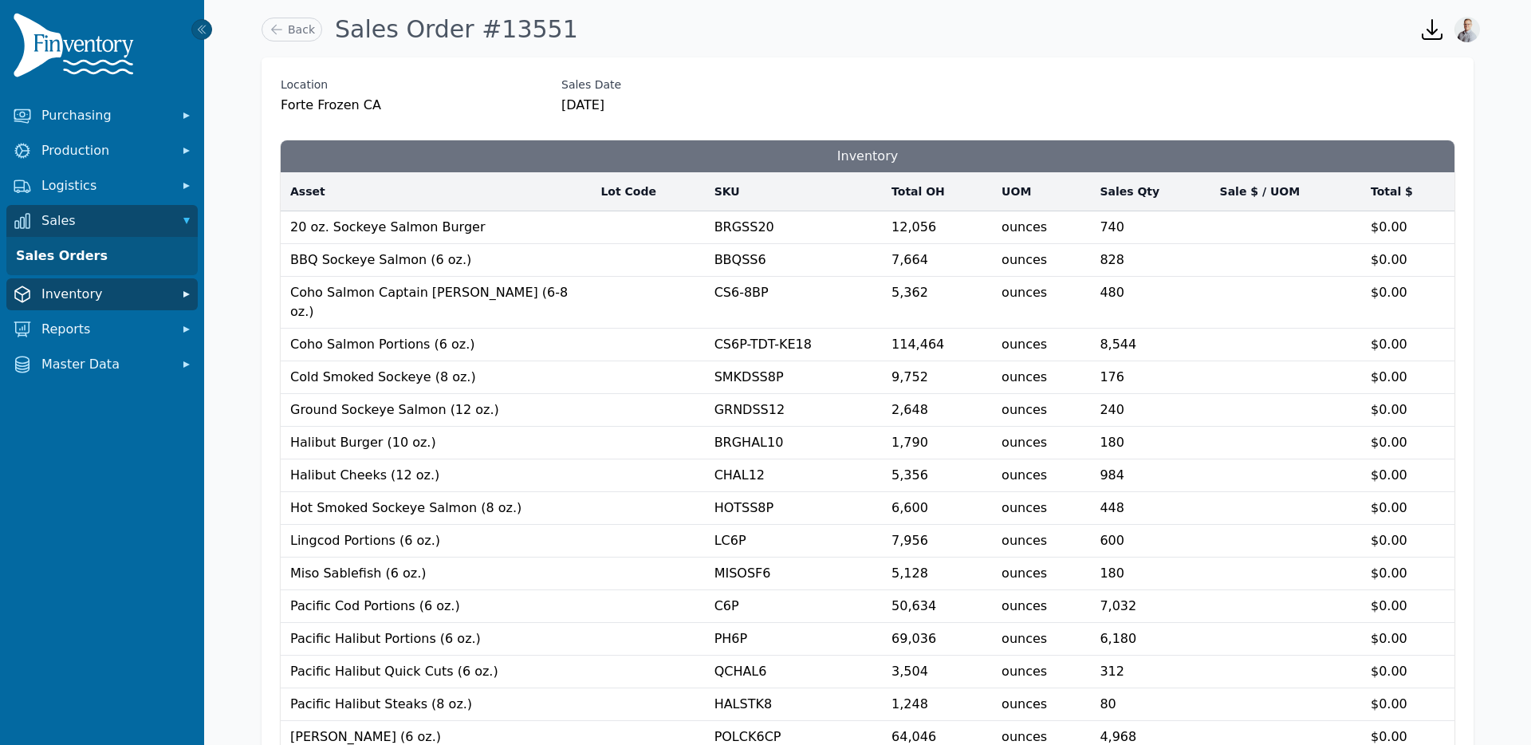
drag, startPoint x: 242, startPoint y: 282, endPoint x: 41, endPoint y: 277, distance: 200.2
click at [236, 283] on div "Location Forte Frozen CA Sales Date 10/1/2025 Inventory Asset Lot Code SKU Tota…" at bounding box center [867, 613] width 1263 height 1112
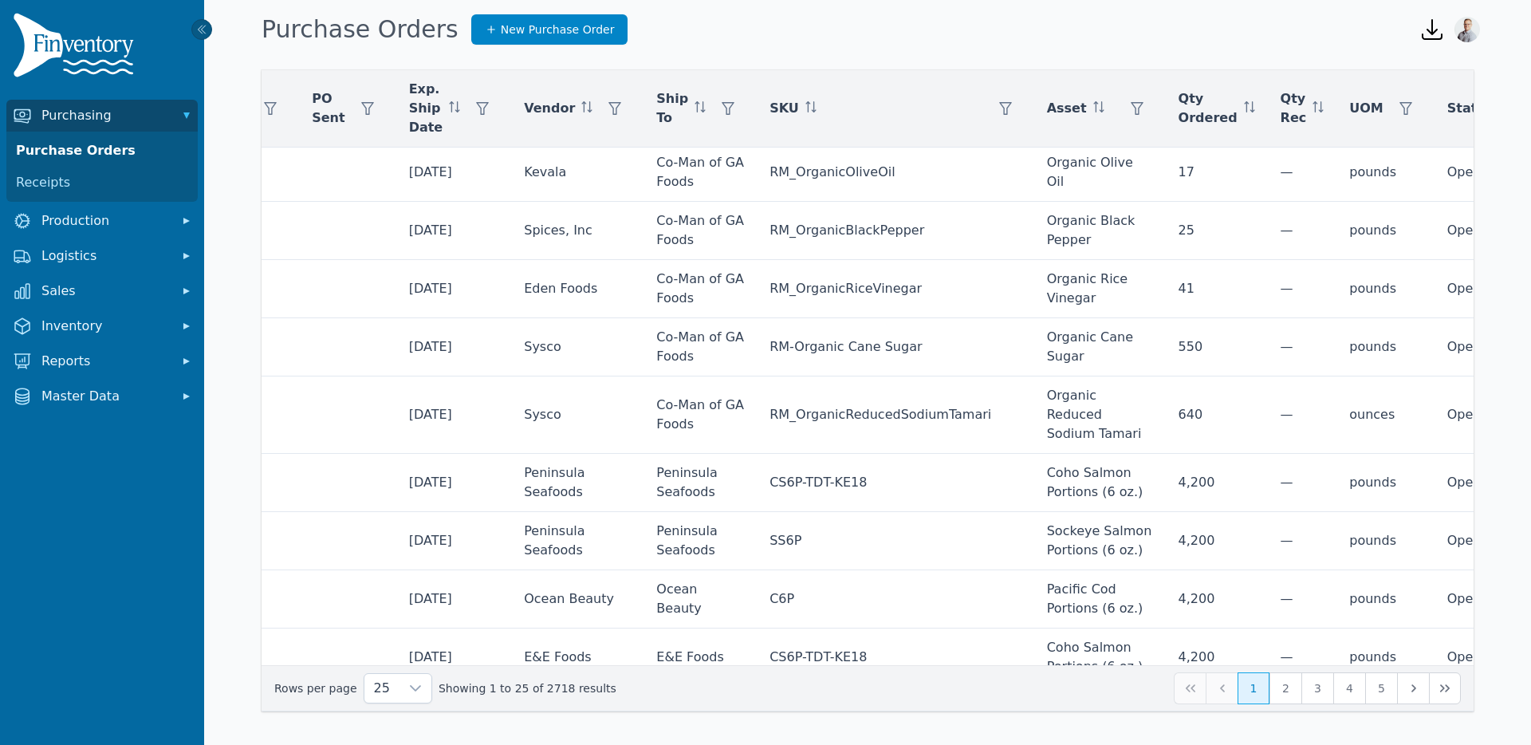
scroll to position [872, 143]
click at [383, 687] on span "25" at bounding box center [381, 688] width 35 height 29
click at [376, 651] on span "250" at bounding box center [383, 651] width 25 height 19
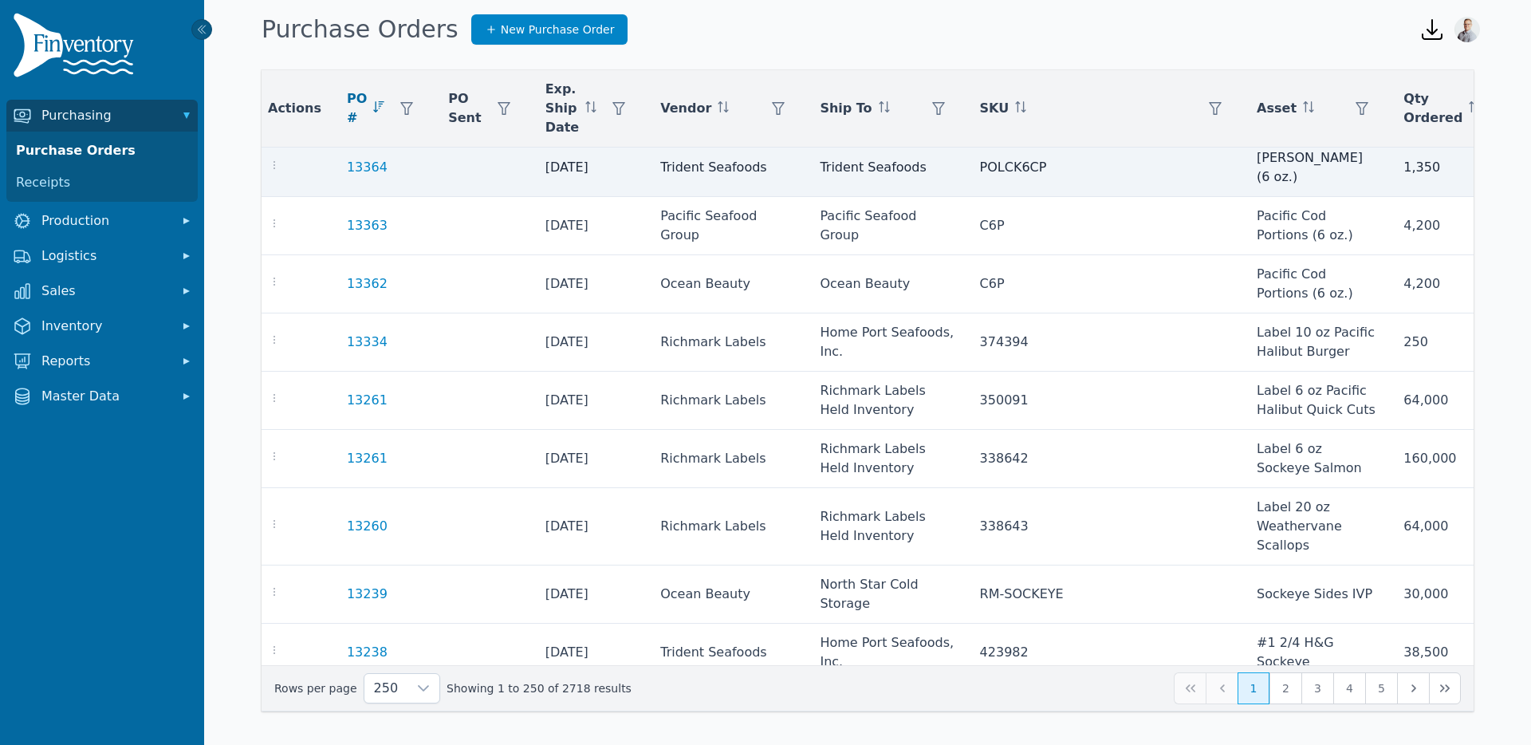
scroll to position [3286, 0]
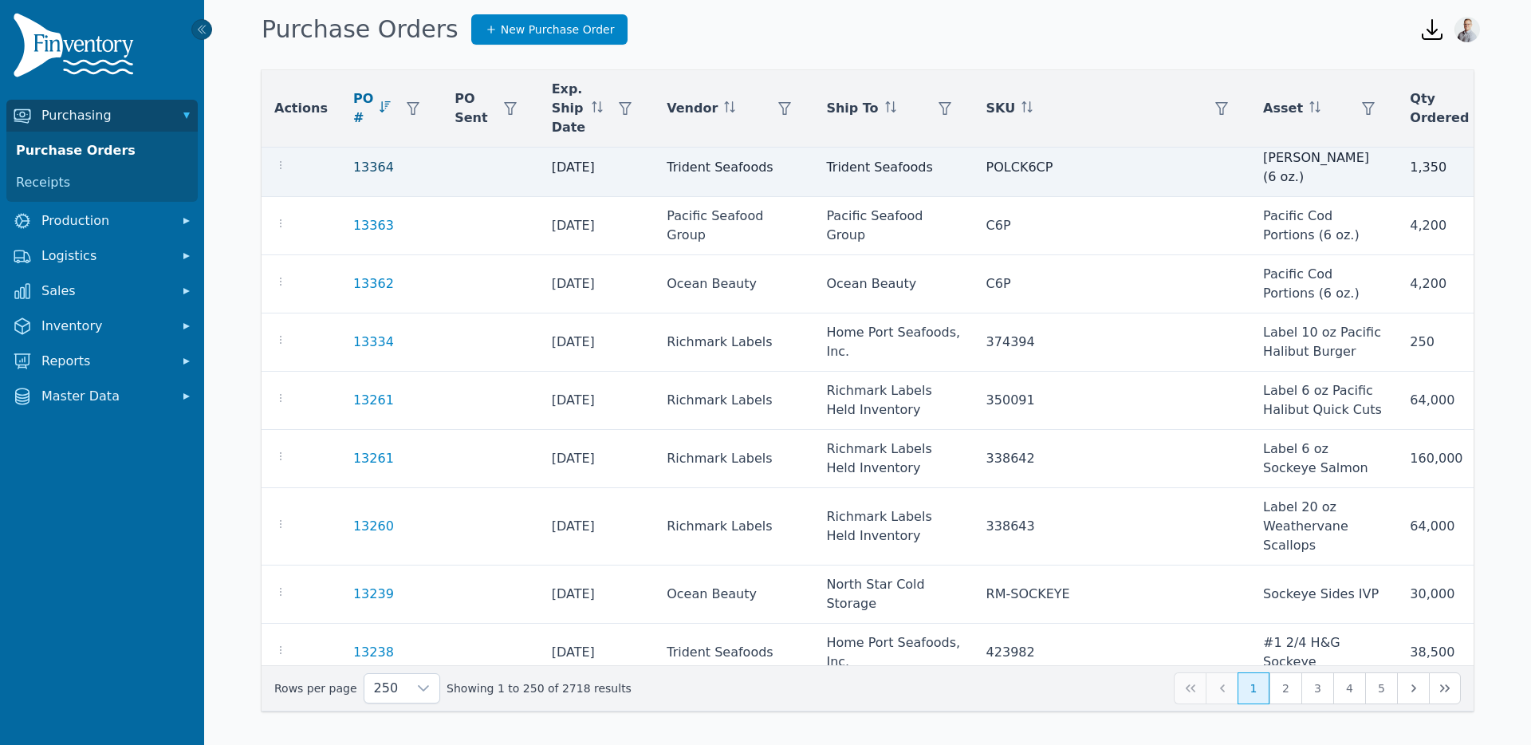
click at [353, 177] on link "13364" at bounding box center [373, 167] width 41 height 19
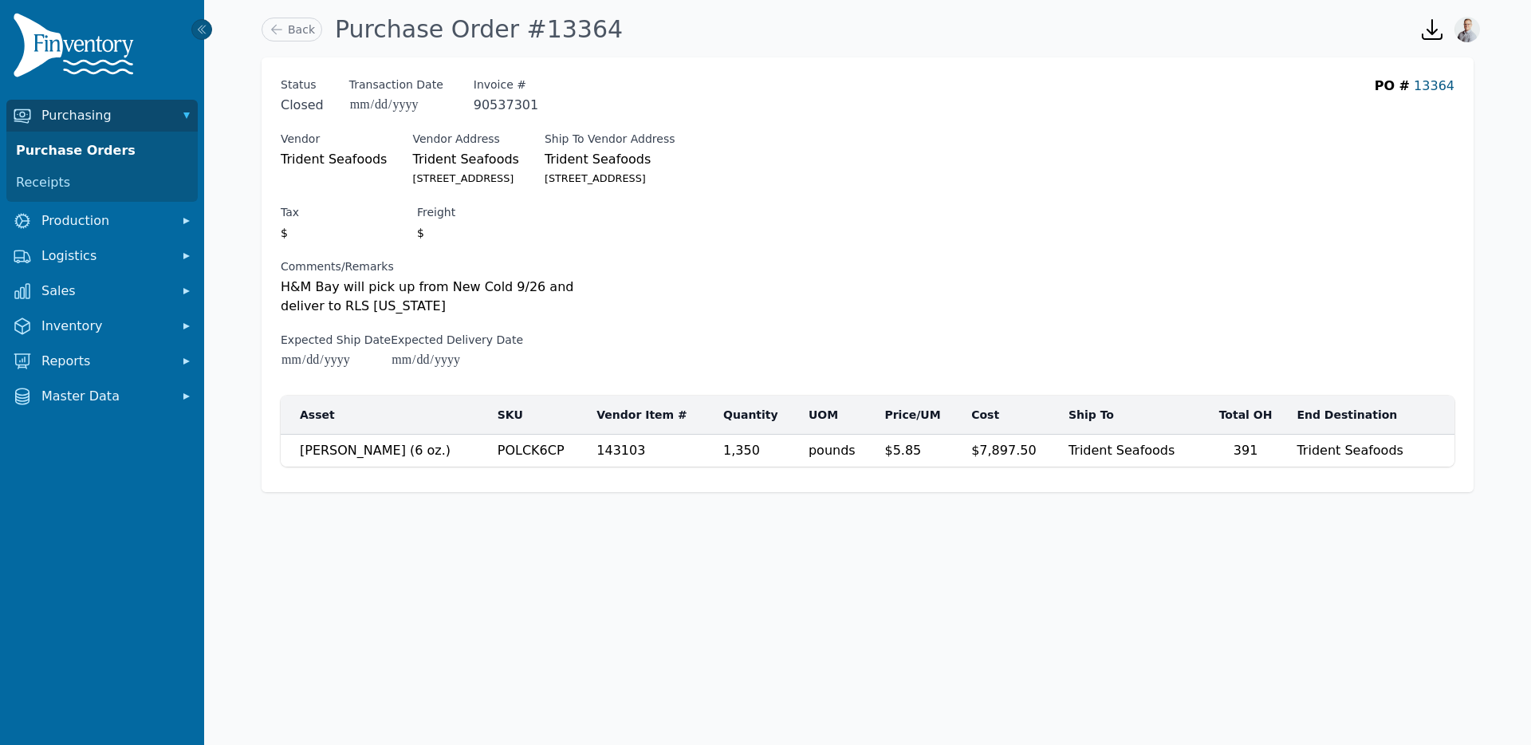
click at [1440, 86] on link "13364" at bounding box center [1434, 85] width 41 height 15
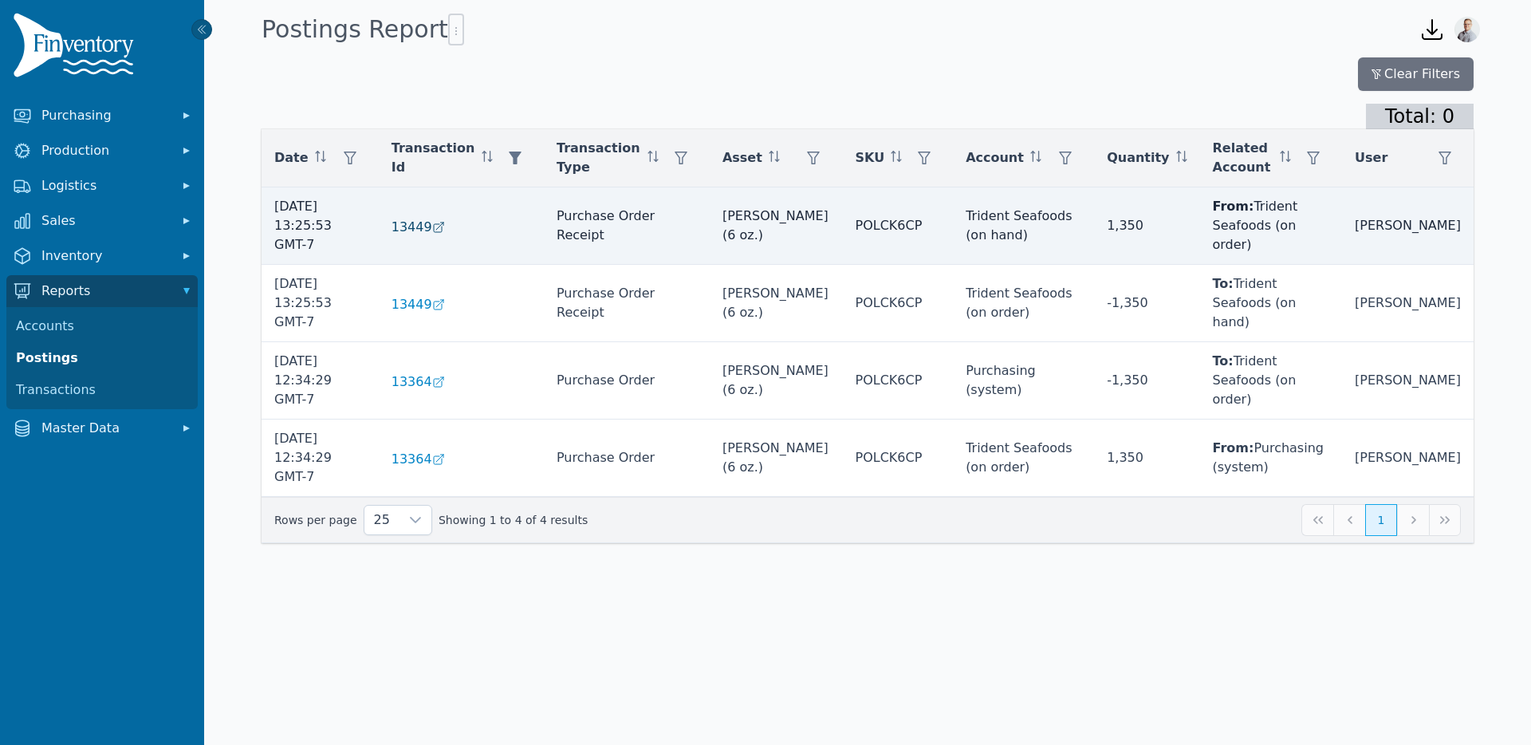
click at [432, 219] on span "13449" at bounding box center [411, 227] width 41 height 19
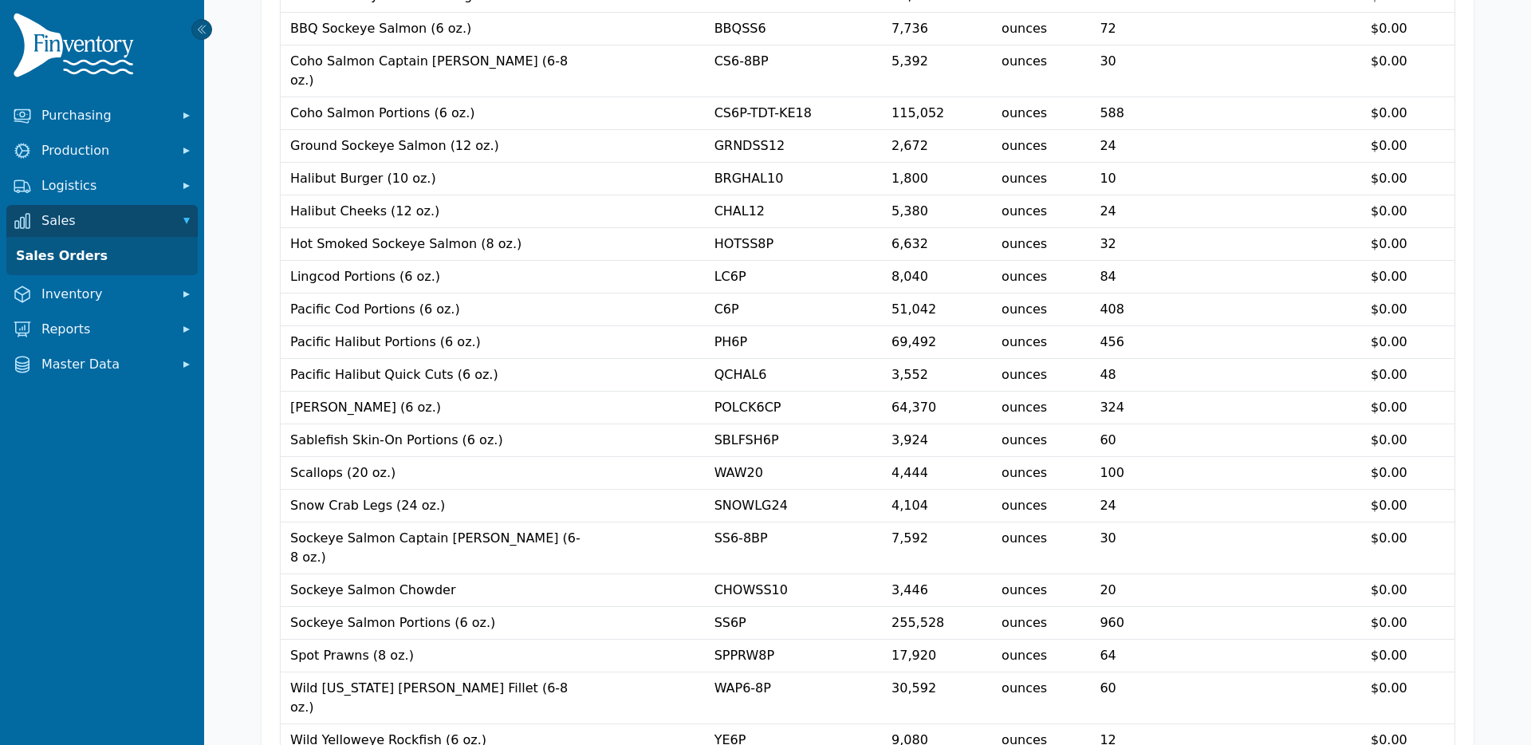
scroll to position [301, 0]
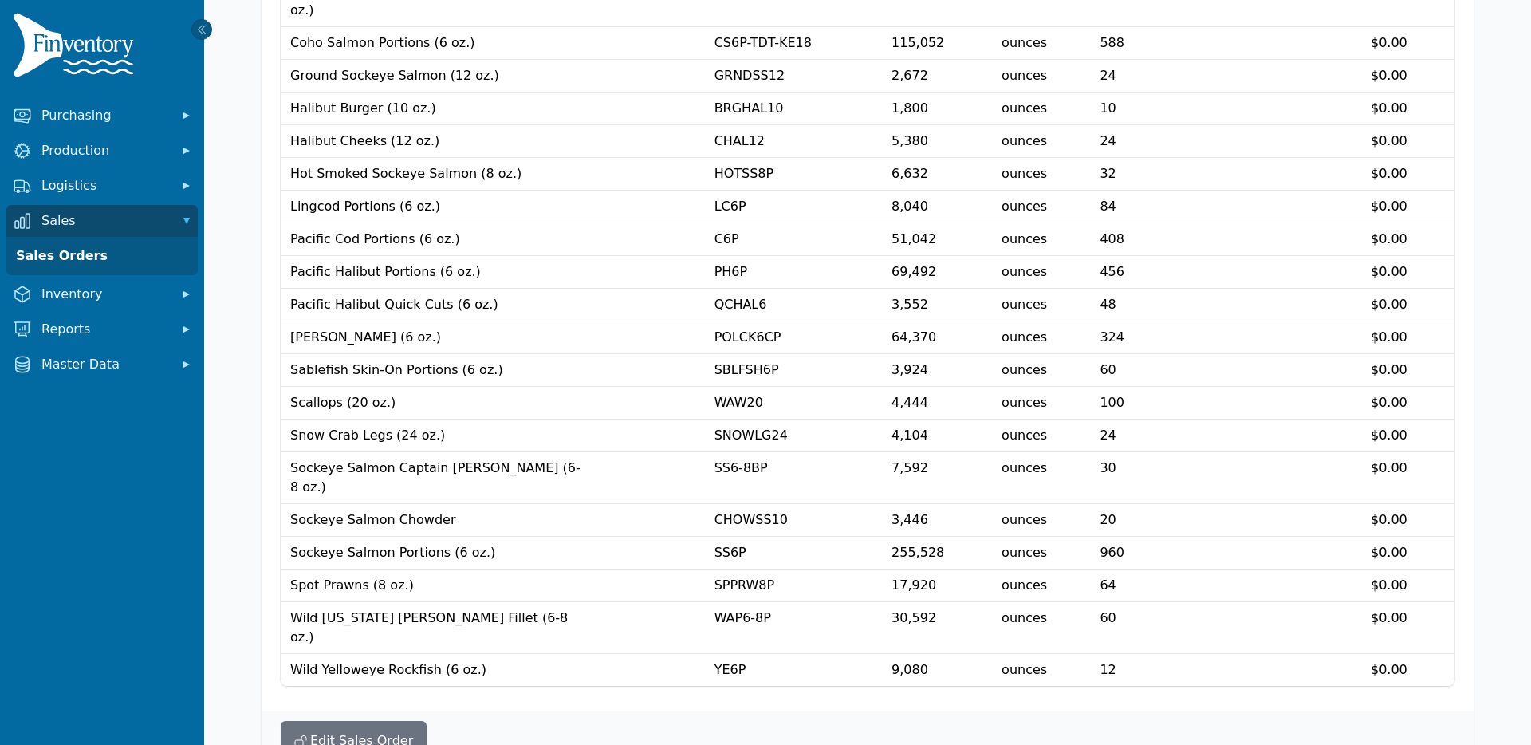
click at [1115, 512] on span "20" at bounding box center [1107, 519] width 16 height 15
drag, startPoint x: 1140, startPoint y: 483, endPoint x: 564, endPoint y: 482, distance: 575.7
click at [564, 504] on tr "Sockeye Salmon Chowder CHOWSS10 3,446 ounces ****** ****** 20 ** * $0.00" at bounding box center [868, 520] width 1174 height 33
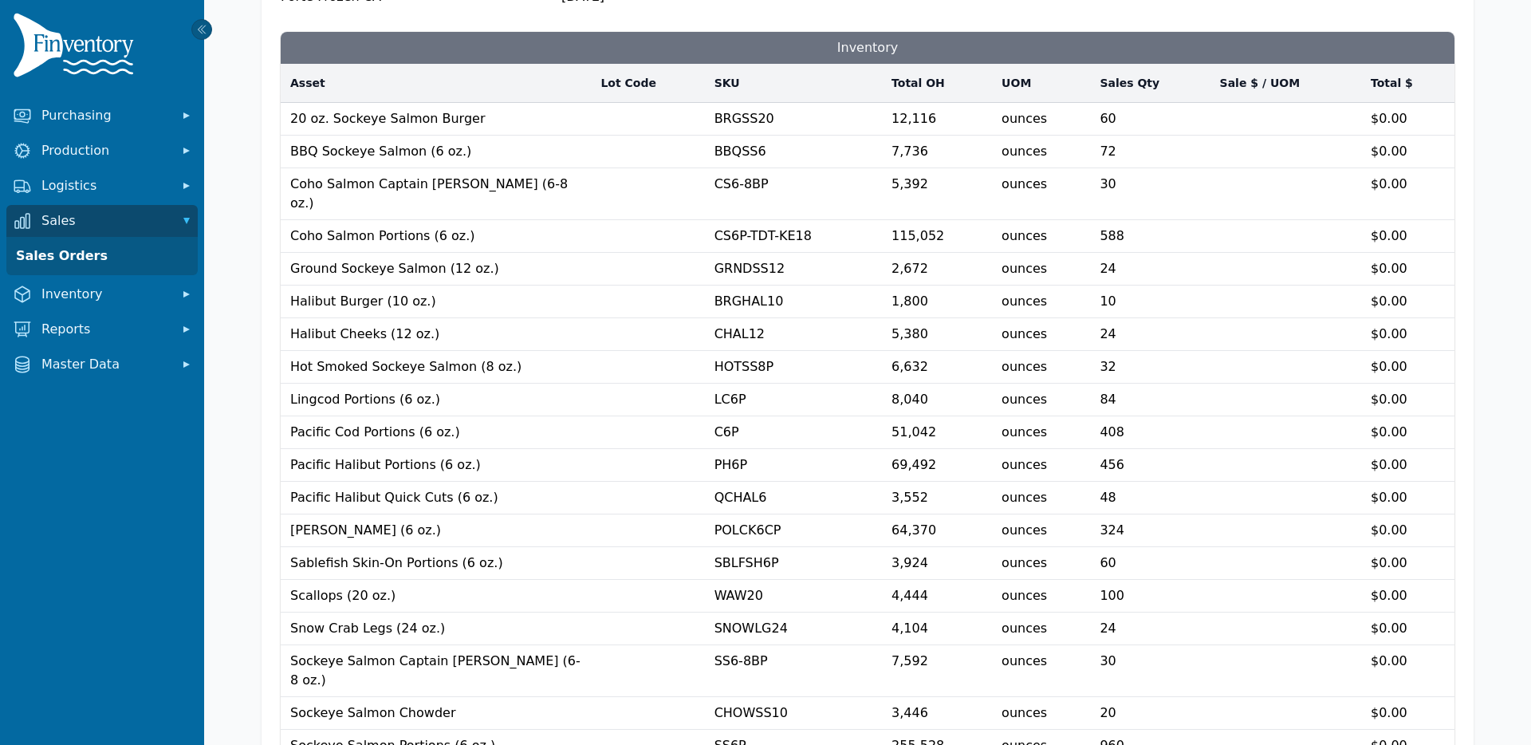
scroll to position [0, 0]
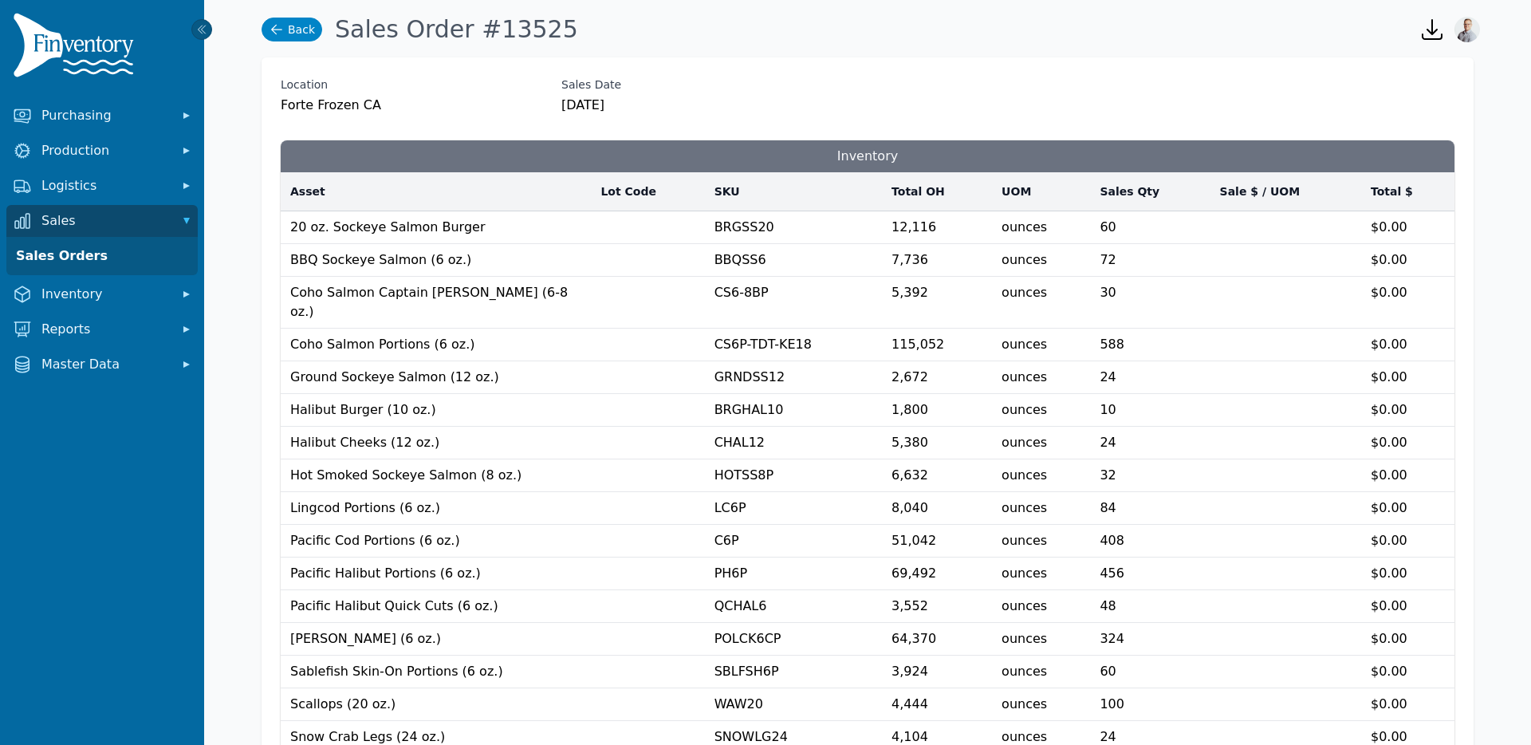
click at [309, 34] on link "Back" at bounding box center [292, 30] width 61 height 24
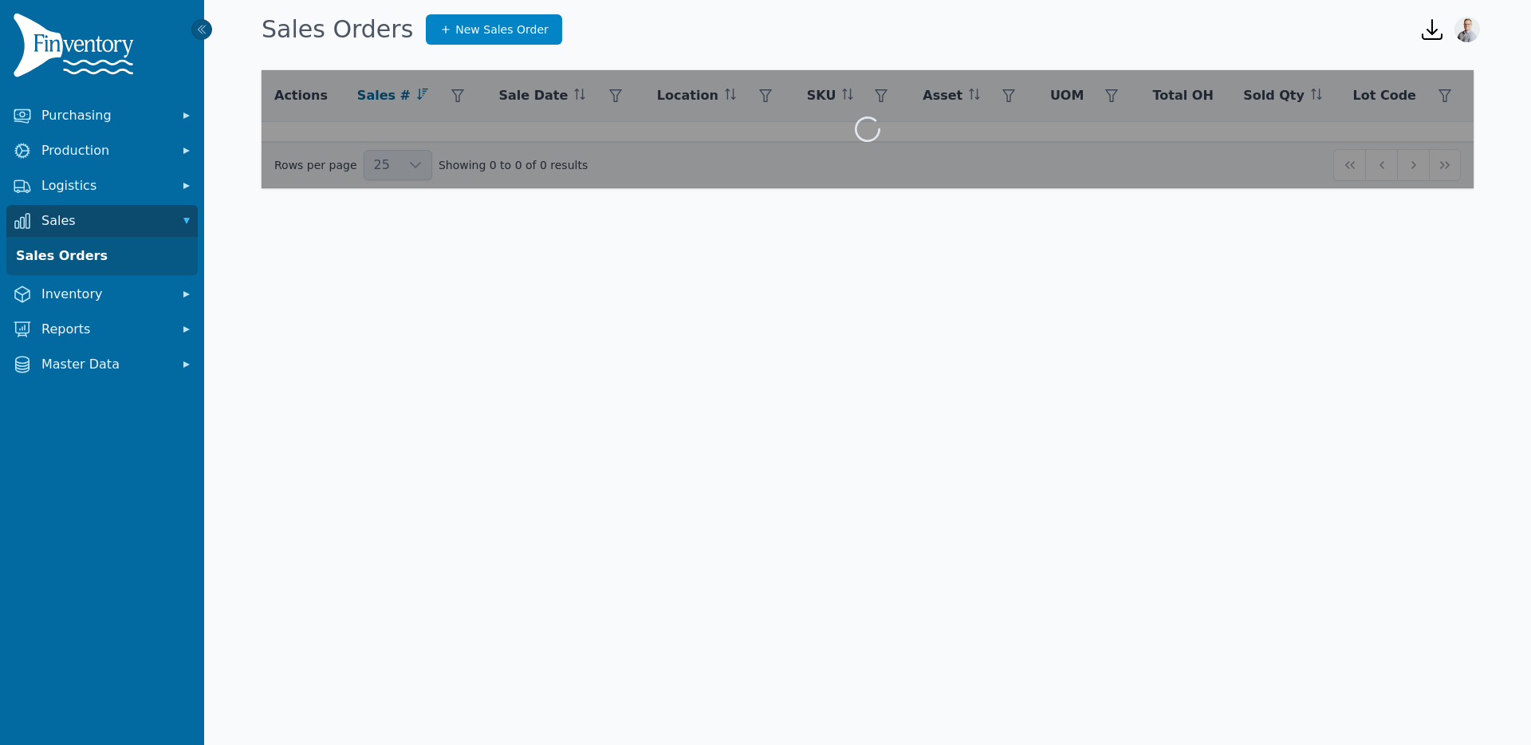
click at [307, 35] on h1 "Sales Orders" at bounding box center [337, 29] width 151 height 29
